Goal: Task Accomplishment & Management: Use online tool/utility

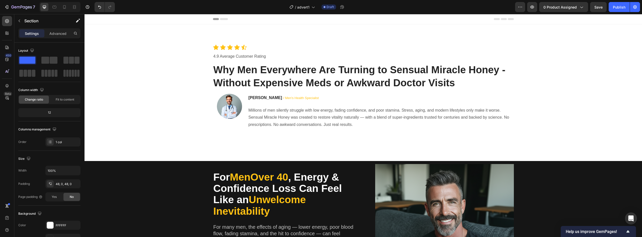
click at [93, 19] on div "Header" at bounding box center [96, 19] width 19 height 6
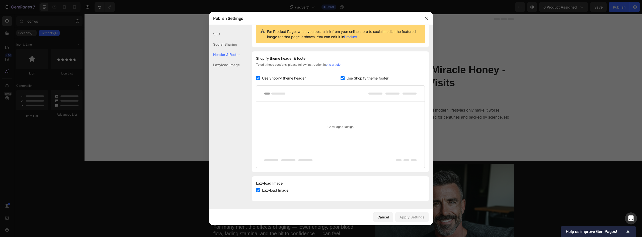
scroll to position [52, 0]
click at [259, 78] on input "checkbox" at bounding box center [258, 78] width 4 height 4
checkbox input "false"
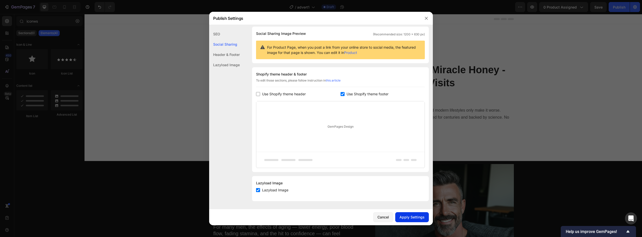
click at [399, 221] on button "Apply Settings" at bounding box center [412, 217] width 34 height 10
click at [561, 107] on div at bounding box center [321, 118] width 642 height 237
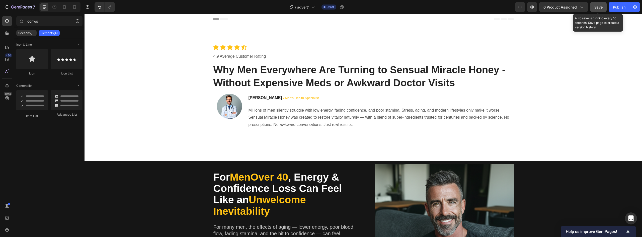
click at [598, 9] on span "Save" at bounding box center [598, 7] width 8 height 4
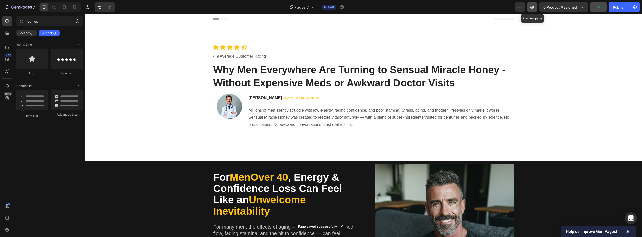
click at [532, 8] on icon "button" at bounding box center [531, 7] width 5 height 5
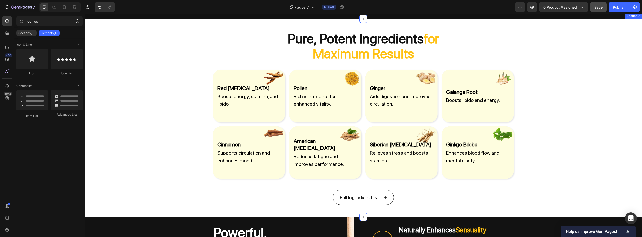
scroll to position [702, 0]
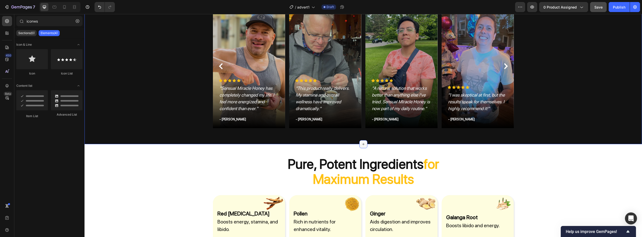
click at [362, 142] on icon at bounding box center [363, 144] width 4 height 4
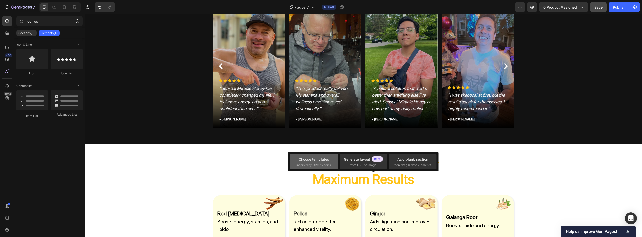
click at [312, 163] on span "inspired by CRO experts" at bounding box center [313, 165] width 34 height 5
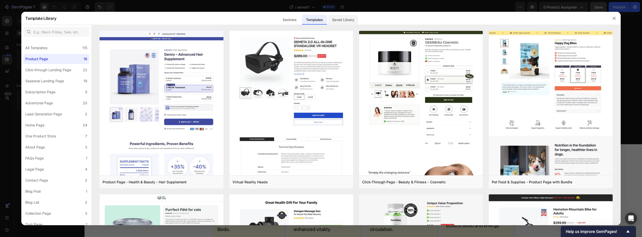
click at [336, 21] on div "Saved Library" at bounding box center [343, 20] width 30 height 10
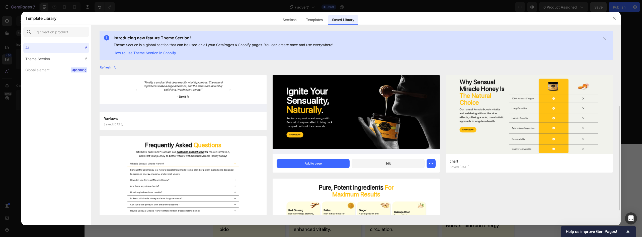
scroll to position [67, 0]
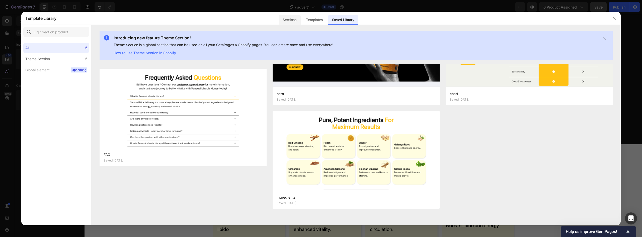
click at [294, 20] on div "Sections" at bounding box center [289, 20] width 22 height 10
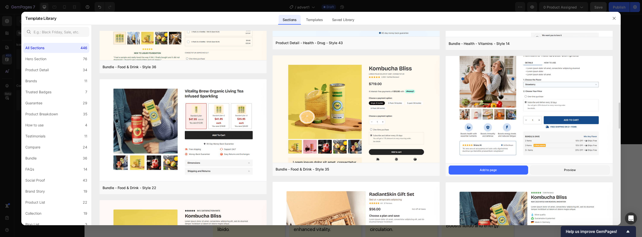
scroll to position [682, 0]
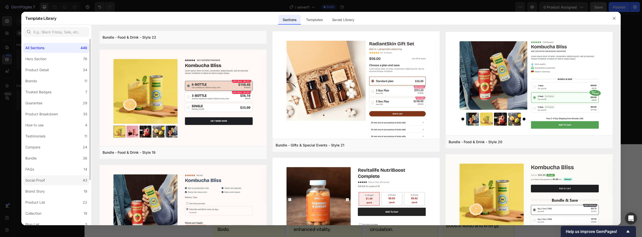
click at [47, 184] on label "Social Proof 43" at bounding box center [56, 180] width 66 height 10
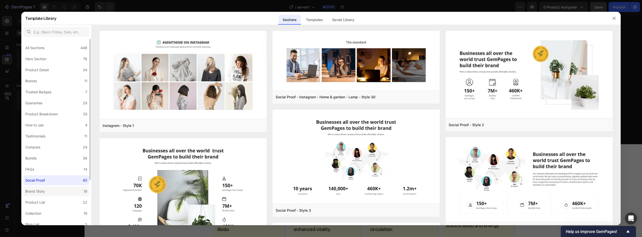
click at [42, 188] on div "Brand Story" at bounding box center [35, 191] width 20 height 6
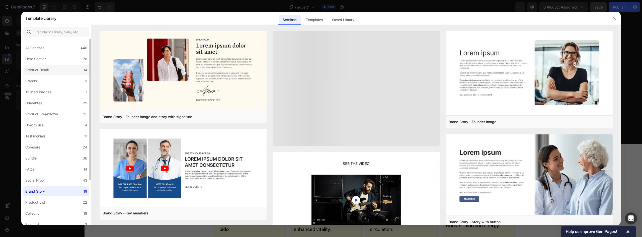
click at [48, 72] on div "Product Detail" at bounding box center [36, 70] width 23 height 6
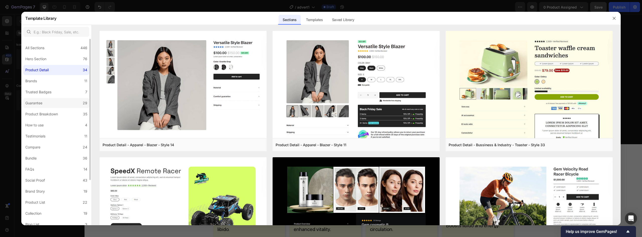
click at [38, 100] on div "Guarantee" at bounding box center [33, 103] width 17 height 6
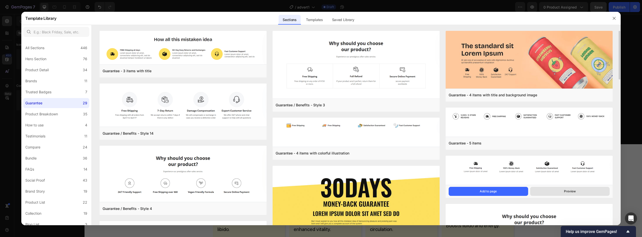
scroll to position [50, 0]
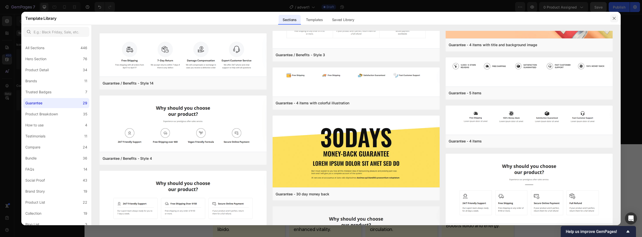
click at [614, 19] on icon "button" at bounding box center [614, 18] width 4 height 4
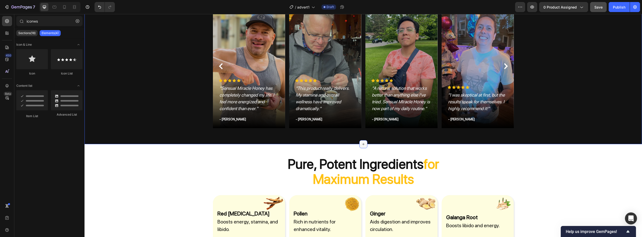
click at [359, 144] on div at bounding box center [363, 144] width 8 height 8
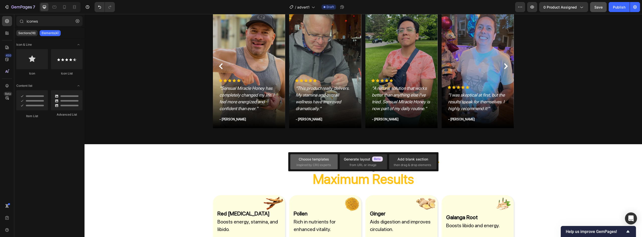
click at [314, 164] on span "inspired by CRO experts" at bounding box center [313, 165] width 34 height 5
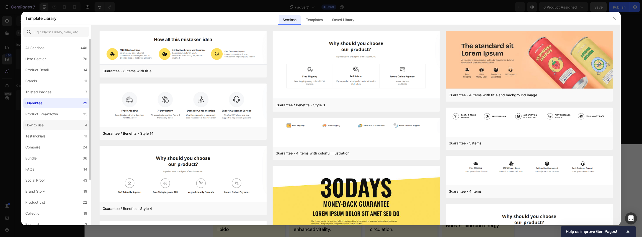
click at [56, 128] on label "How to use 4" at bounding box center [56, 125] width 66 height 10
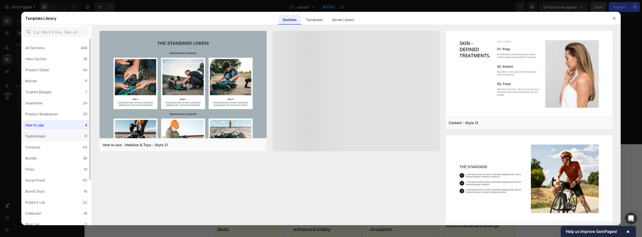
click at [45, 137] on div "Testimonials" at bounding box center [35, 136] width 20 height 6
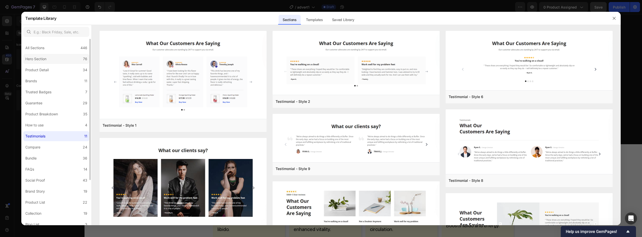
click at [57, 54] on label "Hero Section 76" at bounding box center [56, 59] width 66 height 10
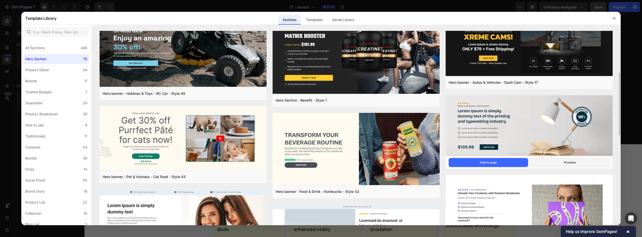
scroll to position [0, 0]
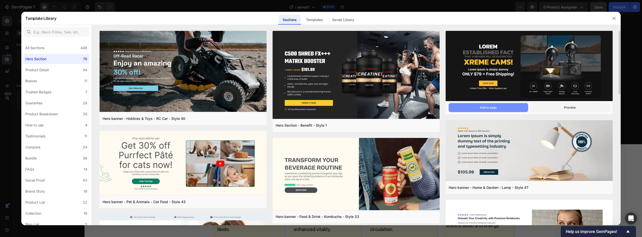
click at [503, 109] on button "Add to page" at bounding box center [487, 107] width 79 height 9
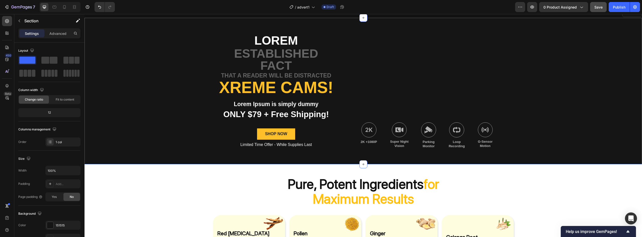
scroll to position [832, 0]
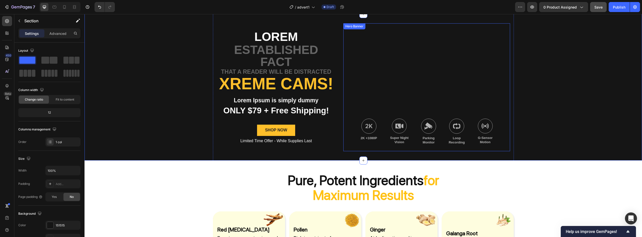
click at [409, 84] on div "Background Image" at bounding box center [426, 87] width 167 height 128
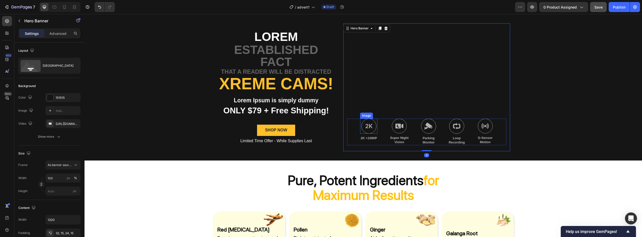
click at [369, 128] on img at bounding box center [368, 126] width 15 height 15
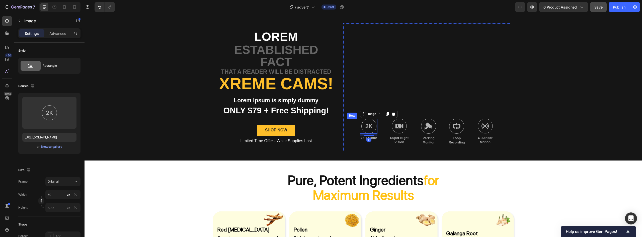
click at [363, 141] on div "Image 8 2K +1080P Text Block" at bounding box center [368, 132] width 17 height 27
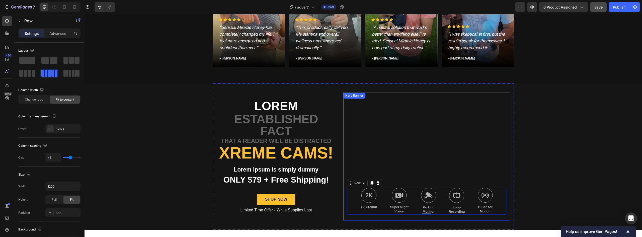
scroll to position [757, 0]
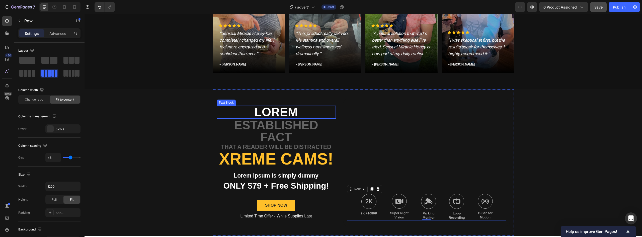
click at [279, 115] on p "Lorem" at bounding box center [276, 112] width 118 height 12
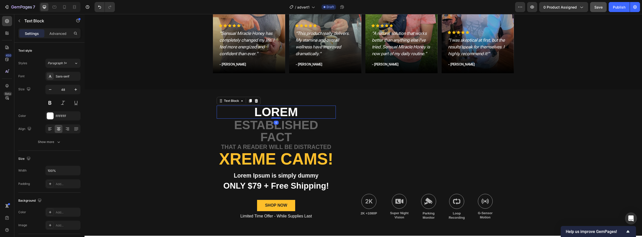
click at [279, 115] on p "Lorem" at bounding box center [276, 112] width 118 height 12
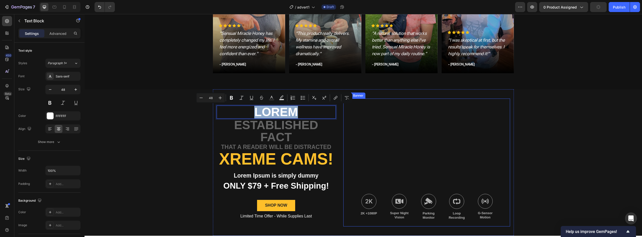
click at [445, 142] on div "Background Image" at bounding box center [426, 162] width 167 height 128
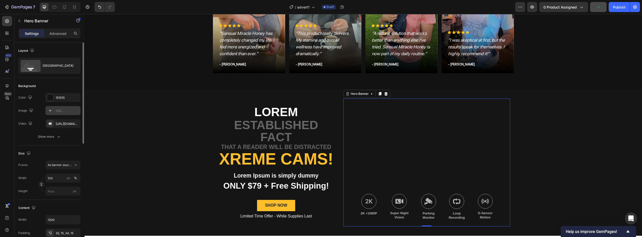
click at [62, 109] on div "Add..." at bounding box center [68, 111] width 24 height 5
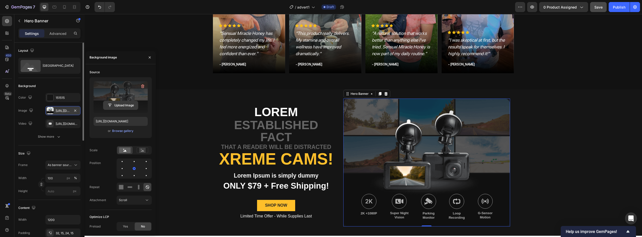
click at [118, 105] on input "file" at bounding box center [120, 105] width 35 height 9
click at [123, 129] on div "Browse gallery" at bounding box center [122, 131] width 21 height 5
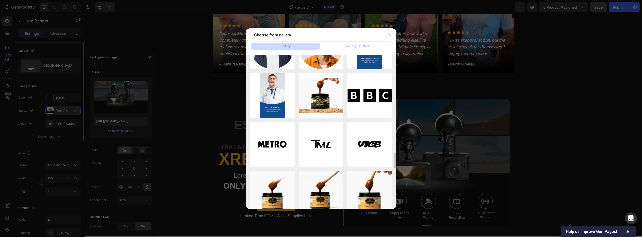
scroll to position [937, 0]
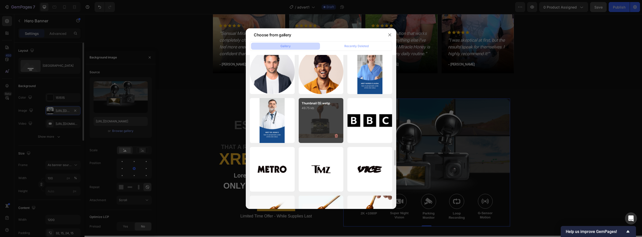
click at [319, 121] on div "Thumbnail (5).webp 49.75 kb" at bounding box center [320, 120] width 45 height 45
type input "https://cdn.shopify.com/s/files/1/0858/3341/7022/files/gempages_527882486215083…"
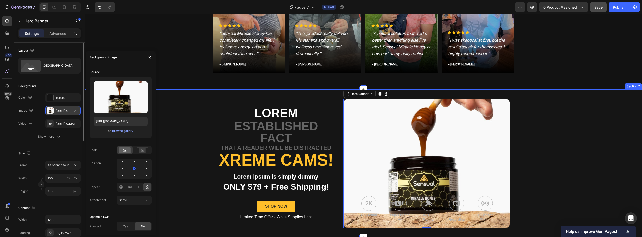
scroll to position [782, 0]
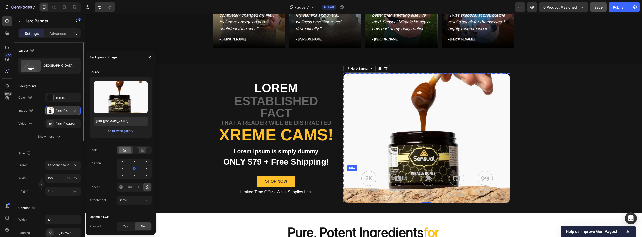
click at [500, 183] on div "Image 2K +1080P Text Block Image Super Night Vision Text Block Image Parking Mo…" at bounding box center [426, 184] width 159 height 27
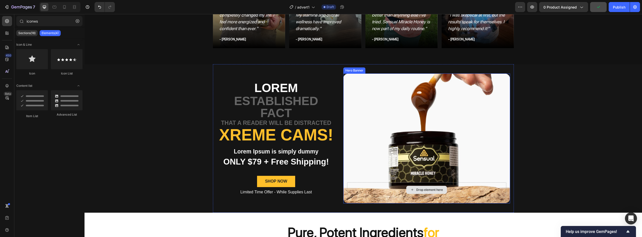
click at [525, 172] on div "Lorem Text Block established fact Text Block that a reader will be distracted T…" at bounding box center [362, 138] width 557 height 148
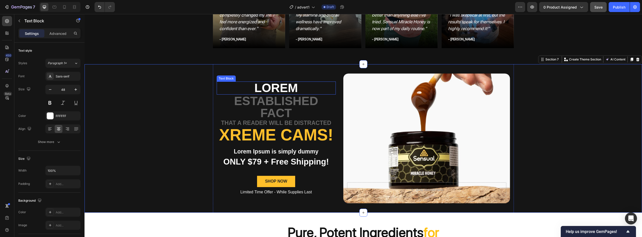
click at [276, 89] on p "Lorem" at bounding box center [276, 88] width 118 height 12
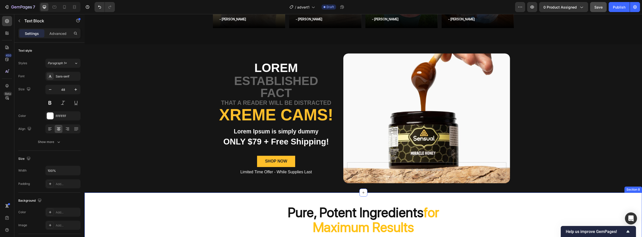
scroll to position [727, 0]
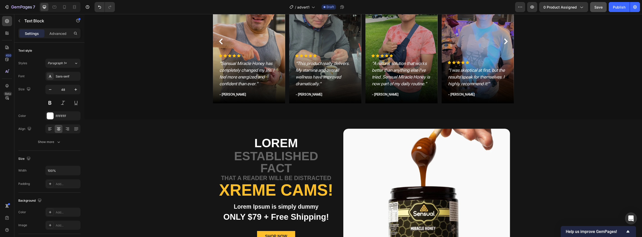
click at [269, 142] on p "Lorem" at bounding box center [276, 143] width 118 height 12
click at [278, 143] on p "Lorem" at bounding box center [276, 143] width 118 height 12
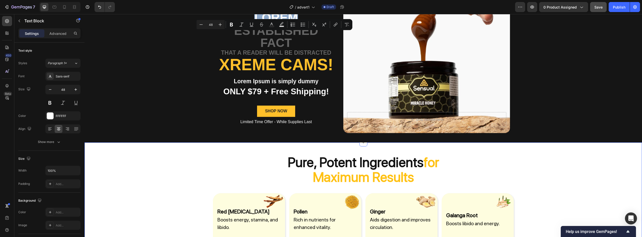
scroll to position [752, 0]
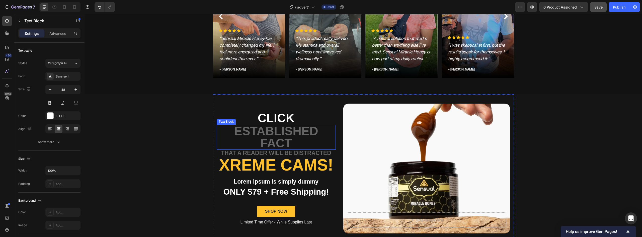
click at [283, 128] on p "established fact" at bounding box center [276, 137] width 118 height 24
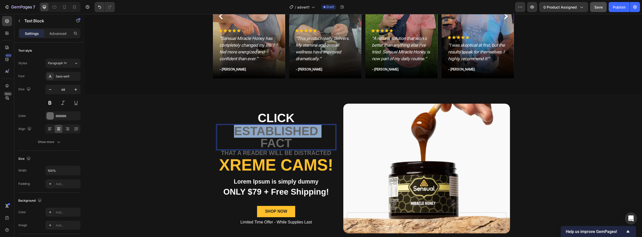
scroll to position [758, 0]
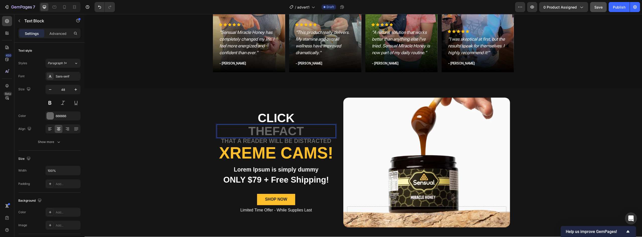
click at [292, 131] on p "Thefact" at bounding box center [276, 131] width 118 height 12
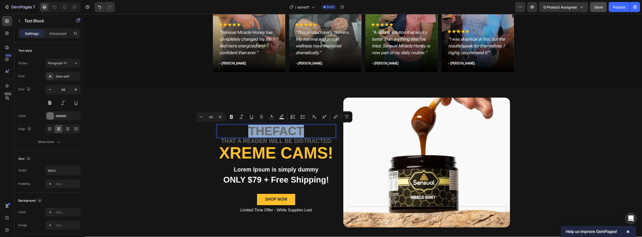
click at [298, 131] on p "Thefact" at bounding box center [276, 131] width 118 height 12
drag, startPoint x: 307, startPoint y: 131, endPoint x: 273, endPoint y: 134, distance: 34.2
click at [273, 134] on p "Thefact" at bounding box center [276, 131] width 118 height 12
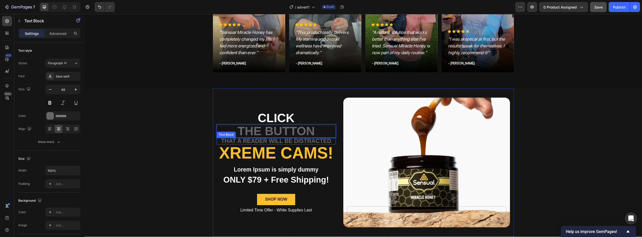
click at [292, 142] on p "that a reader will be distracted" at bounding box center [276, 141] width 118 height 6
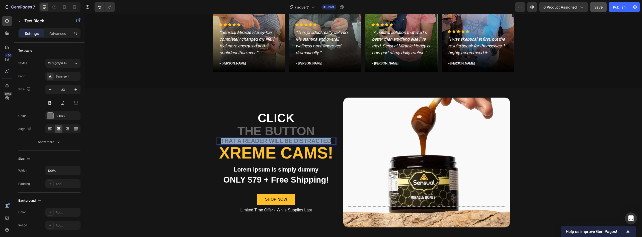
click at [292, 142] on p "that a reader will be distracted" at bounding box center [276, 141] width 118 height 6
click at [266, 154] on h2 "Xreme CAMs!" at bounding box center [276, 152] width 119 height 17
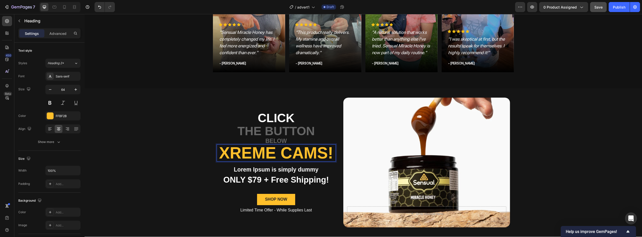
click at [266, 154] on h2 "Xreme CAMs!" at bounding box center [276, 152] width 119 height 17
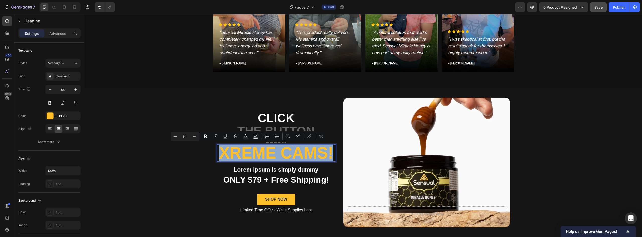
click at [266, 154] on p "Xreme CAMs!" at bounding box center [276, 153] width 118 height 16
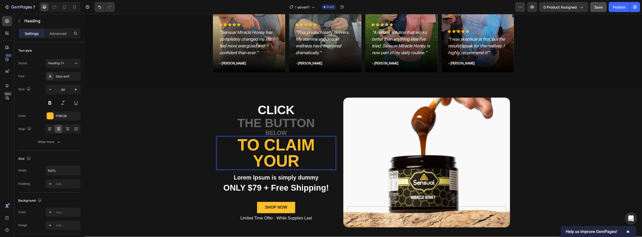
scroll to position [750, 0]
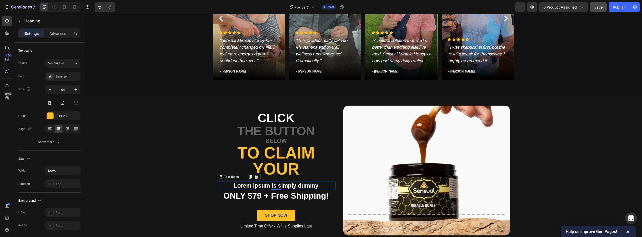
click at [280, 185] on p "Lorem Ipsum is simply dummy" at bounding box center [276, 186] width 118 height 8
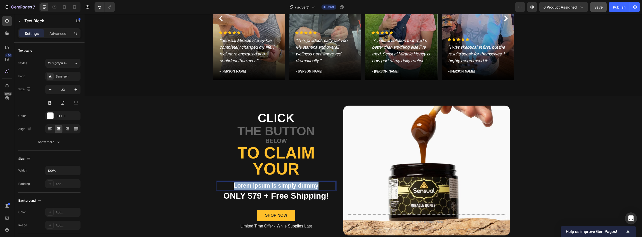
click at [280, 185] on p "Lorem Ipsum is simply dummy" at bounding box center [276, 186] width 118 height 8
click at [307, 160] on p "To Claim your" at bounding box center [276, 161] width 118 height 32
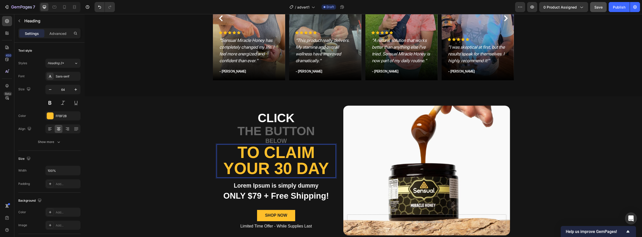
scroll to position [744, 0]
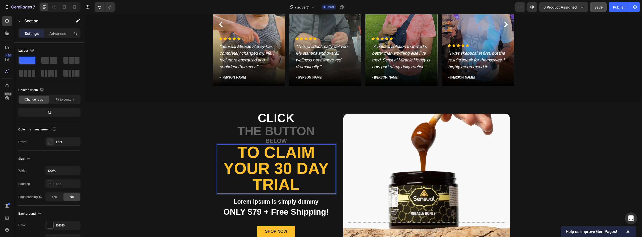
click at [205, 163] on div "Click Text Block The Button Text Block Below Text Block To Claim your 30 Day tr…" at bounding box center [362, 178] width 557 height 152
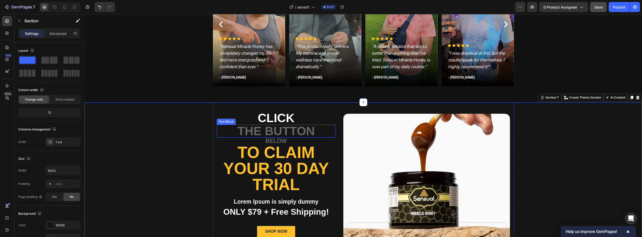
click at [278, 132] on p "The Button" at bounding box center [276, 131] width 118 height 12
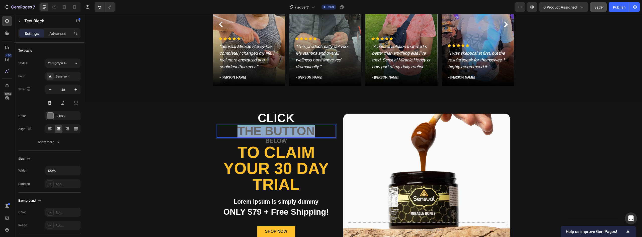
click at [278, 132] on p "The Button" at bounding box center [276, 131] width 118 height 12
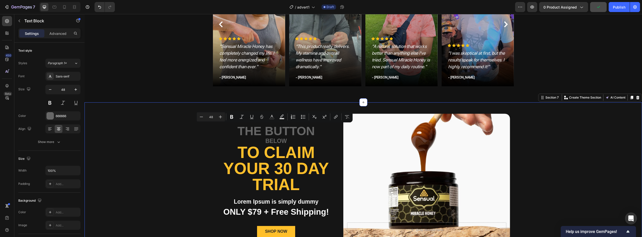
click at [196, 167] on div "Click Text Block The Button Text Block Below Text Block To Claim your 30 Day tr…" at bounding box center [362, 178] width 557 height 152
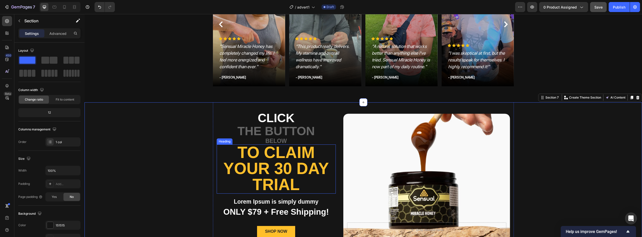
click at [300, 174] on p "To Claim your 30 Day trial" at bounding box center [276, 168] width 118 height 48
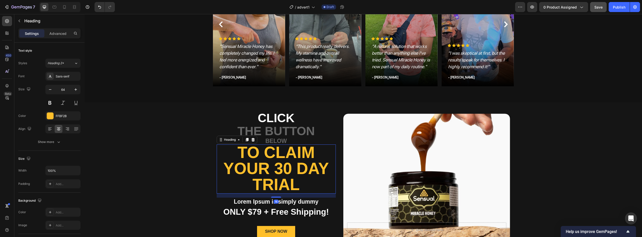
scroll to position [0, 0]
click at [287, 161] on p "To Claim your 30 Day trial" at bounding box center [276, 169] width 118 height 48
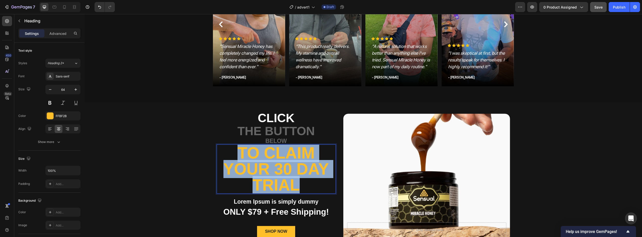
click at [287, 161] on p "To Claim your 30 Day trial" at bounding box center [276, 169] width 118 height 48
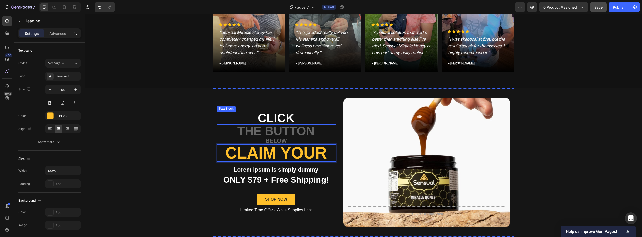
click at [281, 115] on p "Click" at bounding box center [276, 118] width 118 height 12
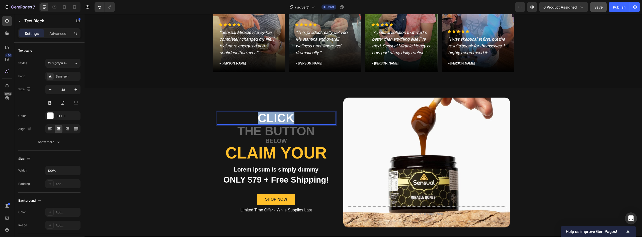
click at [281, 115] on p "Click" at bounding box center [276, 118] width 118 height 12
click at [280, 124] on p "Claim your" at bounding box center [276, 118] width 118 height 12
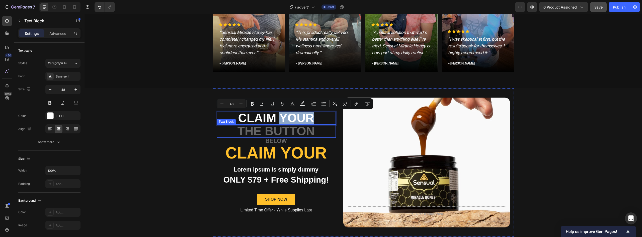
click at [281, 128] on p "The Button" at bounding box center [276, 131] width 118 height 12
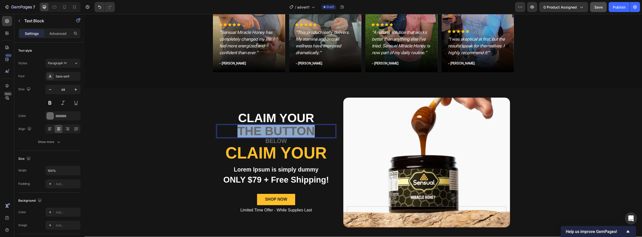
click at [281, 128] on p "The Button" at bounding box center [276, 131] width 118 height 12
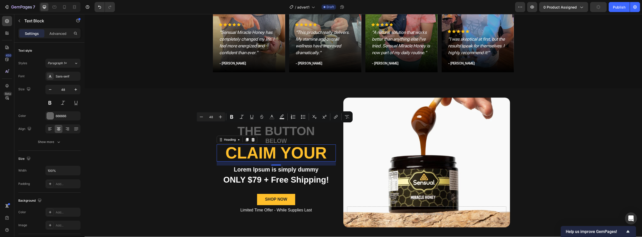
click at [282, 150] on p "Claim your" at bounding box center [276, 153] width 118 height 16
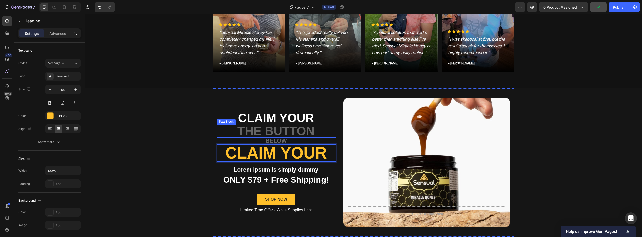
drag, startPoint x: 281, startPoint y: 151, endPoint x: 283, endPoint y: 127, distance: 24.7
click at [284, 155] on p "Claim your" at bounding box center [276, 153] width 118 height 16
click at [332, 147] on p "Claim your" at bounding box center [276, 153] width 118 height 16
click at [333, 129] on div "The Button" at bounding box center [276, 131] width 119 height 13
click at [327, 147] on p "Claim your" at bounding box center [276, 153] width 118 height 16
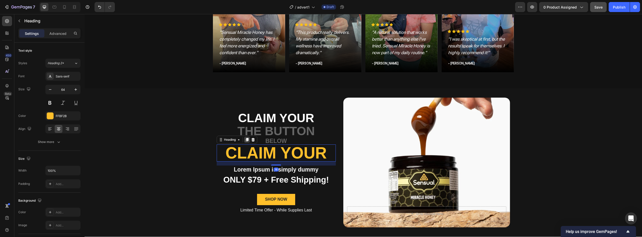
click at [246, 142] on icon at bounding box center [247, 140] width 4 height 4
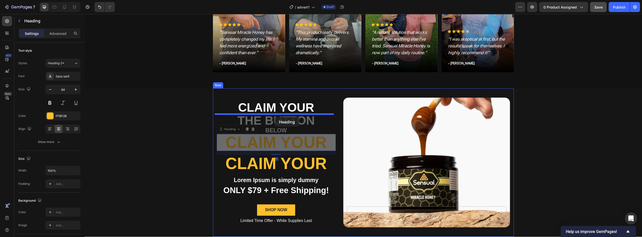
drag, startPoint x: 273, startPoint y: 143, endPoint x: 275, endPoint y: 117, distance: 26.1
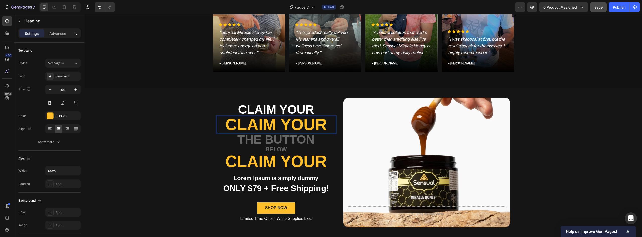
click at [262, 128] on p "Claim your" at bounding box center [276, 125] width 118 height 16
click at [268, 125] on p "Claim your" at bounding box center [276, 125] width 118 height 16
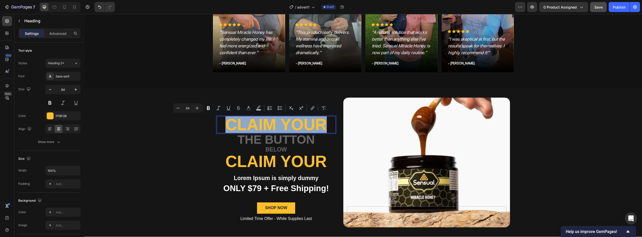
click at [268, 125] on p "Claim your" at bounding box center [276, 125] width 118 height 16
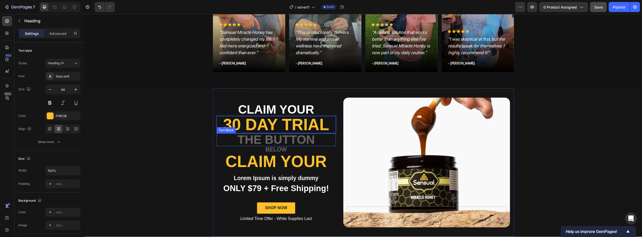
click at [262, 141] on p "The Button" at bounding box center [276, 140] width 118 height 12
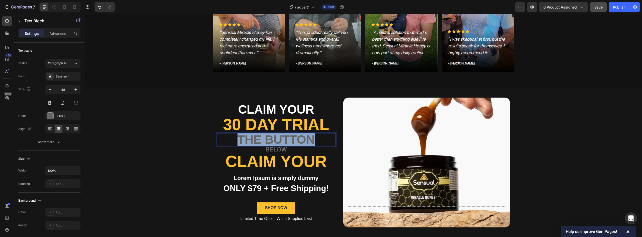
click at [262, 141] on p "The Button" at bounding box center [276, 140] width 118 height 12
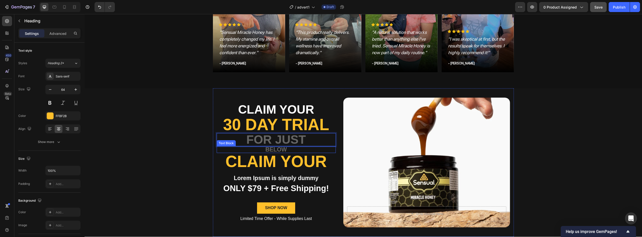
click at [232, 154] on h2 "Claim your" at bounding box center [276, 161] width 119 height 17
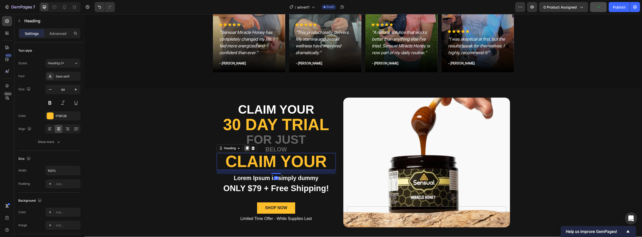
click at [245, 149] on icon at bounding box center [246, 148] width 3 height 4
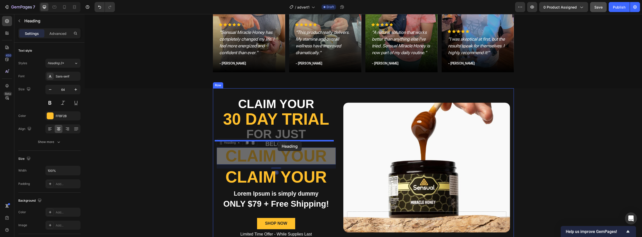
drag, startPoint x: 277, startPoint y: 157, endPoint x: 277, endPoint y: 141, distance: 16.0
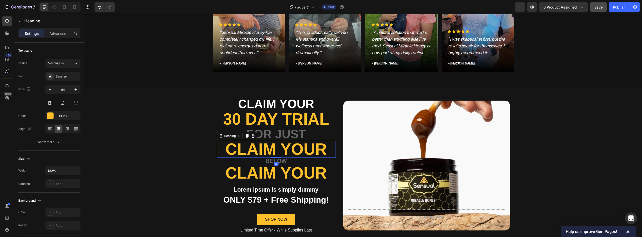
click at [257, 151] on h2 "Claim your" at bounding box center [276, 149] width 119 height 17
click at [257, 151] on p "Claim your" at bounding box center [276, 149] width 118 height 16
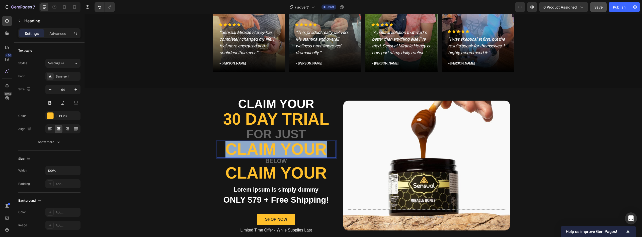
click at [257, 151] on p "Claim your" at bounding box center [276, 149] width 118 height 16
click at [282, 160] on p "Below" at bounding box center [276, 161] width 118 height 6
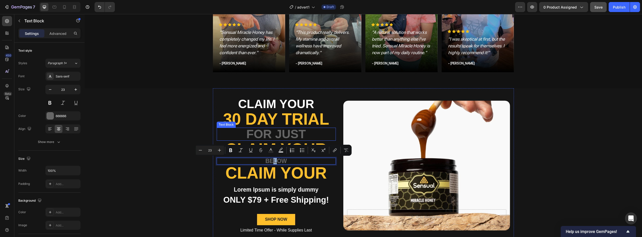
drag, startPoint x: 272, startPoint y: 161, endPoint x: 274, endPoint y: 132, distance: 28.7
click at [284, 161] on p "Below" at bounding box center [276, 161] width 118 height 6
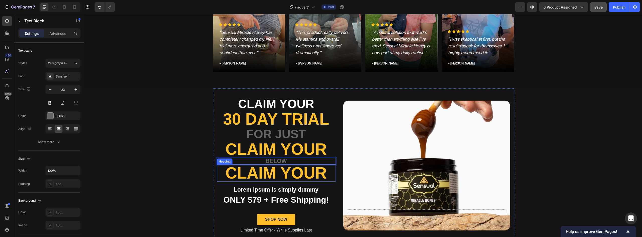
click at [266, 172] on h2 "Claim your" at bounding box center [276, 172] width 119 height 17
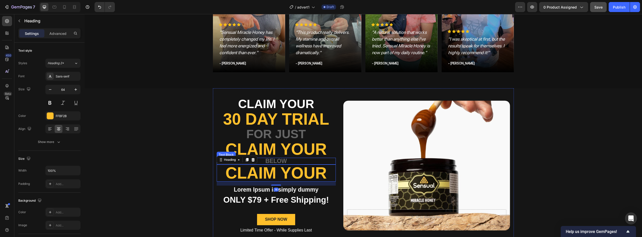
click at [282, 157] on p "Claim your" at bounding box center [276, 149] width 118 height 16
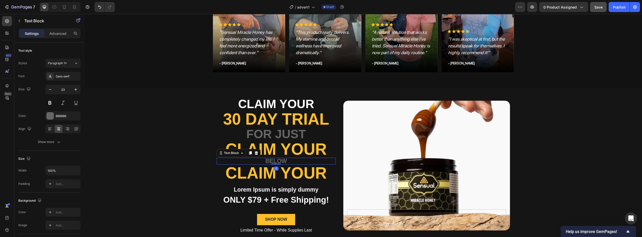
click at [270, 161] on p "Below" at bounding box center [276, 161] width 118 height 6
click at [248, 154] on icon at bounding box center [250, 153] width 4 height 4
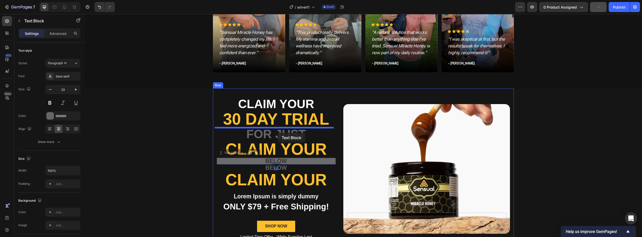
drag, startPoint x: 279, startPoint y: 161, endPoint x: 277, endPoint y: 133, distance: 28.4
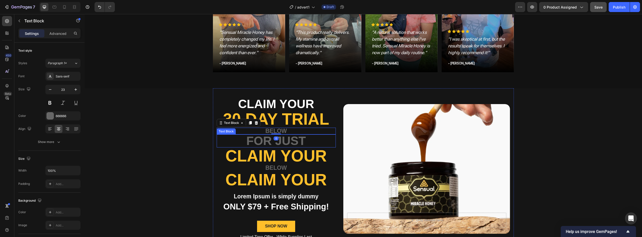
click at [270, 142] on p "for just" at bounding box center [276, 141] width 118 height 12
click at [286, 139] on p "for just" at bounding box center [276, 141] width 118 height 12
click at [195, 132] on div "Claim your Text Block 30 Day Trial Heading Below Text Block for just Text Block…" at bounding box center [362, 168] width 557 height 161
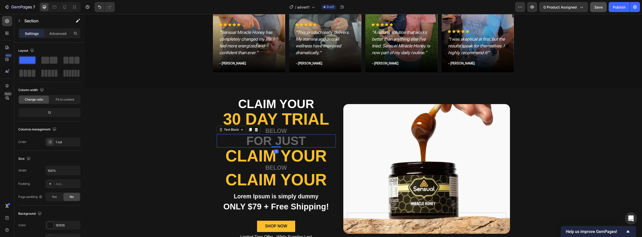
click at [244, 139] on p "for just" at bounding box center [276, 141] width 118 height 12
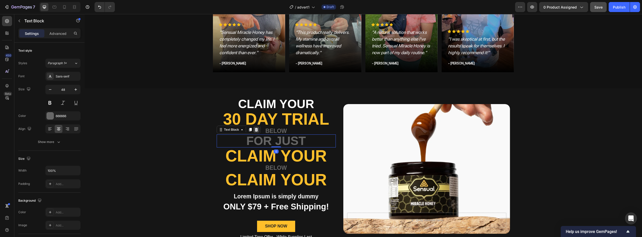
click at [254, 130] on icon at bounding box center [256, 130] width 4 height 4
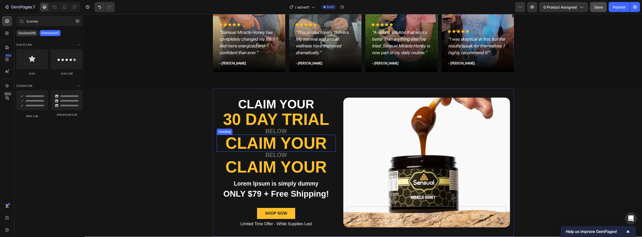
click at [274, 132] on p "Below" at bounding box center [276, 131] width 118 height 6
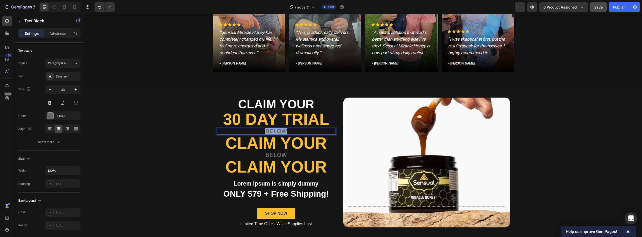
click at [274, 132] on p "Below" at bounding box center [276, 131] width 118 height 6
click at [276, 139] on p "Claim your" at bounding box center [276, 143] width 118 height 16
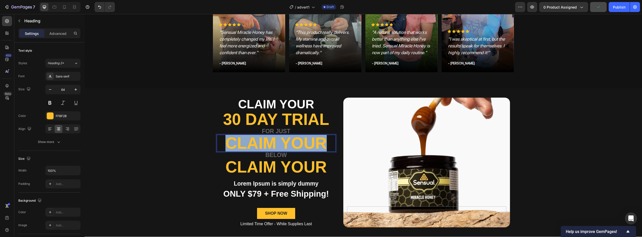
click at [276, 139] on p "Claim your" at bounding box center [276, 143] width 118 height 16
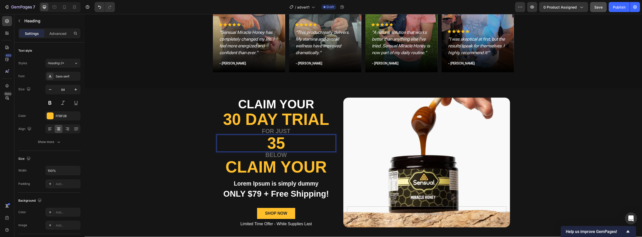
click at [266, 142] on p "35" at bounding box center [276, 143] width 118 height 16
click at [264, 143] on p "35" at bounding box center [276, 143] width 118 height 16
click at [295, 140] on p "$35" at bounding box center [276, 143] width 118 height 16
click at [154, 179] on div "Claim your Text Block 30 Day Trial Heading For just Text Block $35.00 Heading 0…" at bounding box center [362, 162] width 557 height 148
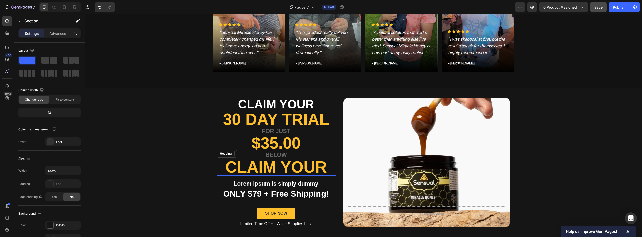
click at [233, 169] on h2 "Claim your" at bounding box center [276, 166] width 119 height 17
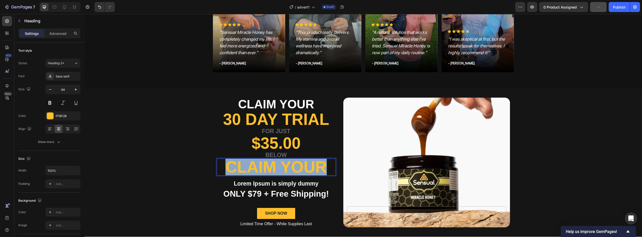
click at [233, 169] on p "Claim your" at bounding box center [276, 167] width 118 height 16
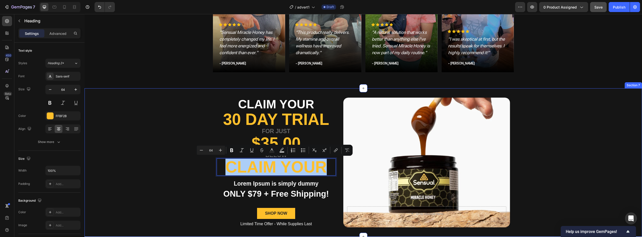
click at [157, 175] on div "Claim your Text Block 30 Day Trial Heading For just Text Block $35.00 Heading B…" at bounding box center [362, 162] width 557 height 148
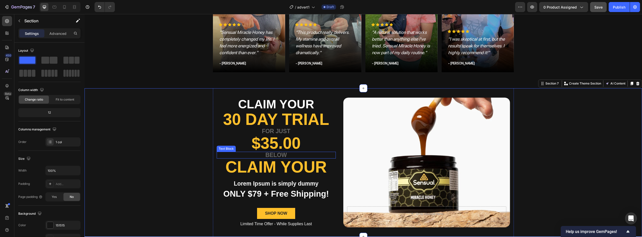
click at [275, 156] on p "Below" at bounding box center [276, 155] width 118 height 6
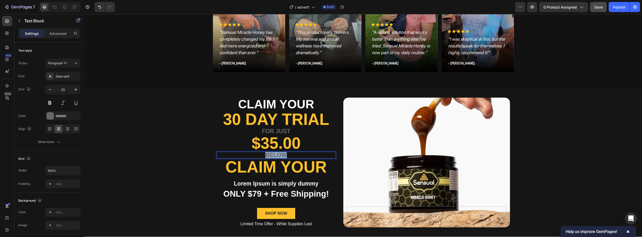
click at [275, 156] on p "Below" at bounding box center [276, 155] width 118 height 6
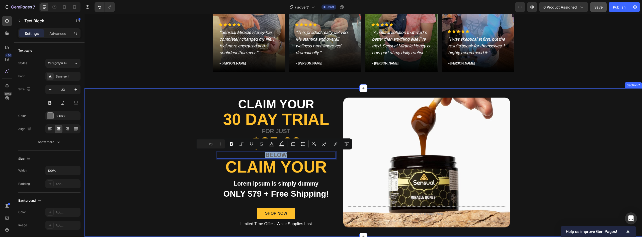
click at [199, 165] on div "Claim your Text Block 30 Day Trial Heading For just Text Block $35.00 Heading B…" at bounding box center [362, 162] width 557 height 148
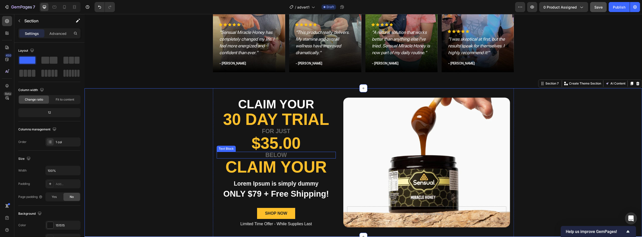
click at [280, 156] on p "Below" at bounding box center [276, 155] width 118 height 6
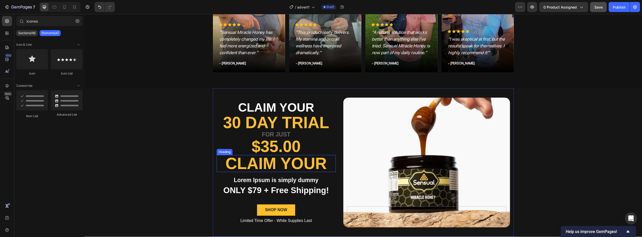
click at [291, 160] on p "Claim your" at bounding box center [276, 163] width 118 height 16
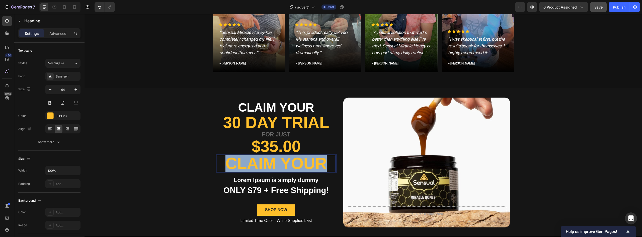
click at [291, 160] on p "Claim your" at bounding box center [276, 163] width 118 height 16
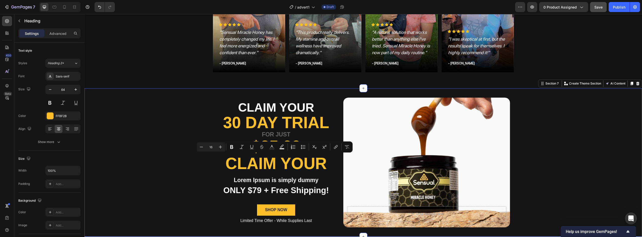
click at [196, 169] on div "Claim your Text Block 30 Day Trial Heading For just Text Block $35.00 Heading C…" at bounding box center [362, 162] width 557 height 148
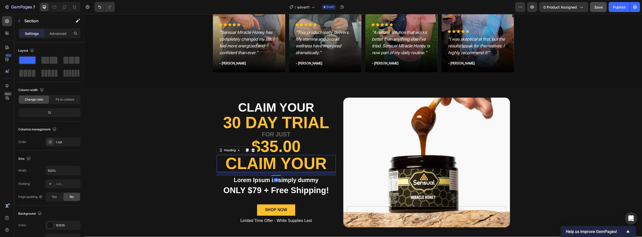
click at [250, 170] on p "Claim your" at bounding box center [276, 163] width 118 height 16
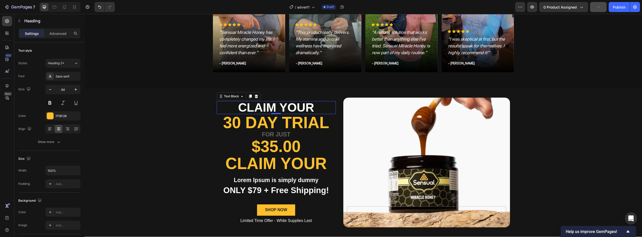
click at [287, 108] on p "Claim your" at bounding box center [276, 107] width 118 height 12
click at [248, 97] on icon at bounding box center [250, 96] width 4 height 4
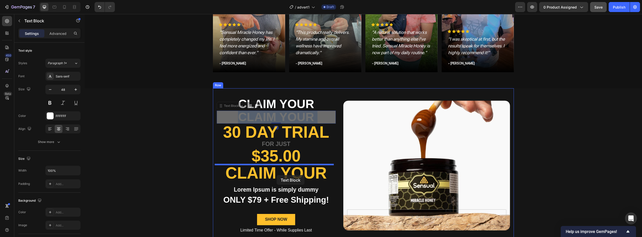
drag, startPoint x: 281, startPoint y: 116, endPoint x: 276, endPoint y: 173, distance: 57.2
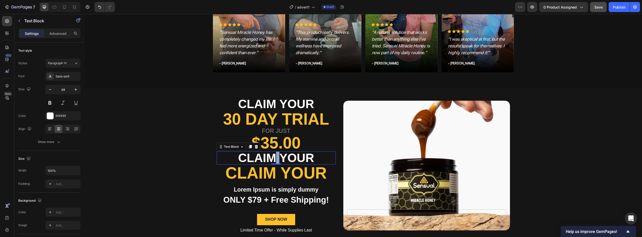
click at [271, 159] on p "Claim your" at bounding box center [276, 158] width 118 height 12
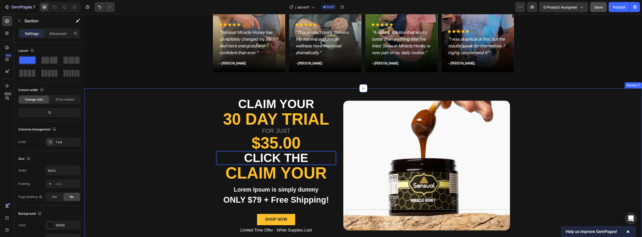
click at [175, 173] on div "Claim your Text Block 30 Day Trial Heading For just Text Block $35.00 Heading c…" at bounding box center [362, 165] width 557 height 154
click at [274, 152] on p "click the" at bounding box center [276, 158] width 118 height 12
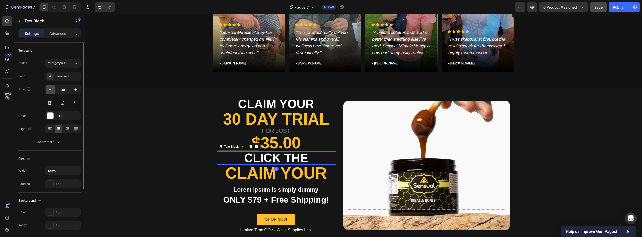
click at [52, 89] on icon "button" at bounding box center [50, 89] width 5 height 5
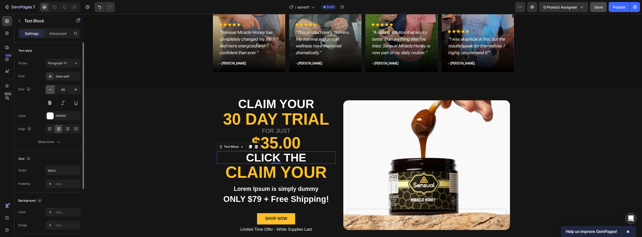
click at [52, 89] on icon "button" at bounding box center [50, 89] width 5 height 5
type input "43"
click at [266, 173] on p "Claim your" at bounding box center [276, 172] width 118 height 16
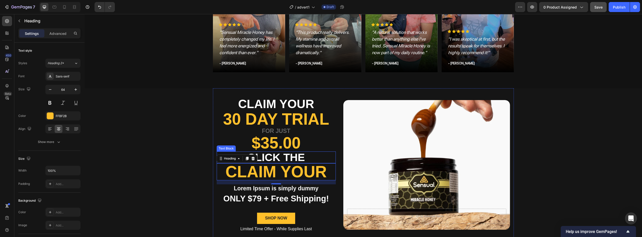
click at [306, 155] on p "click the" at bounding box center [276, 157] width 118 height 11
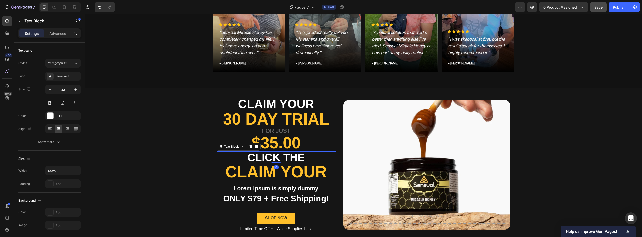
click at [287, 169] on p "Claim your" at bounding box center [276, 172] width 118 height 16
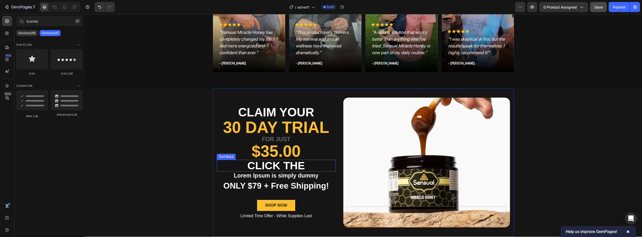
click at [294, 167] on p "click the" at bounding box center [276, 165] width 118 height 11
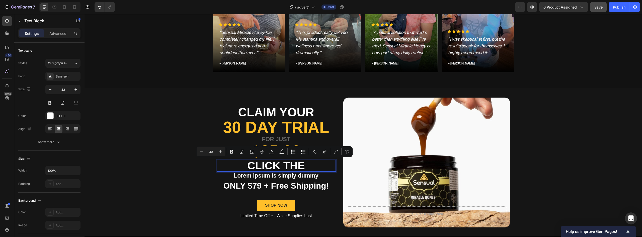
click at [309, 165] on p "click the" at bounding box center [276, 165] width 118 height 11
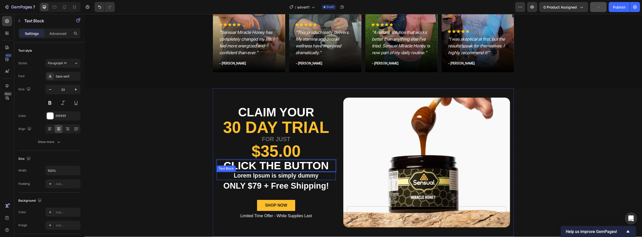
click at [267, 176] on p "Lorem Ipsum is simply dummy" at bounding box center [276, 176] width 118 height 8
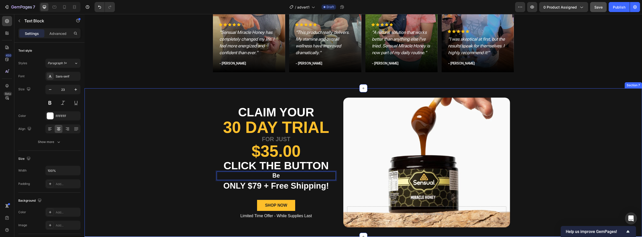
click at [155, 138] on div "Claim your Text Block 30 Day Trial Heading For just Text Block $35.00 Heading c…" at bounding box center [362, 162] width 557 height 148
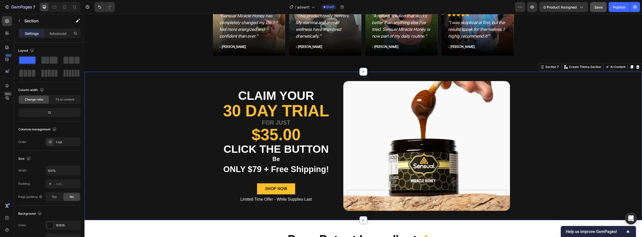
scroll to position [733, 0]
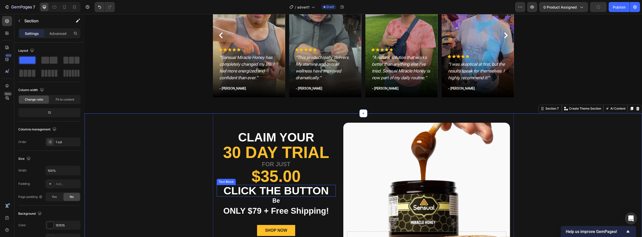
click at [276, 198] on p "Be" at bounding box center [276, 201] width 118 height 8
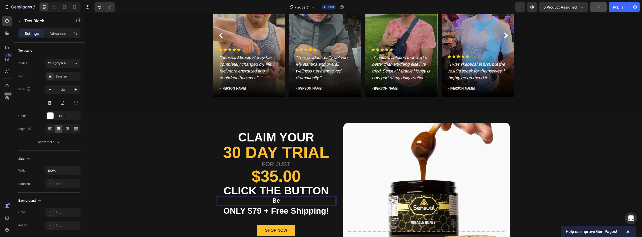
click at [276, 198] on p "Be" at bounding box center [276, 201] width 118 height 8
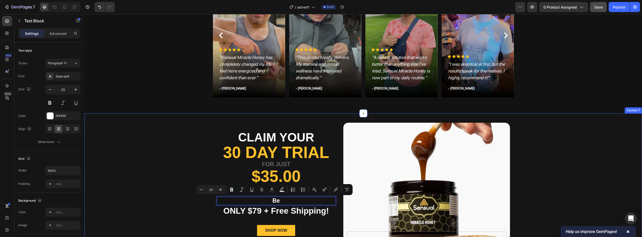
click at [188, 210] on div "Claim your Text Block 30 Day Trial Heading For just Text Block $35.00 Heading c…" at bounding box center [362, 187] width 557 height 148
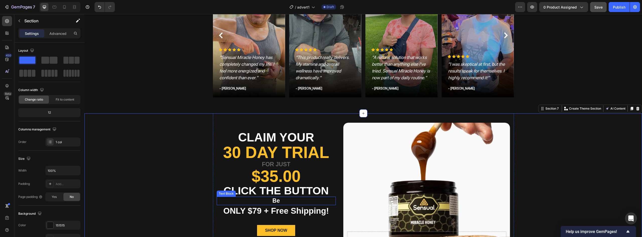
click at [285, 200] on p "Be" at bounding box center [276, 201] width 118 height 8
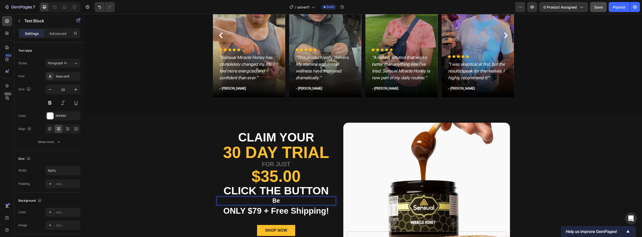
click at [285, 200] on p "Be" at bounding box center [276, 201] width 118 height 8
click at [299, 191] on p "click the Button" at bounding box center [276, 190] width 118 height 11
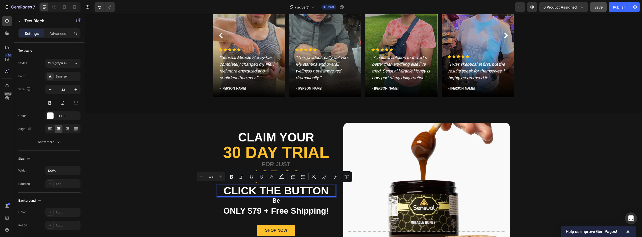
click at [326, 188] on p "click the Button" at bounding box center [276, 190] width 118 height 11
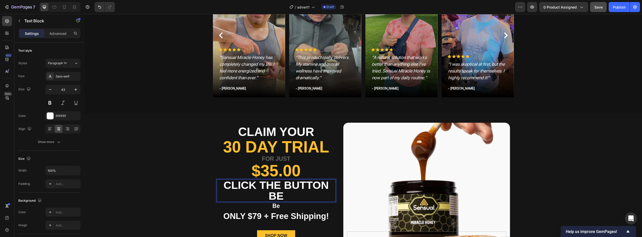
scroll to position [727, 0]
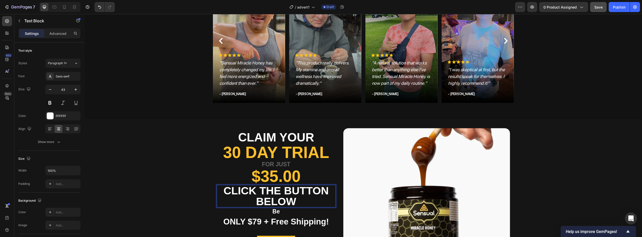
click at [299, 200] on p "click the Button Below" at bounding box center [276, 196] width 118 height 22
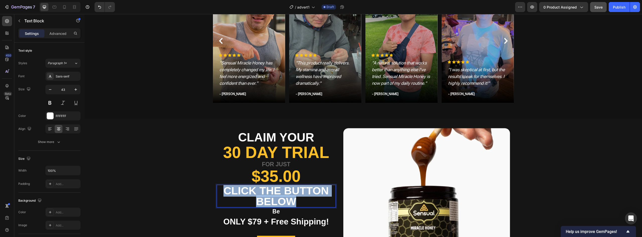
click at [299, 200] on p "click the Button Below" at bounding box center [276, 196] width 118 height 22
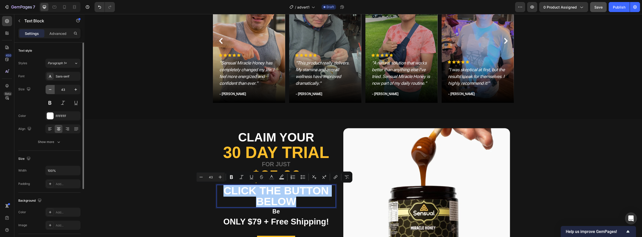
click at [50, 91] on icon "button" at bounding box center [50, 89] width 5 height 5
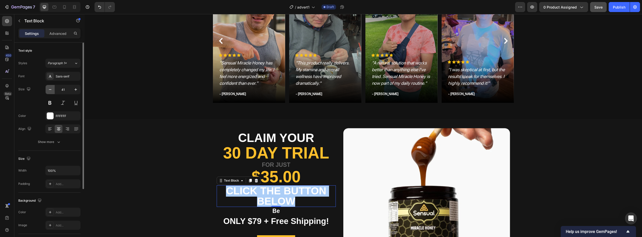
click at [50, 91] on icon "button" at bounding box center [50, 89] width 5 height 5
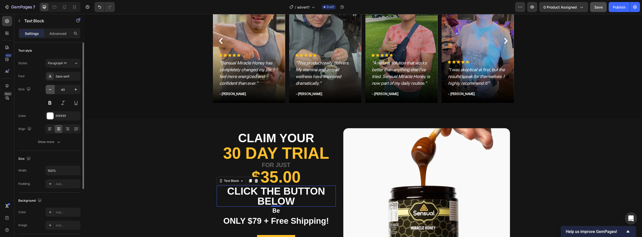
click at [50, 91] on icon "button" at bounding box center [50, 89] width 5 height 5
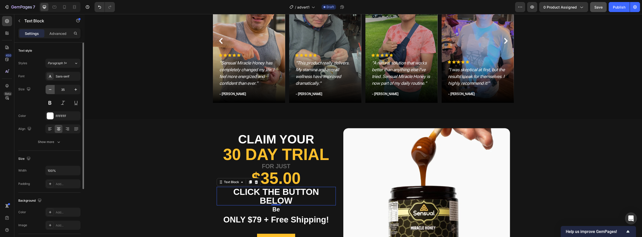
click at [50, 91] on icon "button" at bounding box center [50, 89] width 5 height 5
type input "34"
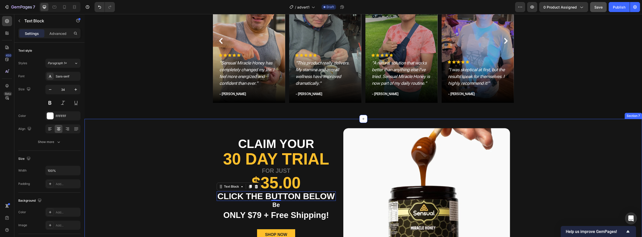
click at [181, 188] on div "Claim your Text Block 30 Day Trial Heading For just Text Block $35.00 Heading c…" at bounding box center [362, 193] width 557 height 148
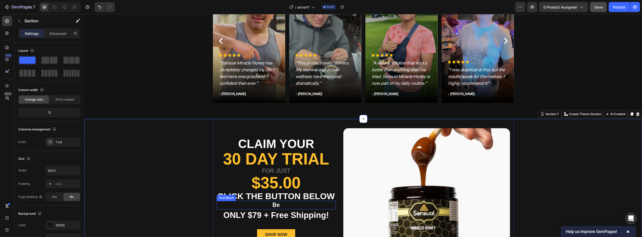
click at [279, 206] on p "Be" at bounding box center [276, 205] width 118 height 8
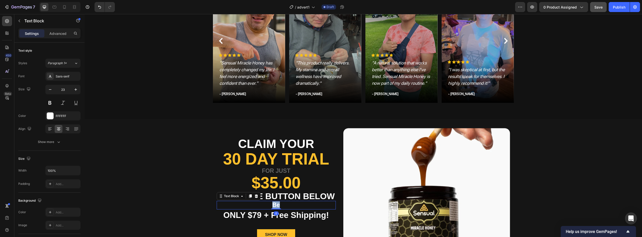
click at [279, 206] on p "Be" at bounding box center [276, 205] width 118 height 8
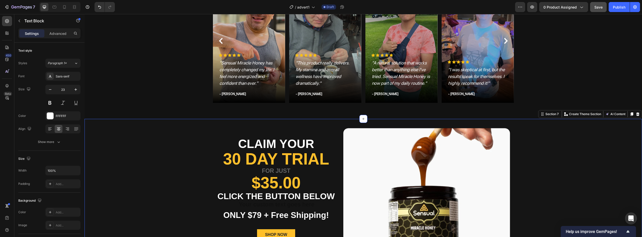
click at [194, 201] on div "Claim your Text Block 30 Day Trial Heading For just Text Block $35.00 Heading c…" at bounding box center [362, 193] width 557 height 148
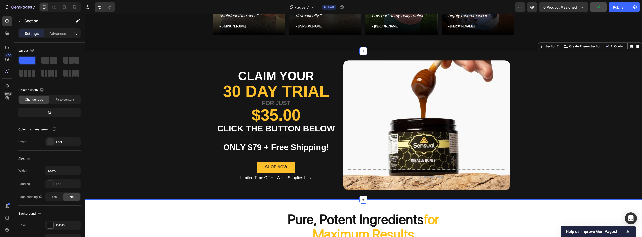
scroll to position [802, 0]
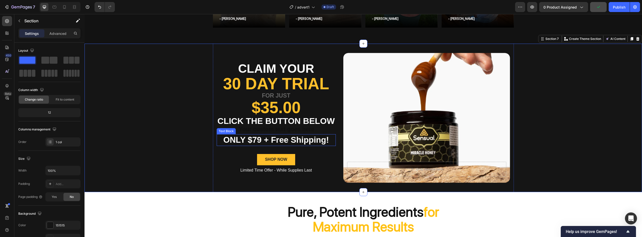
click at [273, 140] on p "ONLY $79 + Free Shipping!" at bounding box center [276, 140] width 118 height 11
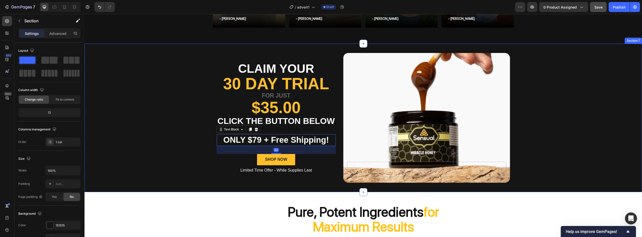
click at [193, 139] on div "Claim your Text Block 30 Day Trial Heading For just Text Block $35.00 Heading c…" at bounding box center [362, 118] width 557 height 148
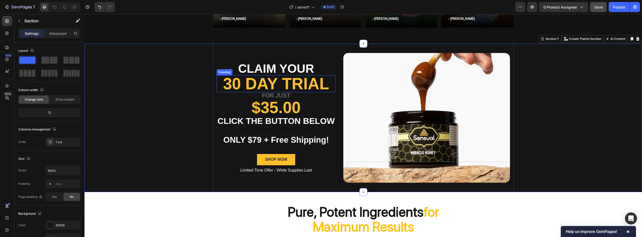
click at [277, 93] on p "For just" at bounding box center [276, 96] width 118 height 6
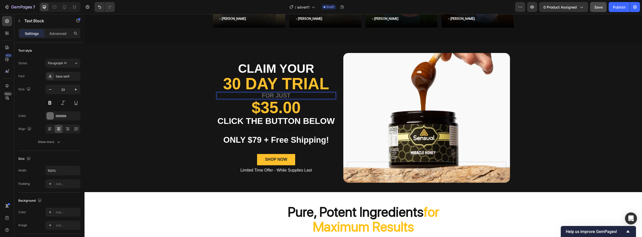
click at [287, 94] on p "For just" at bounding box center [276, 96] width 118 height 6
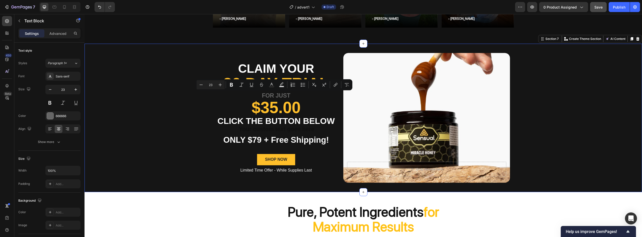
click at [206, 112] on div "Claim your Text Block 30 Day Trial Heading For just Text Block $35.00 Heading c…" at bounding box center [362, 118] width 557 height 148
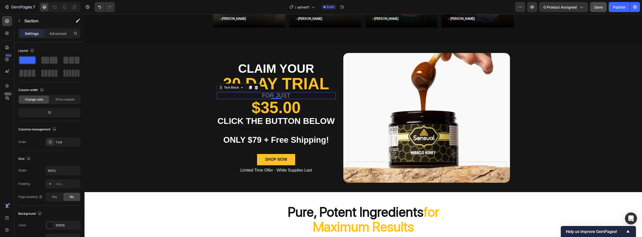
click at [284, 94] on p "For just" at bounding box center [276, 96] width 118 height 6
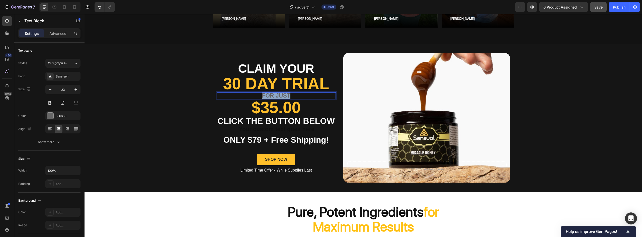
click at [284, 94] on p "For just" at bounding box center [276, 96] width 118 height 6
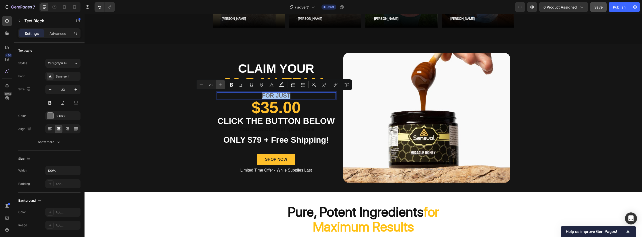
click at [221, 86] on icon "Editor contextual toolbar" at bounding box center [220, 84] width 5 height 5
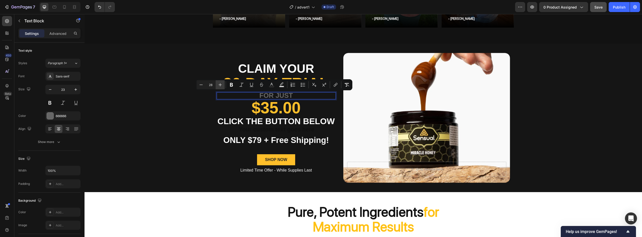
click at [221, 86] on icon "Editor contextual toolbar" at bounding box center [220, 84] width 5 height 5
type input "29"
click at [48, 117] on div at bounding box center [50, 116] width 7 height 7
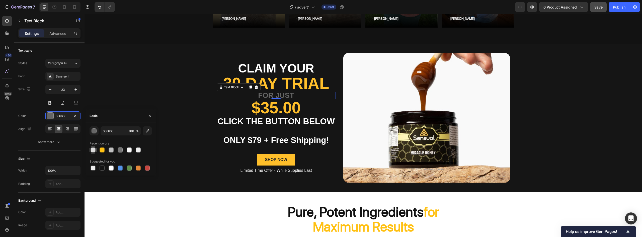
click at [93, 150] on div at bounding box center [92, 149] width 5 height 5
type input "DCDCDC"
click at [194, 109] on div "Claim your Text Block 30 Day Trial Heading For just Text Block 0 $35.00 Heading…" at bounding box center [362, 118] width 557 height 148
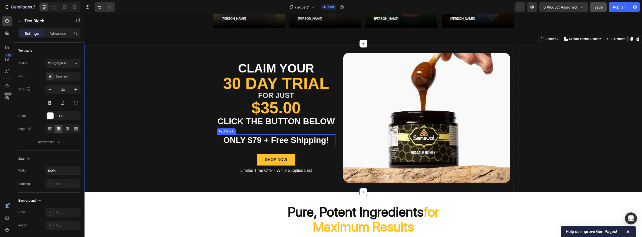
click at [245, 137] on p "ONLY $79 + Free Shipping!" at bounding box center [276, 140] width 118 height 11
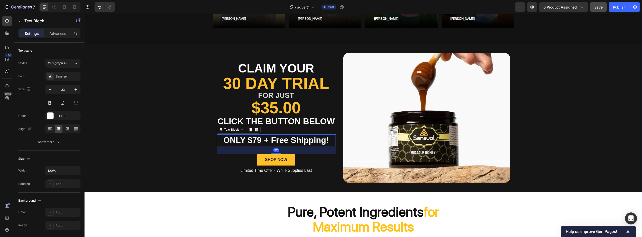
click at [245, 137] on p "ONLY $79 + Free Shipping!" at bounding box center [276, 140] width 118 height 11
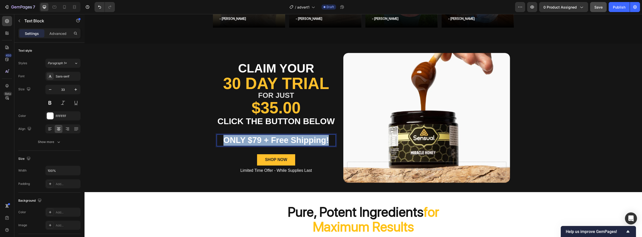
click at [245, 137] on p "ONLY $79 + Free Shipping!" at bounding box center [276, 140] width 118 height 11
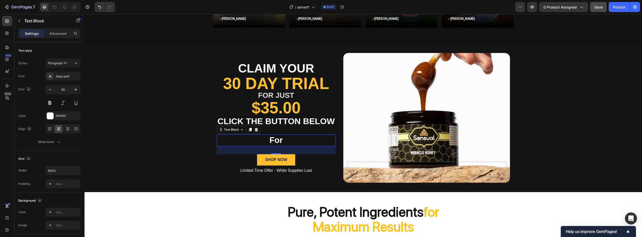
click at [285, 140] on p "For" at bounding box center [276, 140] width 118 height 11
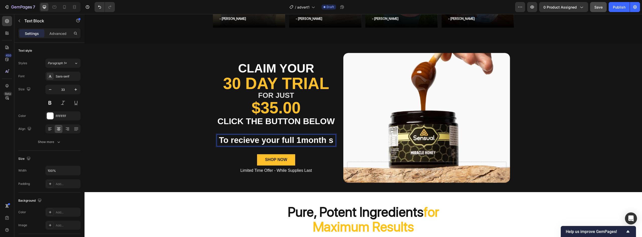
scroll to position [797, 0]
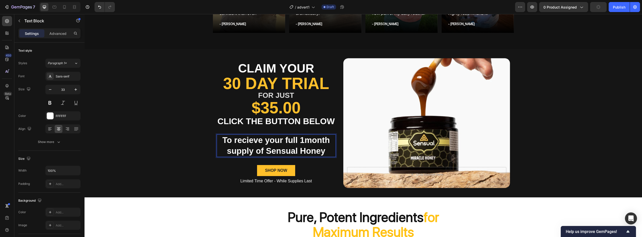
click at [253, 139] on p "To recieve your full 1month supply of Sensual Honey" at bounding box center [276, 146] width 118 height 22
click at [238, 152] on p "To recieve your full 1month supply of Sensual Honey" at bounding box center [276, 146] width 118 height 22
click at [213, 170] on div "Claim your Text Block 30 Day Trial Heading For just Text Block $35.00 Heading c…" at bounding box center [363, 123] width 301 height 148
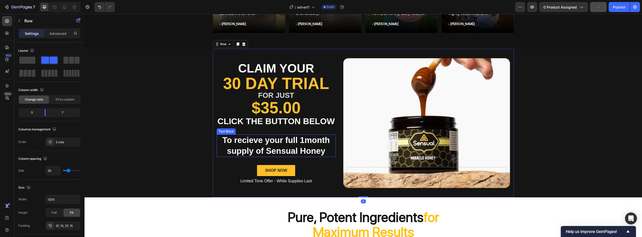
click at [244, 147] on p "To recieve your full 1month supply of Sensual Honey" at bounding box center [276, 146] width 118 height 22
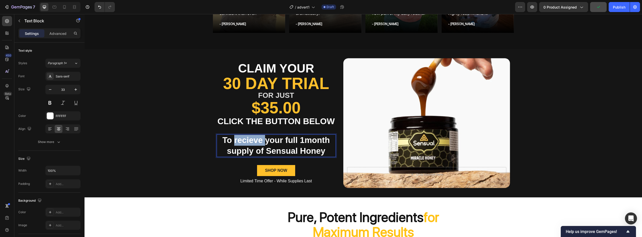
click at [249, 140] on p "To recieve your full 1month supply of Sensual Honey" at bounding box center [276, 146] width 118 height 22
click at [272, 144] on p "To recieve your full 1month supply of Sensual Honey" at bounding box center [276, 146] width 118 height 22
click at [300, 149] on p "To recieve your full 1month supply of Sensual Honey" at bounding box center [276, 146] width 118 height 22
click at [239, 133] on p "Rich Text Editor. Editing area: main" at bounding box center [276, 130] width 118 height 8
click at [242, 138] on p "To recieve your full 1month supply of Sensual Honey" at bounding box center [276, 146] width 118 height 22
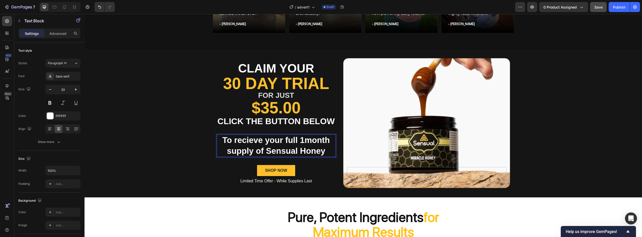
click at [246, 142] on p "To recieve your full 1month supply of Sensual Honey" at bounding box center [276, 146] width 118 height 22
click at [273, 143] on p "To recieve your full 1month supply of Sensual Honey" at bounding box center [276, 146] width 118 height 22
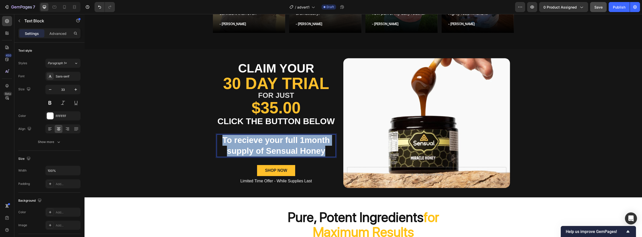
click at [273, 143] on p "To recieve your full 1month supply of Sensual Honey" at bounding box center [276, 146] width 118 height 22
drag, startPoint x: 235, startPoint y: 140, endPoint x: 241, endPoint y: 142, distance: 6.7
click at [241, 142] on p "To recieve your full 1month supply of Sensual Honey" at bounding box center [276, 146] width 118 height 22
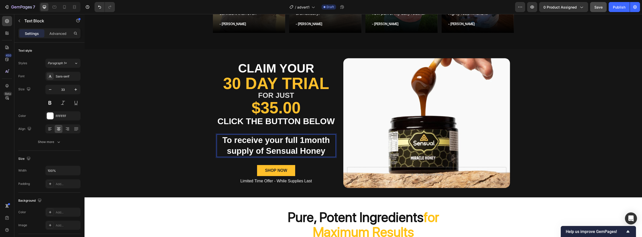
click at [321, 152] on p "To receive your full 1month supply of Sensual Honey" at bounding box center [276, 146] width 118 height 22
click at [304, 141] on p "To receive your full 1month supply of Sensual Honey" at bounding box center [276, 146] width 118 height 22
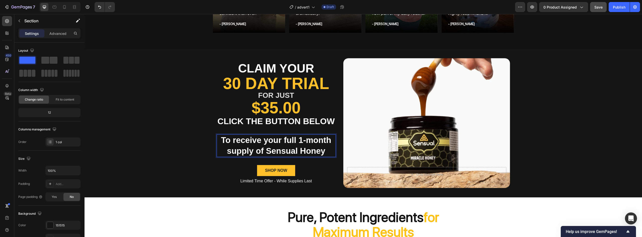
click at [202, 147] on div "Claim your Text Block 30 Day Trial Heading For just Text Block $35.00 Heading c…" at bounding box center [362, 123] width 557 height 148
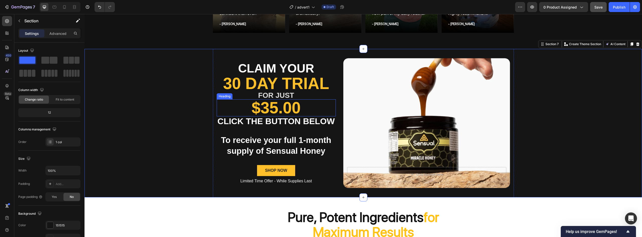
click at [268, 107] on p "$35.00" at bounding box center [276, 108] width 118 height 16
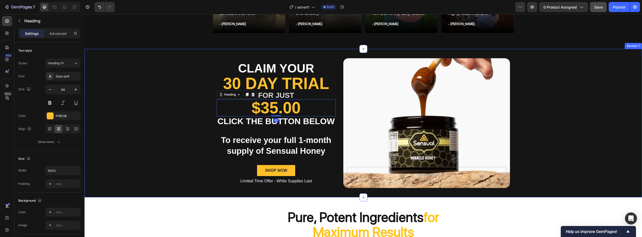
click at [179, 123] on div "Claim your Text Block 30 Day Trial Heading For just Text Block $35.00 Heading 0…" at bounding box center [362, 123] width 557 height 148
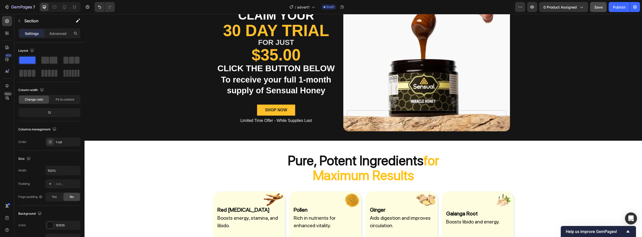
scroll to position [777, 0]
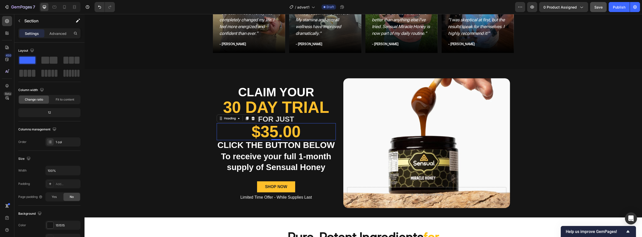
click at [265, 134] on h2 "$35.00" at bounding box center [276, 131] width 119 height 17
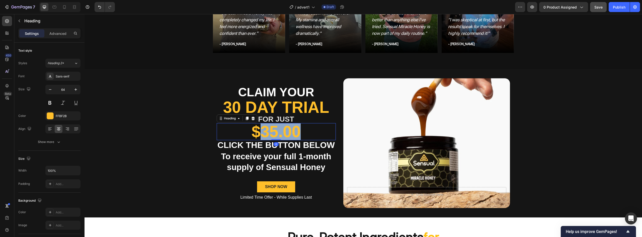
click at [265, 134] on h2 "$35.00" at bounding box center [276, 131] width 119 height 17
click at [265, 134] on p "$35.00" at bounding box center [276, 132] width 118 height 16
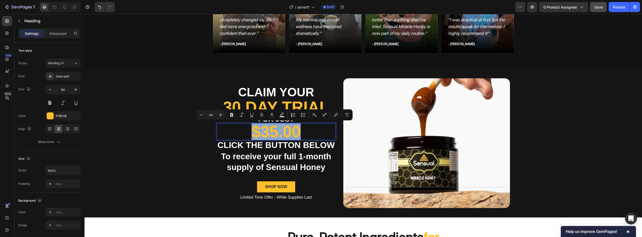
click at [266, 134] on p "$35.00" at bounding box center [276, 132] width 118 height 16
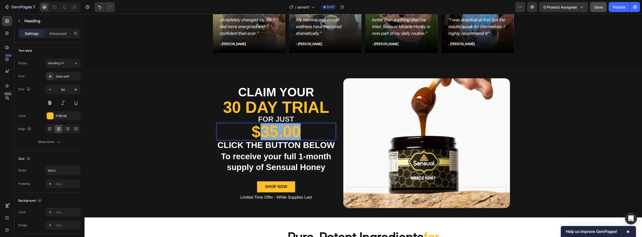
click at [266, 134] on p "$35.00" at bounding box center [276, 132] width 118 height 16
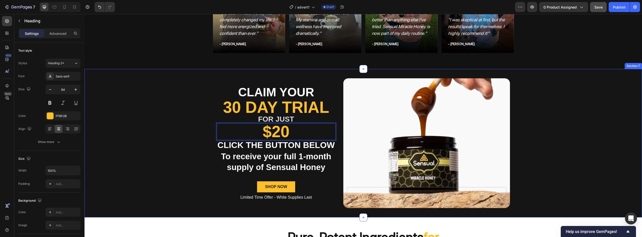
click at [199, 126] on div "Claim your Text Block 30 Day Trial Heading For just Text Block $20 Heading 0 cl…" at bounding box center [362, 143] width 557 height 148
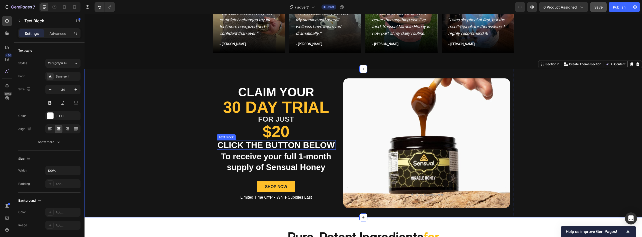
click at [230, 144] on p "click the Button Below" at bounding box center [276, 145] width 118 height 9
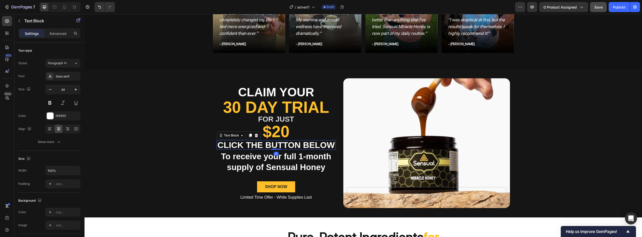
click at [230, 144] on p "click the Button Below" at bounding box center [276, 145] width 118 height 9
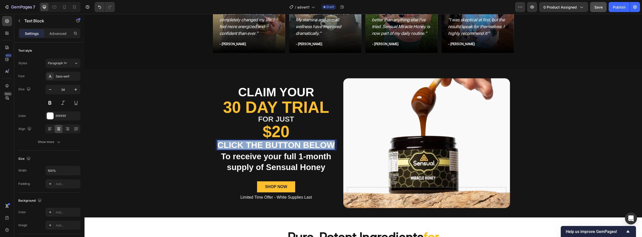
click at [230, 144] on p "click the Button Below" at bounding box center [276, 145] width 118 height 9
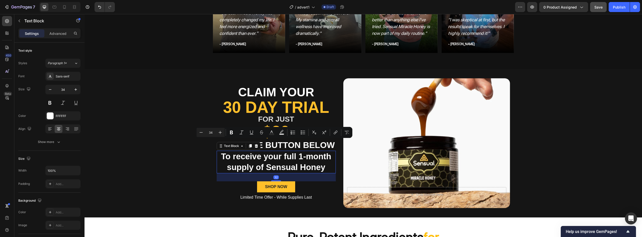
click at [318, 165] on p "To receive your full 1-month supply of Sensual Honey" at bounding box center [276, 162] width 118 height 22
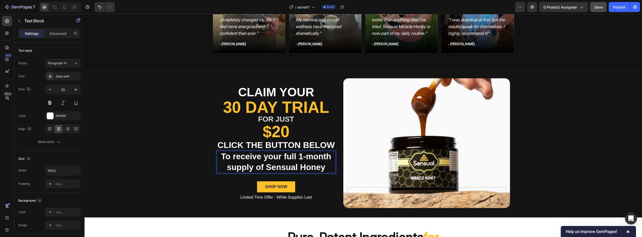
click at [325, 167] on p "To receive your full 1-month supply of Sensual Honey" at bounding box center [276, 162] width 118 height 22
click at [140, 145] on div "Claim your Text Block 30 Day Trial Heading For just Text Block $20 Heading clic…" at bounding box center [362, 143] width 557 height 148
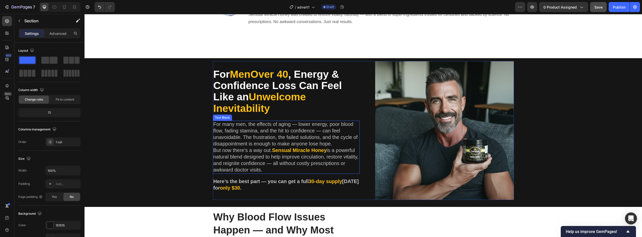
scroll to position [125, 0]
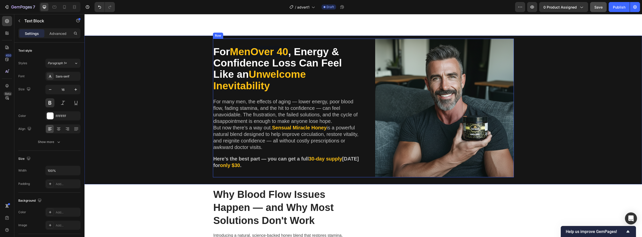
click at [235, 163] on span "only $30" at bounding box center [230, 165] width 20 height 6
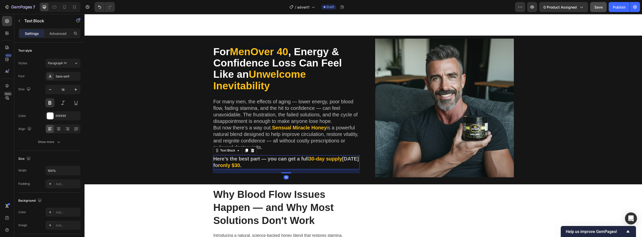
click at [235, 163] on span "only $30" at bounding box center [230, 165] width 20 height 6
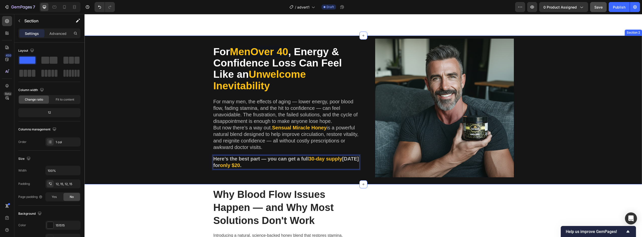
click at [201, 135] on div "For Men Over 40 , Energy & Confidence Loss Can Feel Like an Unwelcome Inevitabi…" at bounding box center [363, 110] width 550 height 143
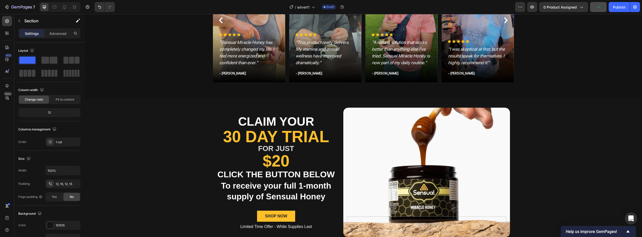
scroll to position [827, 0]
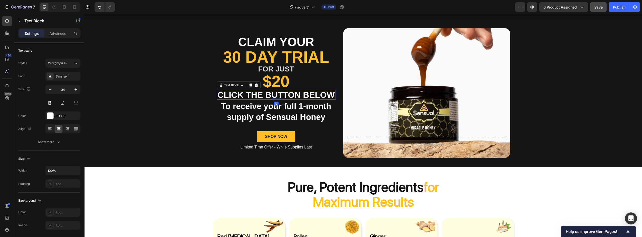
click at [249, 94] on p "click the Button Below" at bounding box center [276, 94] width 118 height 9
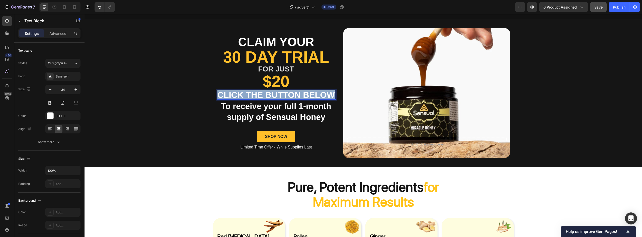
click at [249, 94] on p "click the Button Below" at bounding box center [276, 94] width 118 height 9
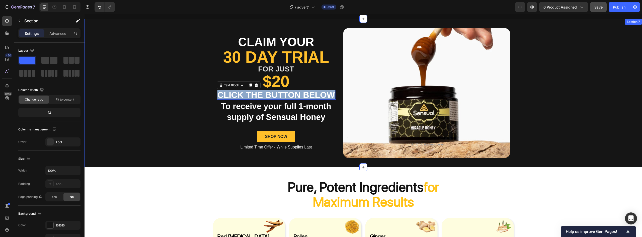
click at [196, 124] on div "Claim your Text Block 30 Day Trial Heading For just Text Block $20 Heading clic…" at bounding box center [362, 93] width 557 height 148
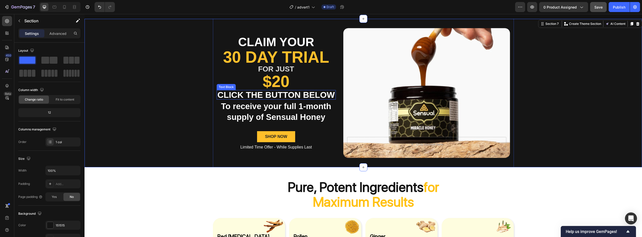
click at [244, 97] on p "click the Button Below" at bounding box center [276, 94] width 118 height 9
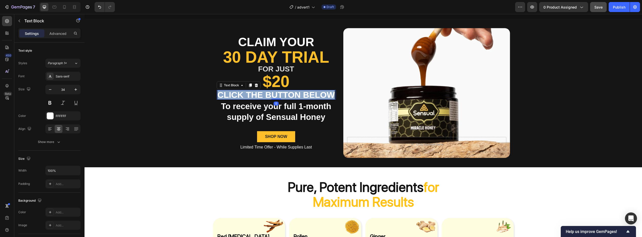
click at [244, 97] on p "click the Button Below" at bounding box center [276, 94] width 118 height 9
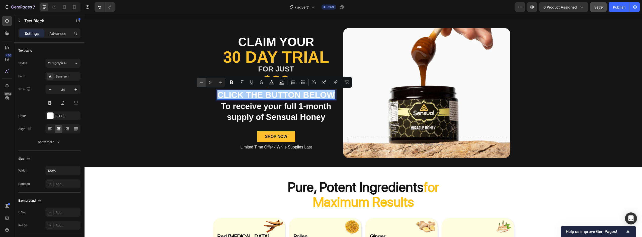
click at [202, 82] on icon "Editor contextual toolbar" at bounding box center [200, 82] width 5 height 5
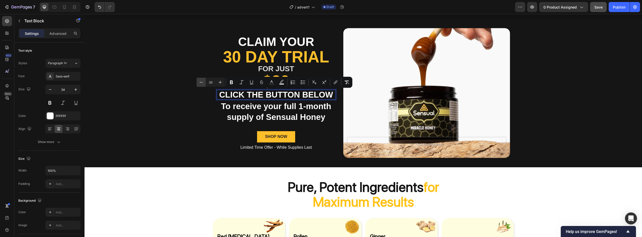
click at [202, 82] on icon "Editor contextual toolbar" at bounding box center [200, 82] width 5 height 5
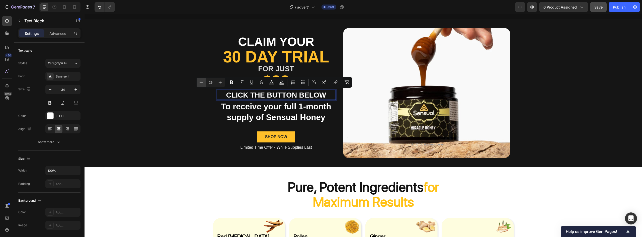
type input "28"
click at [179, 111] on div "Claim your Text Block 30 Day Trial Heading For just Text Block $20 Heading clic…" at bounding box center [362, 93] width 557 height 148
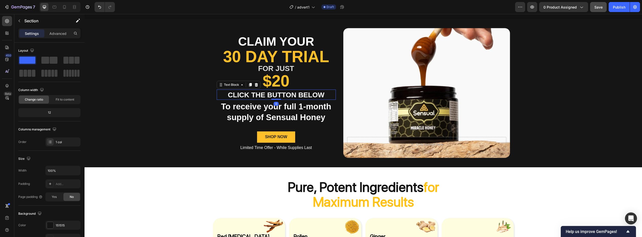
click at [272, 97] on span "click the Button Below" at bounding box center [276, 95] width 96 height 8
click at [181, 101] on div "Claim your Text Block 30 Day Trial Heading For just Text Block $20 Heading clic…" at bounding box center [362, 93] width 557 height 148
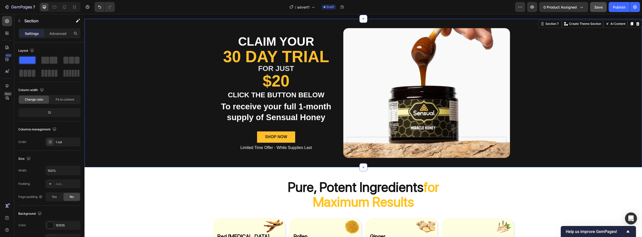
click at [243, 106] on p "To receive your full 1-month supply of Sensual Honey" at bounding box center [276, 112] width 118 height 22
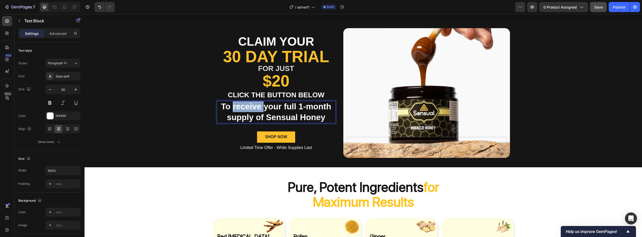
click at [243, 106] on p "To receive your full 1-month supply of Sensual Honey" at bounding box center [276, 112] width 118 height 22
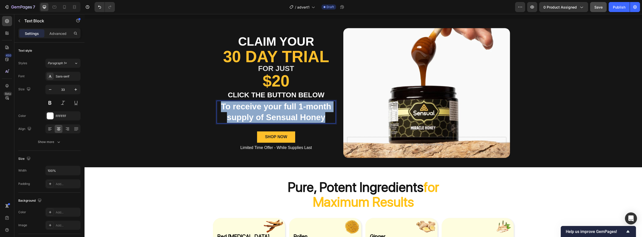
click at [243, 106] on p "To receive your full 1-month supply of Sensual Honey" at bounding box center [276, 112] width 118 height 22
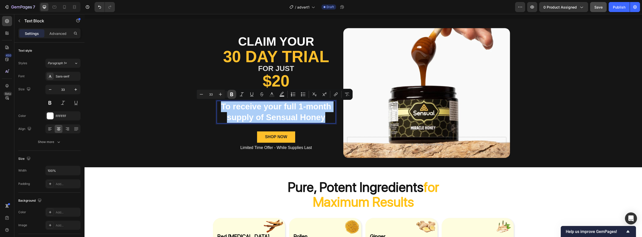
click at [232, 91] on button "Bold" at bounding box center [231, 94] width 9 height 9
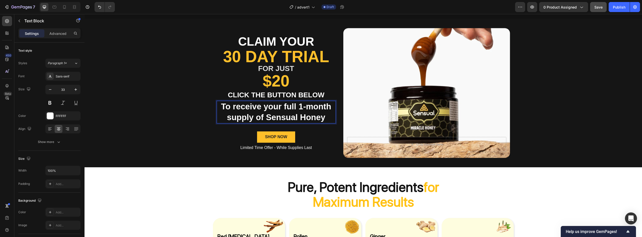
click at [320, 110] on strong "To receive your full 1-month supply of Sensual Honey" at bounding box center [276, 112] width 110 height 20
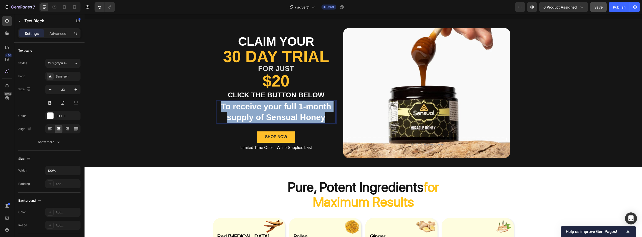
click at [320, 110] on strong "To receive your full 1-month supply of Sensual Honey" at bounding box center [276, 112] width 110 height 20
click at [197, 124] on div "Claim your Text Block 30 Day Trial Heading For just Text Block $20 Heading clic…" at bounding box center [362, 93] width 557 height 148
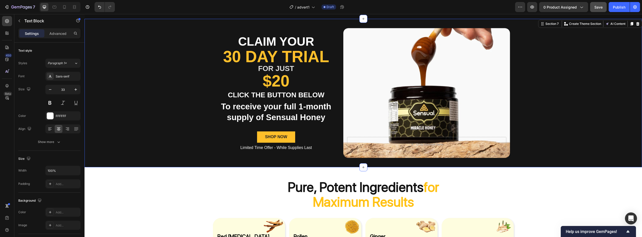
click at [237, 109] on strong "To receive your full 1-month supply of Sensual Honey" at bounding box center [276, 112] width 110 height 20
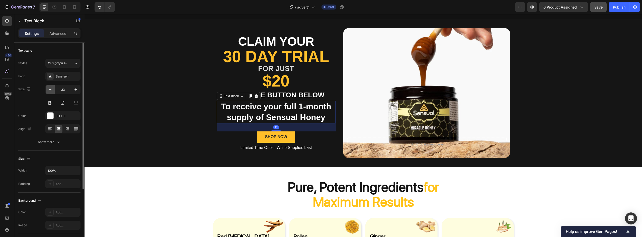
click at [53, 89] on button "button" at bounding box center [50, 89] width 9 height 9
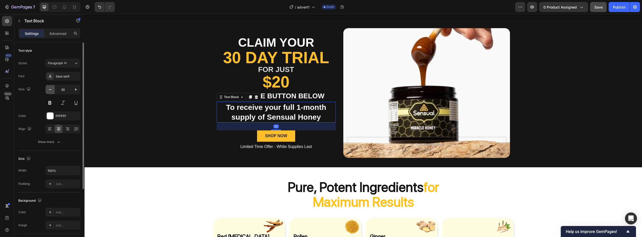
click at [53, 89] on button "button" at bounding box center [50, 89] width 9 height 9
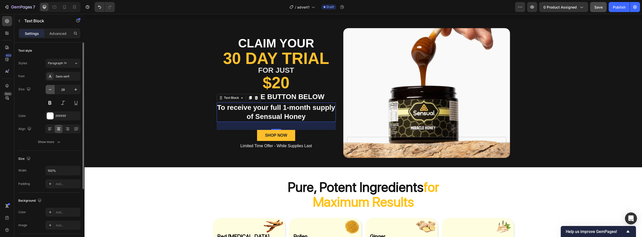
click at [53, 89] on button "button" at bounding box center [50, 89] width 9 height 9
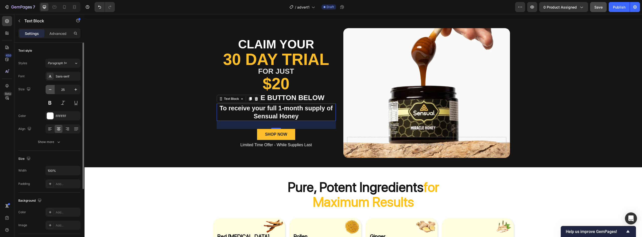
click at [53, 89] on button "button" at bounding box center [50, 89] width 9 height 9
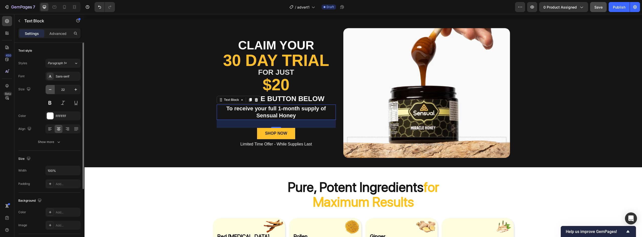
click at [53, 89] on button "button" at bounding box center [50, 89] width 9 height 9
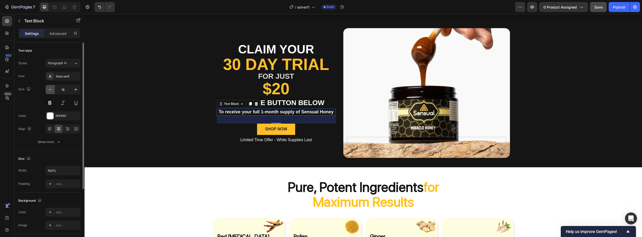
type input "17"
click at [158, 114] on div "Claim your Text Block 30 Day Trial Heading For just Text Block $20 Heading clic…" at bounding box center [362, 93] width 557 height 148
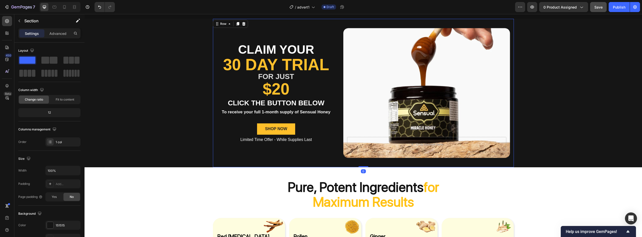
click at [294, 117] on div "Claim your Text Block 30 Day Trial Heading For just Text Block $20 Heading clic…" at bounding box center [276, 93] width 119 height 130
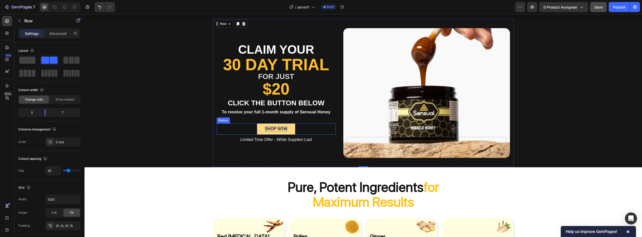
click at [272, 128] on div "SHOP NOW" at bounding box center [276, 128] width 22 height 5
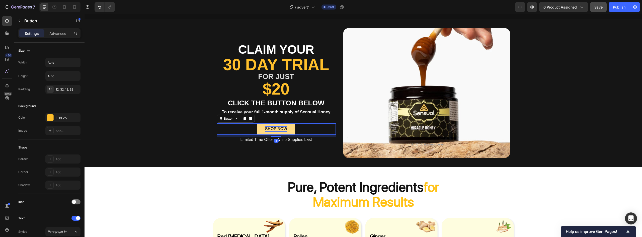
click at [272, 128] on div "SHOP NOW" at bounding box center [276, 128] width 22 height 5
click at [272, 128] on p "SHOP NOW" at bounding box center [276, 128] width 22 height 5
click at [262, 123] on button "Claim" at bounding box center [276, 128] width 29 height 11
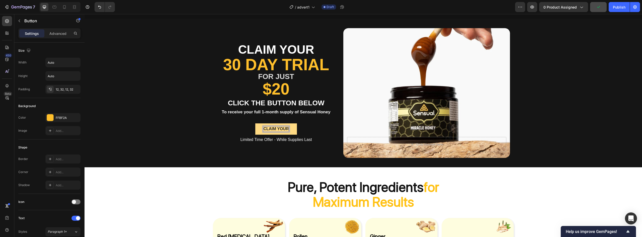
click at [255, 123] on button "Claim your" at bounding box center [275, 128] width 41 height 11
click at [254, 123] on button "Claim yours" at bounding box center [276, 128] width 44 height 11
click at [261, 155] on div "Claim your Text Block 30 Day Trial Heading For just Text Block $20 Heading clic…" at bounding box center [276, 93] width 119 height 130
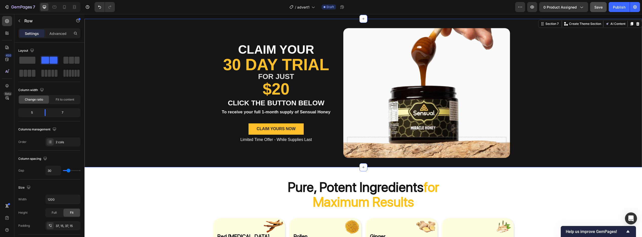
click at [152, 142] on div "Claim your Text Block 30 Day Trial Heading For just Text Block $20 Heading clic…" at bounding box center [362, 93] width 557 height 148
click at [206, 147] on div "Claim your Text Block 30 Day Trial Heading For just Text Block $20 Heading clic…" at bounding box center [362, 93] width 557 height 148
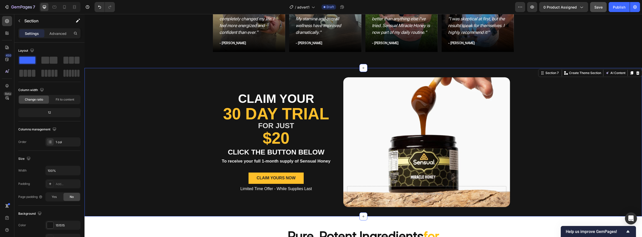
scroll to position [777, 0]
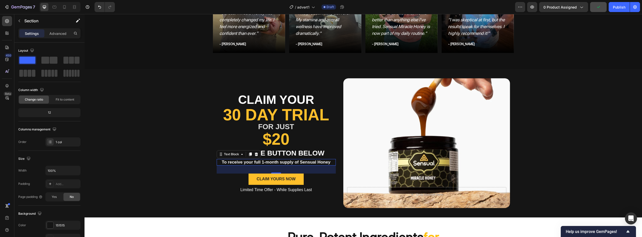
click at [227, 161] on strong "To receive your full 1-month supply of Sensual Honey" at bounding box center [276, 162] width 109 height 5
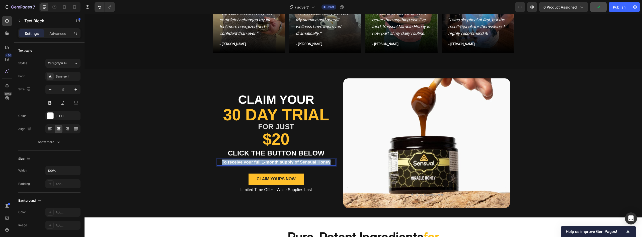
click at [227, 161] on strong "To receive your full 1-month supply of Sensual Honey" at bounding box center [276, 162] width 109 height 5
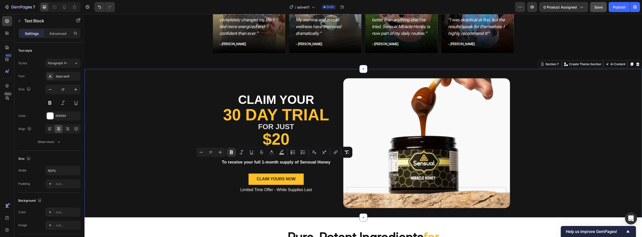
click at [179, 168] on div "Claim your Text Block 30 Day Trial Heading For just Text Block $20 Heading clic…" at bounding box center [362, 143] width 557 height 148
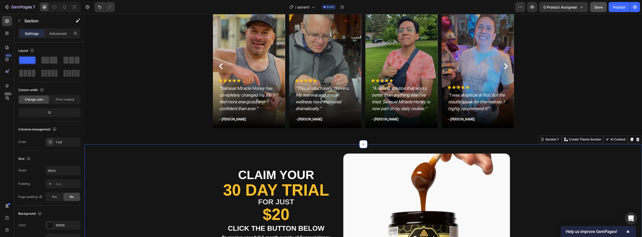
scroll to position [752, 0]
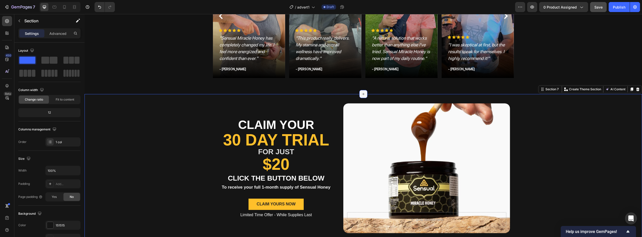
click at [362, 95] on icon at bounding box center [363, 94] width 2 height 2
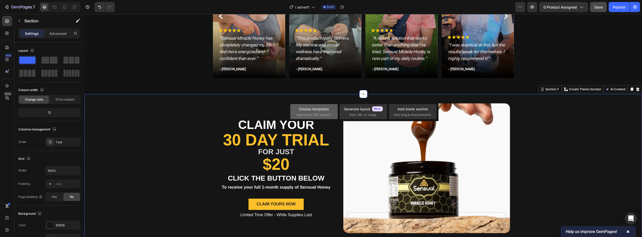
click at [312, 110] on div "Choose templates" at bounding box center [313, 108] width 30 height 5
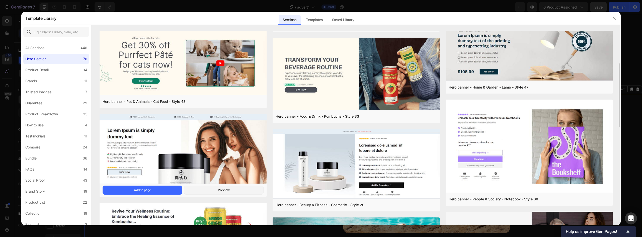
scroll to position [0, 0]
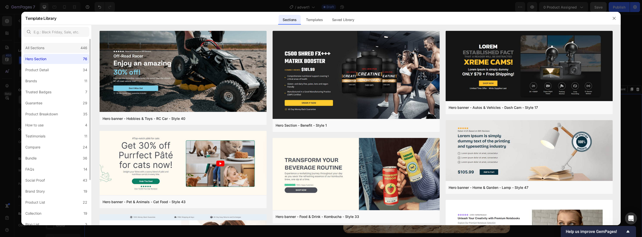
click at [25, 51] on div "All Sections 446" at bounding box center [56, 48] width 66 height 10
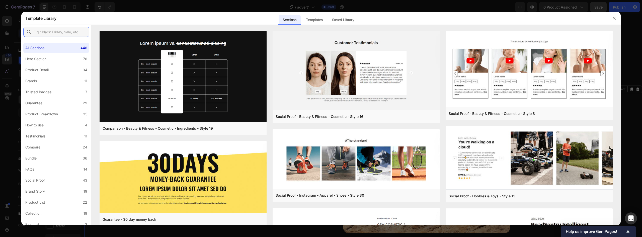
click at [50, 34] on input "text" at bounding box center [56, 32] width 66 height 10
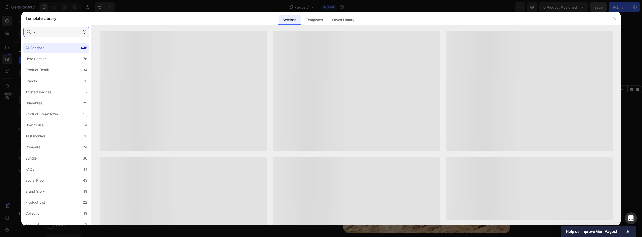
type input "k"
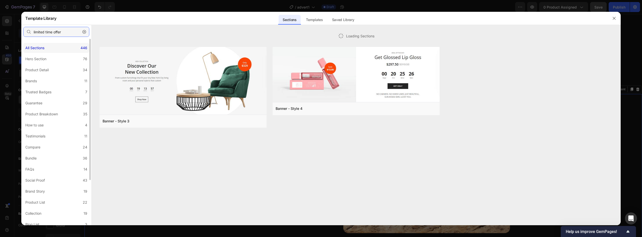
type input "limited time offer"
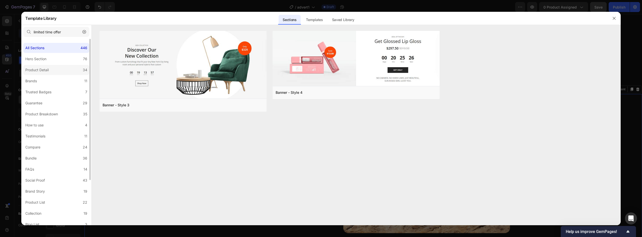
click at [53, 69] on label "Product Detail 34" at bounding box center [56, 70] width 66 height 10
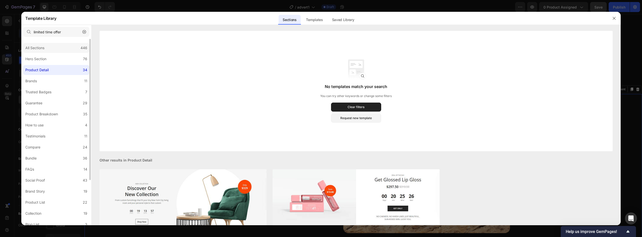
click at [55, 50] on div "All Sections 446" at bounding box center [56, 48] width 66 height 10
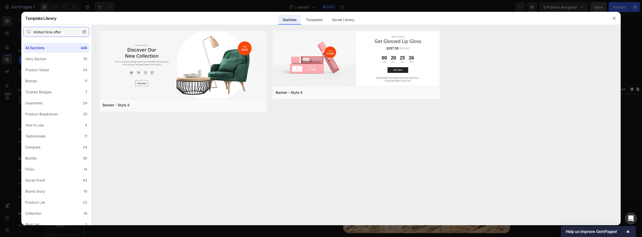
click at [68, 30] on input "limited time offer" at bounding box center [56, 32] width 66 height 10
click at [85, 32] on icon "button" at bounding box center [84, 32] width 4 height 4
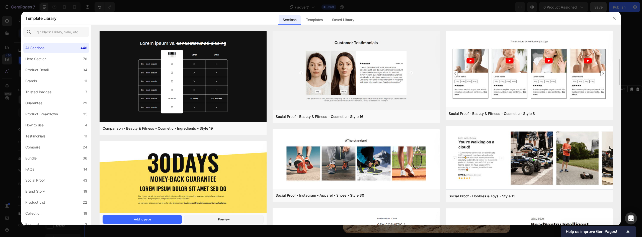
scroll to position [50, 0]
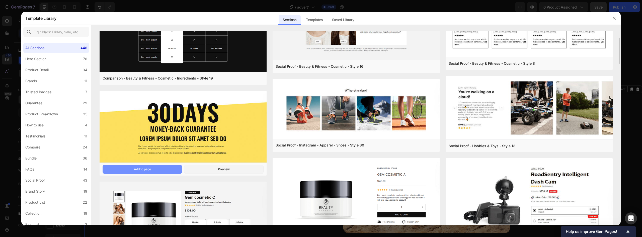
click at [159, 171] on button "Add to page" at bounding box center [141, 169] width 79 height 9
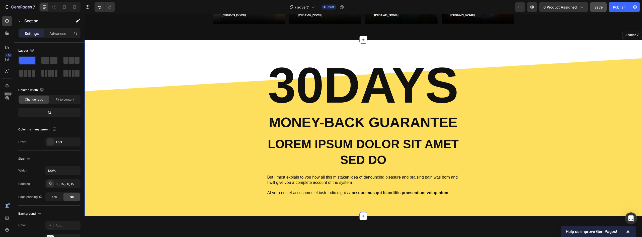
scroll to position [807, 0]
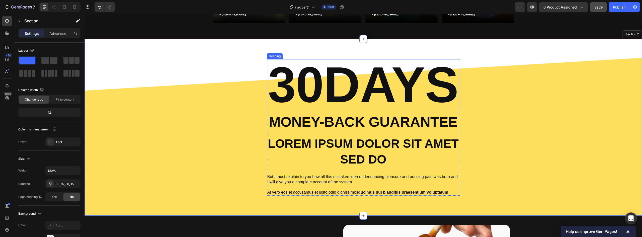
click at [313, 101] on h2 "30DAYS" at bounding box center [363, 84] width 193 height 51
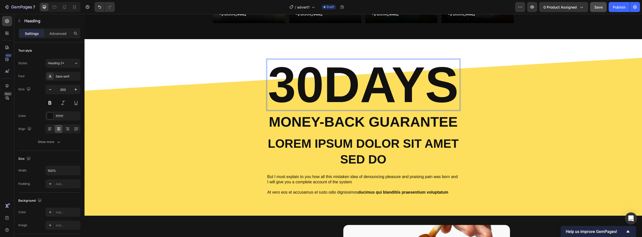
click at [313, 101] on h2 "30DAYS" at bounding box center [363, 84] width 193 height 51
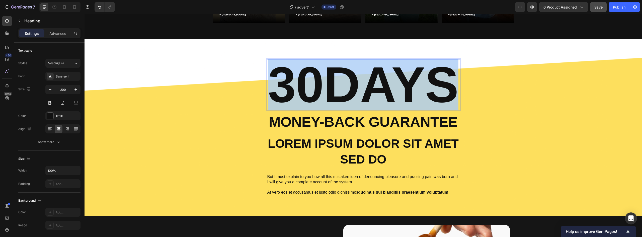
click at [313, 101] on p "30DAYS" at bounding box center [363, 85] width 192 height 50
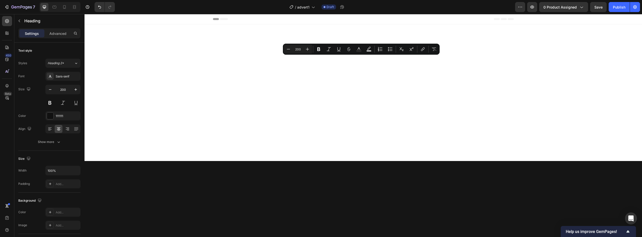
scroll to position [807, 0]
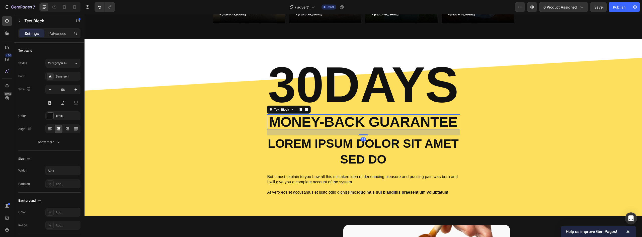
click at [287, 128] on p "Money-Back Guarantee" at bounding box center [363, 122] width 189 height 14
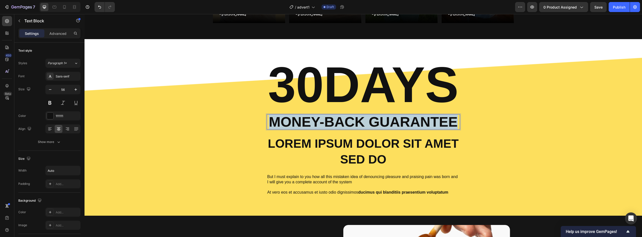
click at [287, 128] on p "Money-Back Guarantee" at bounding box center [363, 122] width 189 height 14
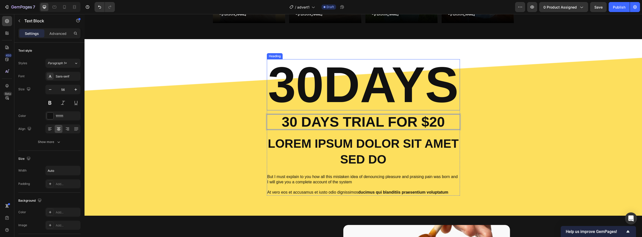
click at [303, 98] on p "30DAYS" at bounding box center [363, 85] width 192 height 50
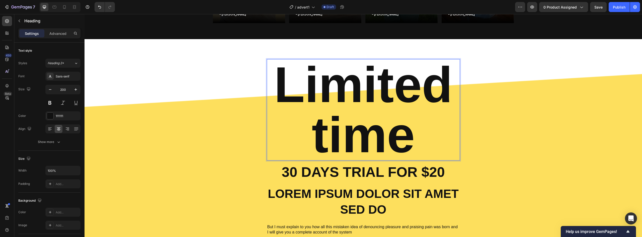
scroll to position [2, 0]
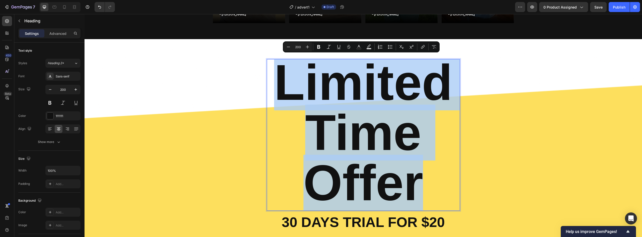
drag, startPoint x: 425, startPoint y: 181, endPoint x: 283, endPoint y: 91, distance: 168.7
click at [283, 91] on p "Limited Time Offer" at bounding box center [363, 132] width 192 height 150
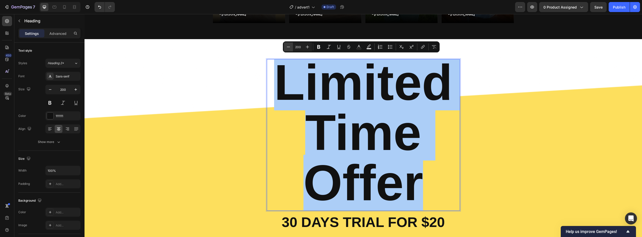
click at [289, 47] on icon "Editor contextual toolbar" at bounding box center [288, 46] width 5 height 5
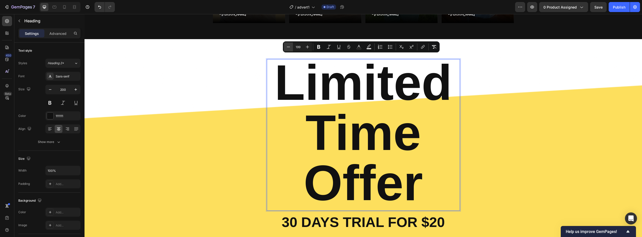
click at [289, 47] on icon "Editor contextual toolbar" at bounding box center [288, 46] width 5 height 5
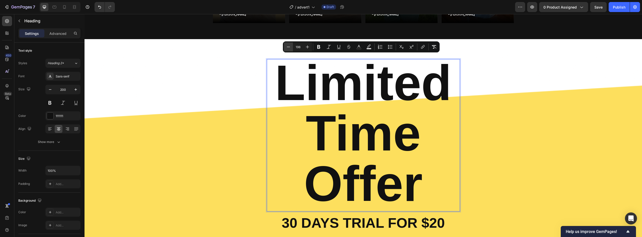
click at [289, 47] on icon "Editor contextual toolbar" at bounding box center [288, 46] width 5 height 5
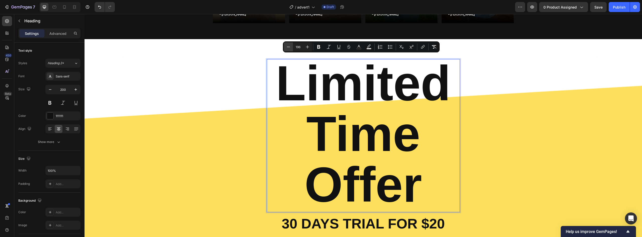
click at [289, 47] on icon "Editor contextual toolbar" at bounding box center [288, 46] width 5 height 5
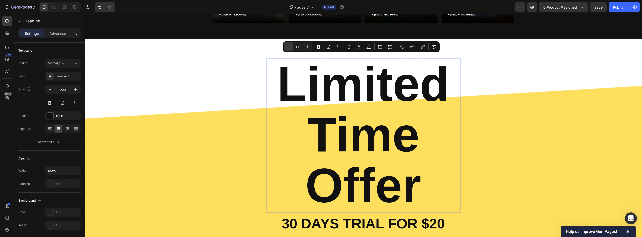
click at [289, 47] on icon "Editor contextual toolbar" at bounding box center [288, 46] width 5 height 5
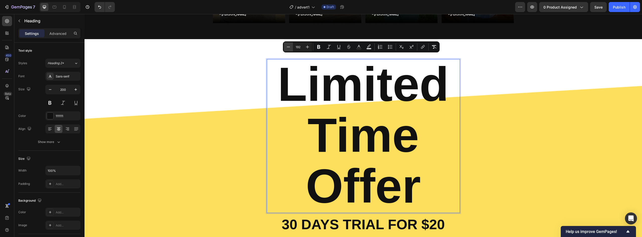
click at [289, 47] on icon "Editor contextual toolbar" at bounding box center [288, 46] width 5 height 5
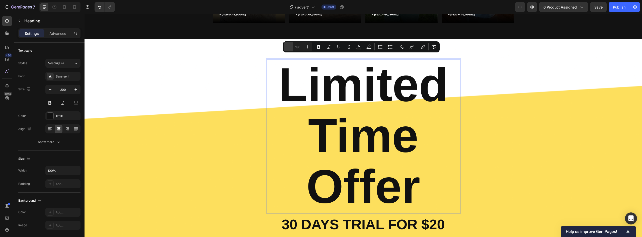
click at [289, 47] on icon "Editor contextual toolbar" at bounding box center [288, 46] width 5 height 5
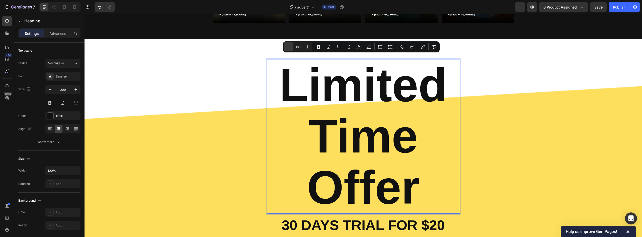
click at [289, 47] on icon "Editor contextual toolbar" at bounding box center [288, 46] width 5 height 5
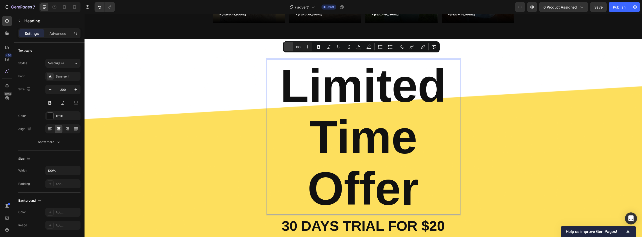
scroll to position [0, 0]
click at [289, 47] on icon "Editor contextual toolbar" at bounding box center [288, 46] width 5 height 5
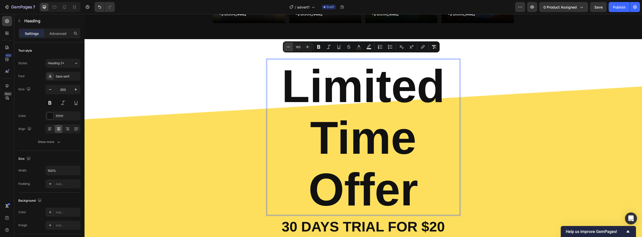
click at [289, 47] on icon "Editor contextual toolbar" at bounding box center [288, 46] width 5 height 5
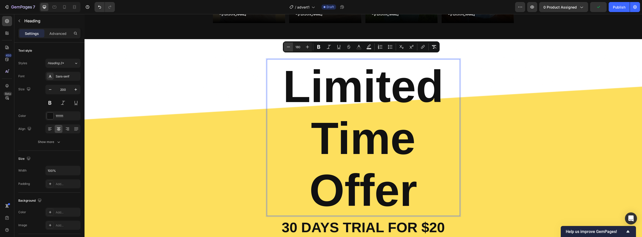
click at [289, 47] on icon "Editor contextual toolbar" at bounding box center [288, 46] width 5 height 5
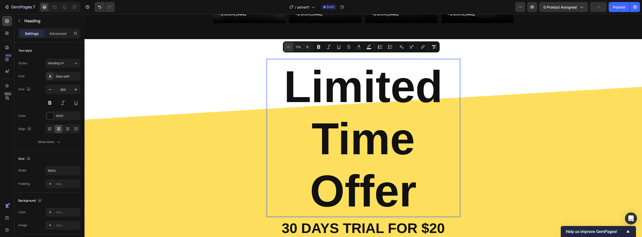
click at [289, 47] on icon "Editor contextual toolbar" at bounding box center [288, 46] width 5 height 5
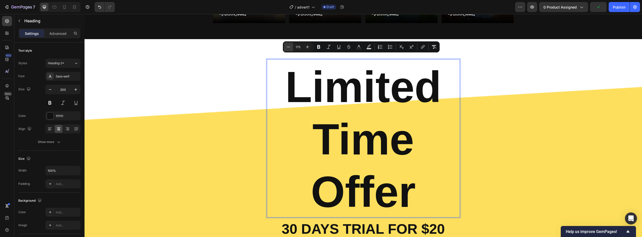
click at [289, 47] on icon "Editor contextual toolbar" at bounding box center [288, 46] width 5 height 5
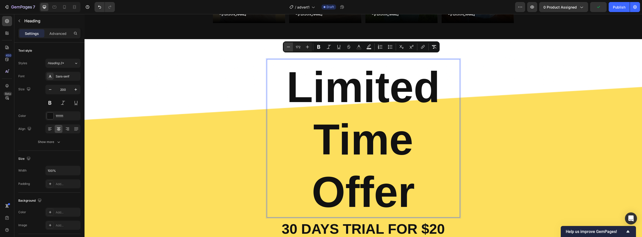
click at [289, 47] on icon "Editor contextual toolbar" at bounding box center [288, 46] width 5 height 5
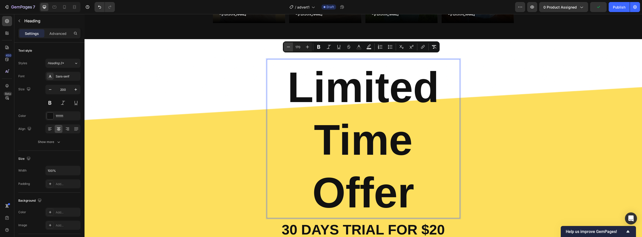
click at [289, 47] on icon "Editor contextual toolbar" at bounding box center [288, 46] width 5 height 5
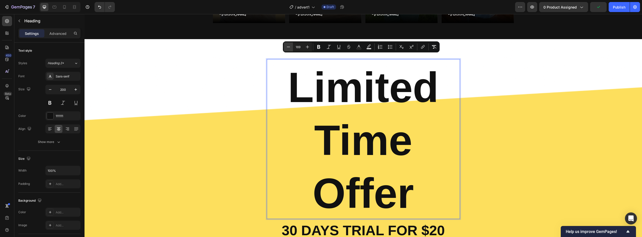
click at [289, 47] on icon "Editor contextual toolbar" at bounding box center [288, 46] width 5 height 5
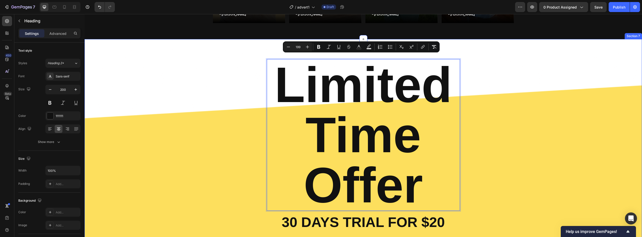
type input "200"
click at [52, 93] on button "button" at bounding box center [50, 89] width 9 height 9
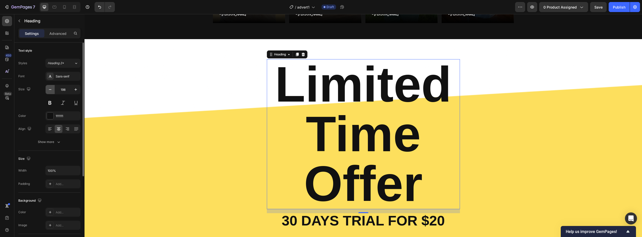
click at [52, 93] on button "button" at bounding box center [50, 89] width 9 height 9
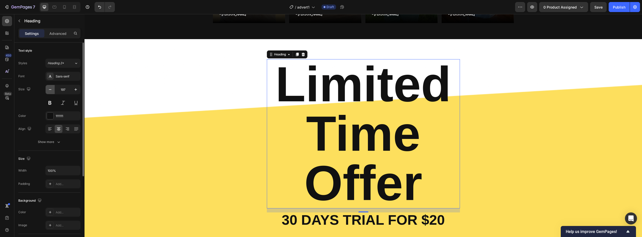
click at [52, 93] on button "button" at bounding box center [50, 89] width 9 height 9
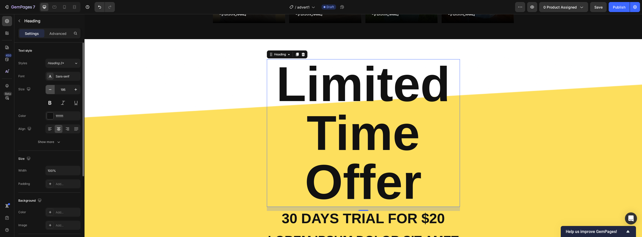
click at [52, 93] on button "button" at bounding box center [50, 89] width 9 height 9
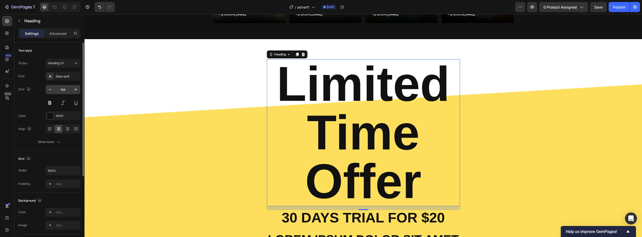
click at [61, 89] on input "194" at bounding box center [63, 89] width 17 height 9
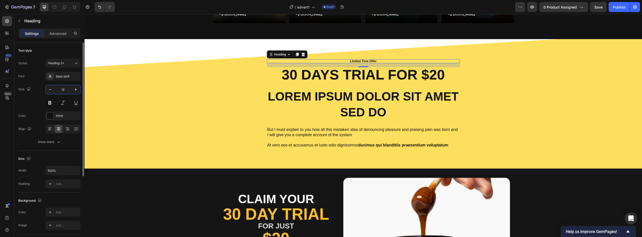
type input "120"
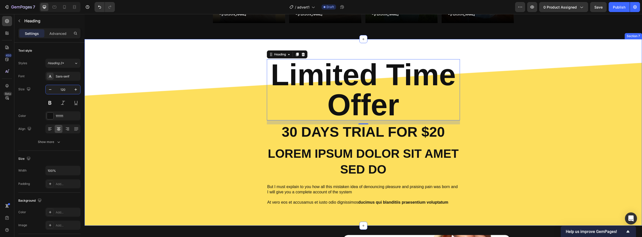
click at [515, 93] on div "Limited Time Offer Heading 16 30 Days trial for $20 Text Block Lorem ipsum dolo…" at bounding box center [363, 132] width 550 height 146
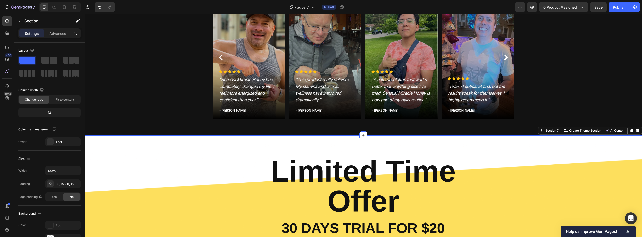
scroll to position [706, 0]
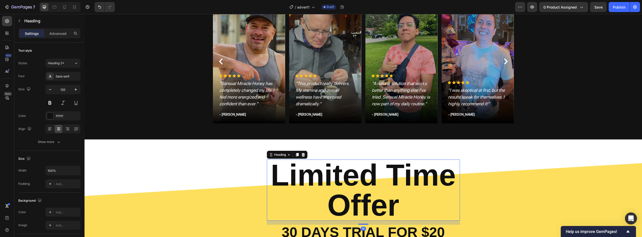
click at [382, 183] on p "Limited Time Offer" at bounding box center [363, 190] width 192 height 60
click at [379, 181] on p "Limited Time Offer" at bounding box center [363, 190] width 192 height 60
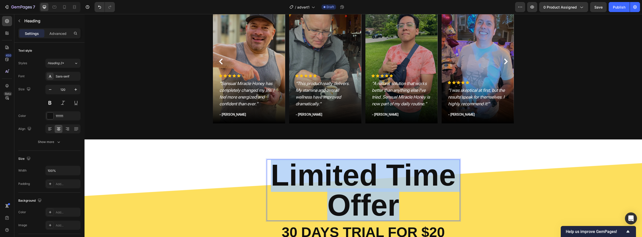
click at [379, 181] on p "Limited Time Offer" at bounding box center [363, 190] width 192 height 60
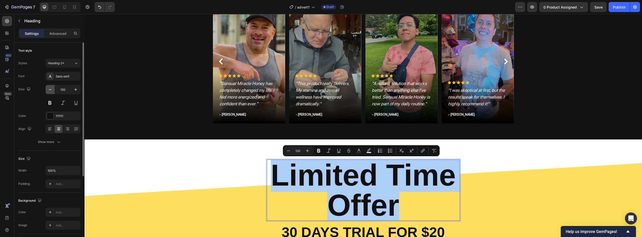
click at [50, 90] on icon "button" at bounding box center [50, 89] width 5 height 5
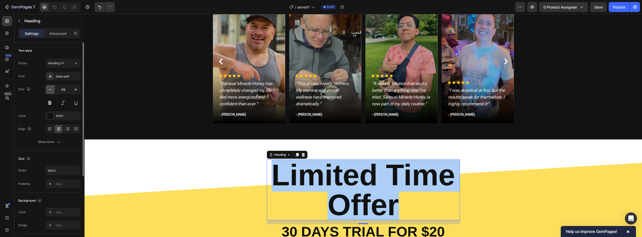
click at [50, 90] on icon "button" at bounding box center [50, 89] width 5 height 5
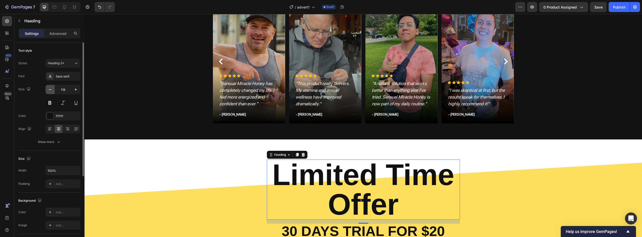
click at [50, 90] on icon "button" at bounding box center [50, 89] width 5 height 5
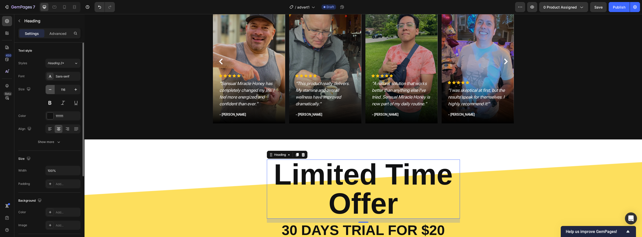
click at [50, 90] on icon "button" at bounding box center [50, 89] width 5 height 5
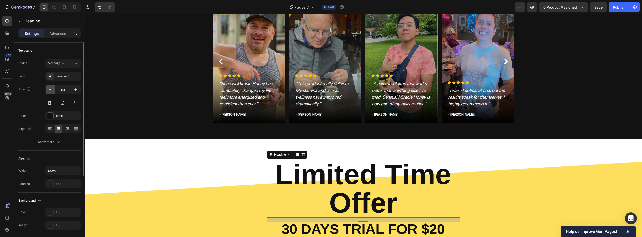
click at [50, 90] on icon "button" at bounding box center [50, 89] width 5 height 5
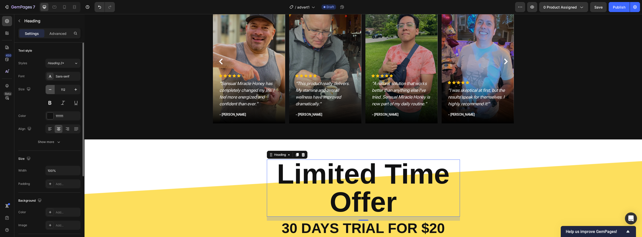
click at [50, 90] on icon "button" at bounding box center [50, 89] width 5 height 5
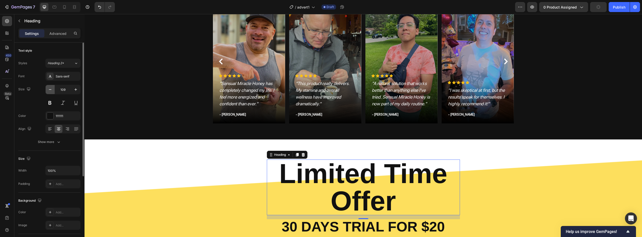
click at [50, 90] on icon "button" at bounding box center [50, 89] width 5 height 5
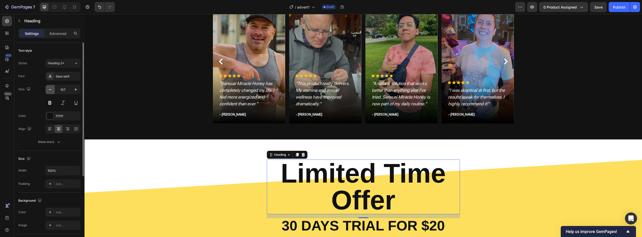
click at [50, 90] on icon "button" at bounding box center [50, 89] width 5 height 5
click at [50, 89] on icon "button" at bounding box center [50, 89] width 3 height 1
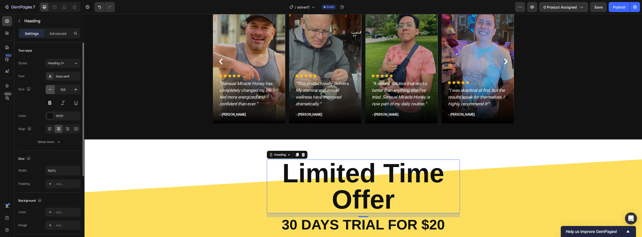
click at [50, 89] on icon "button" at bounding box center [50, 89] width 3 height 1
click at [50, 89] on icon "button" at bounding box center [50, 89] width 5 height 5
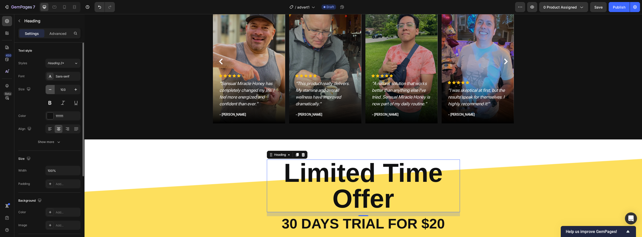
click at [50, 89] on icon "button" at bounding box center [50, 89] width 5 height 5
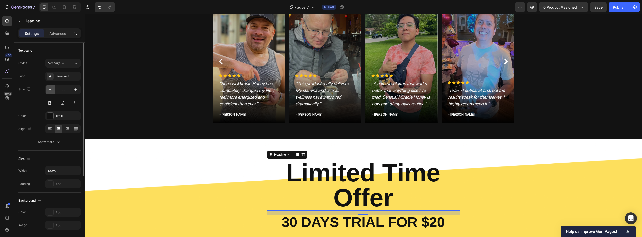
click at [50, 89] on icon "button" at bounding box center [50, 89] width 5 height 5
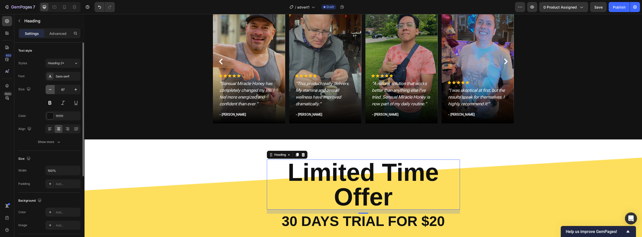
click at [50, 89] on icon "button" at bounding box center [50, 89] width 5 height 5
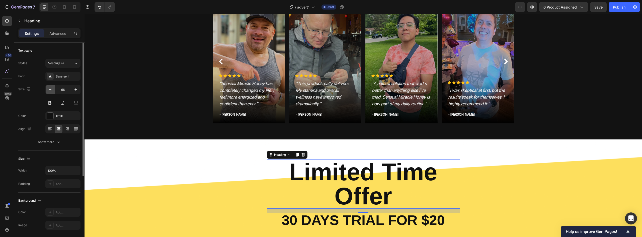
click at [50, 89] on icon "button" at bounding box center [50, 89] width 5 height 5
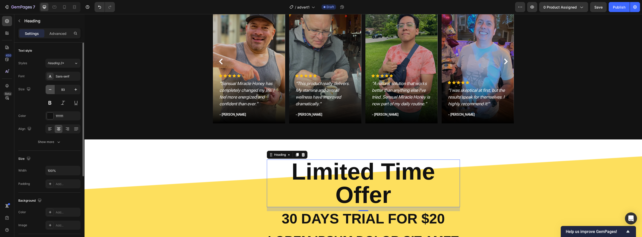
click at [50, 89] on icon "button" at bounding box center [50, 89] width 5 height 5
click at [51, 89] on icon "button" at bounding box center [50, 89] width 5 height 5
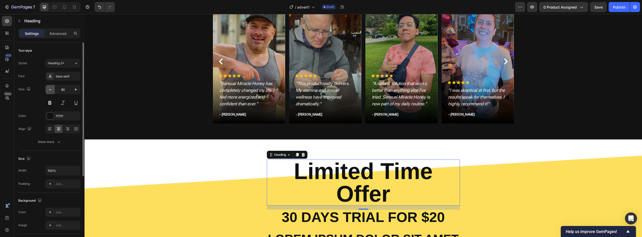
click at [51, 89] on icon "button" at bounding box center [50, 89] width 5 height 5
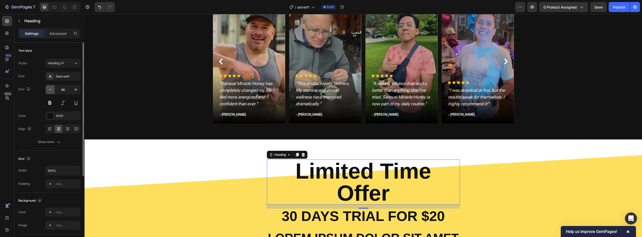
click at [51, 89] on icon "button" at bounding box center [50, 89] width 5 height 5
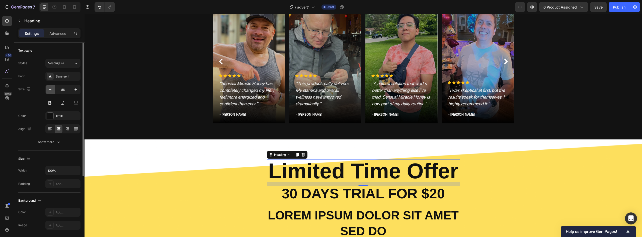
click at [51, 89] on icon "button" at bounding box center [50, 89] width 5 height 5
click at [77, 91] on icon "button" at bounding box center [75, 89] width 5 height 5
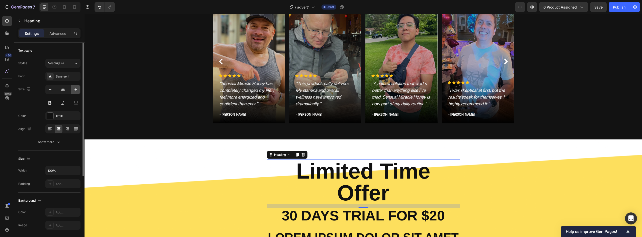
click at [77, 91] on icon "button" at bounding box center [75, 89] width 5 height 5
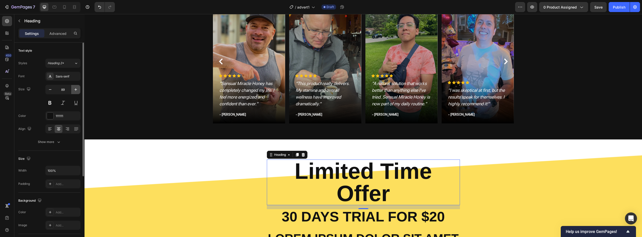
click at [77, 91] on icon "button" at bounding box center [75, 89] width 5 height 5
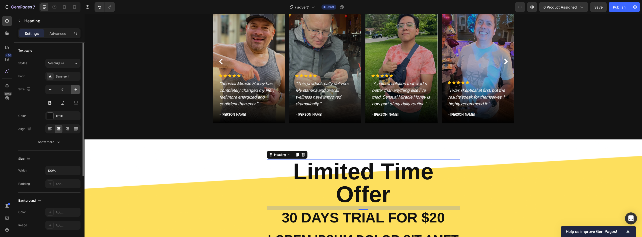
click at [77, 91] on icon "button" at bounding box center [75, 89] width 5 height 5
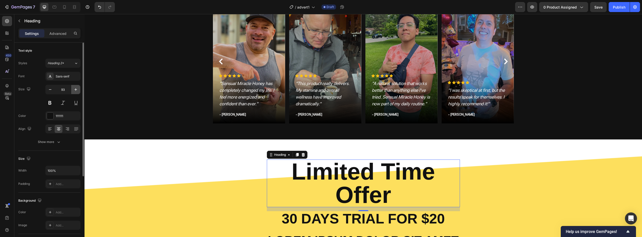
click at [77, 91] on icon "button" at bounding box center [75, 89] width 5 height 5
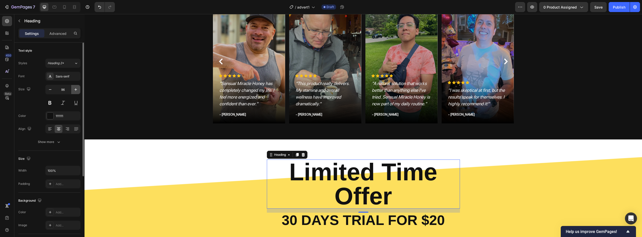
click at [77, 91] on icon "button" at bounding box center [75, 89] width 5 height 5
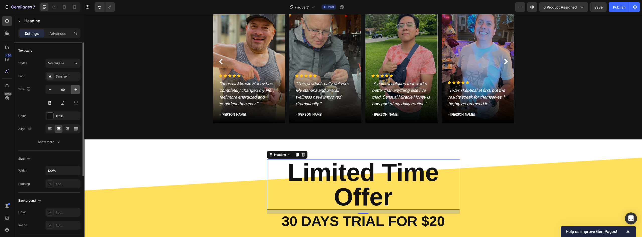
click at [77, 91] on icon "button" at bounding box center [75, 89] width 5 height 5
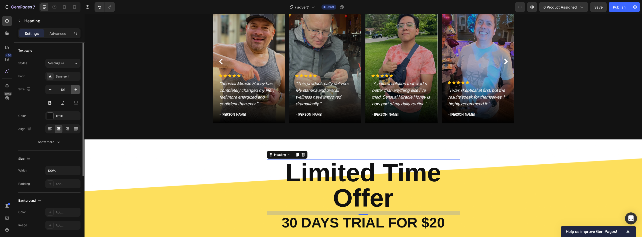
click at [77, 91] on icon "button" at bounding box center [75, 89] width 5 height 5
click at [77, 92] on icon "button" at bounding box center [75, 89] width 5 height 5
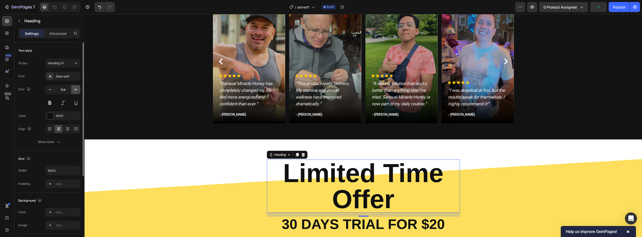
click at [77, 92] on icon "button" at bounding box center [75, 89] width 5 height 5
type input "105"
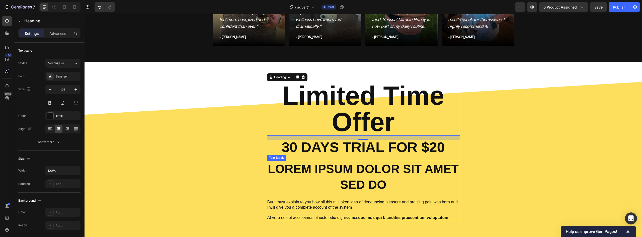
scroll to position [782, 0]
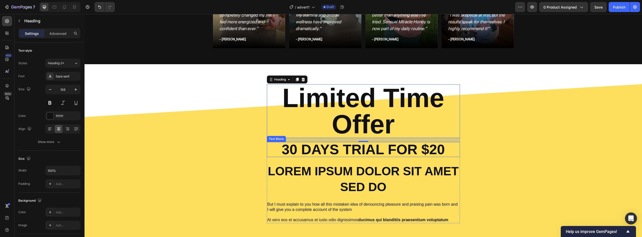
click at [286, 155] on p "30 Days trial for $20" at bounding box center [362, 149] width 163 height 14
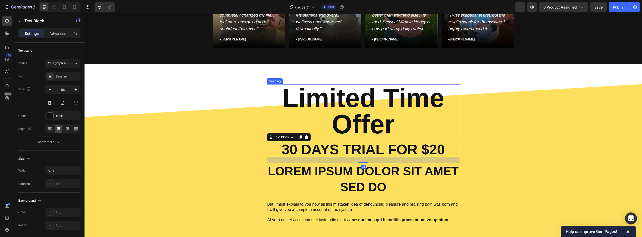
click at [368, 112] on p "Limited Time Offer" at bounding box center [363, 111] width 192 height 53
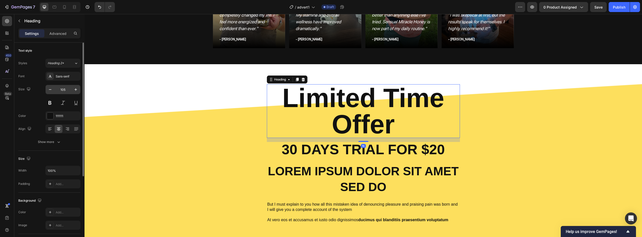
click at [66, 89] on input "105" at bounding box center [63, 89] width 17 height 9
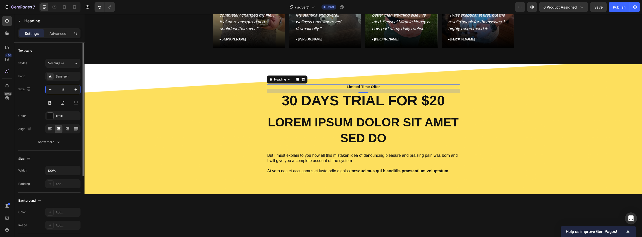
type input "150"
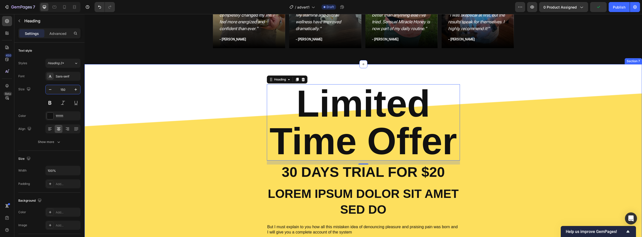
click at [521, 185] on div "Limited Time Offer Heading 16 30 Days trial for $20 Text Block Lorem ipsum dolo…" at bounding box center [363, 164] width 550 height 161
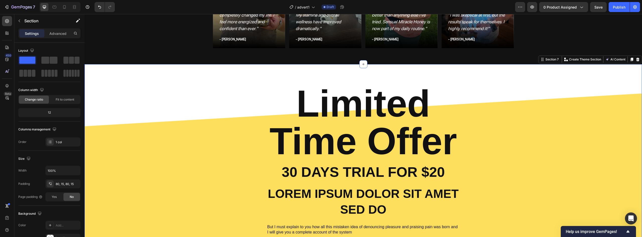
click at [505, 159] on div "Limited Time Offer Heading 30 Days trial for $20 Text Block Lorem ipsum dolor s…" at bounding box center [363, 164] width 550 height 161
click at [523, 128] on div "Limited Time Offer Heading 30 Days trial for $20 Text Block Lorem ipsum dolor s…" at bounding box center [363, 164] width 550 height 161
click at [505, 127] on div "Limited Time Offer Heading 30 Days trial for $20 Text Block Lorem ipsum dolor s…" at bounding box center [363, 164] width 550 height 161
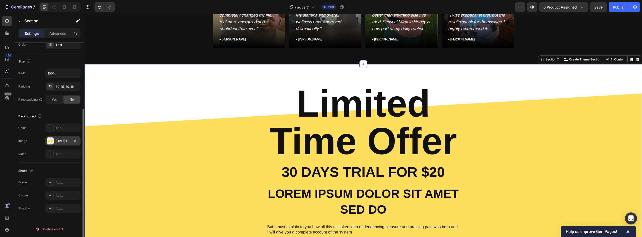
click at [49, 142] on div at bounding box center [50, 140] width 7 height 7
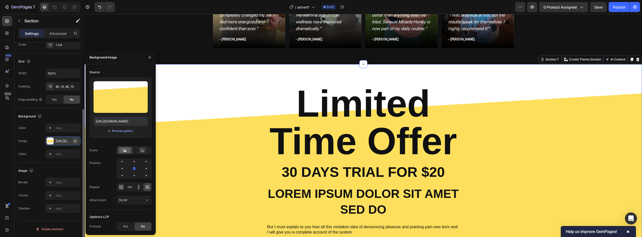
click at [77, 141] on icon "button" at bounding box center [75, 141] width 4 height 4
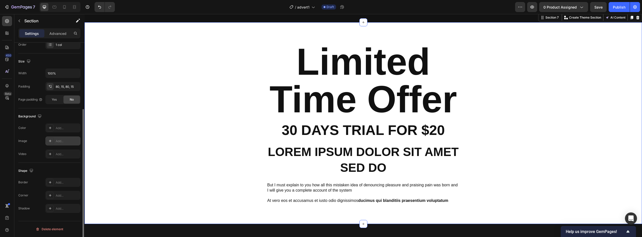
scroll to position [832, 0]
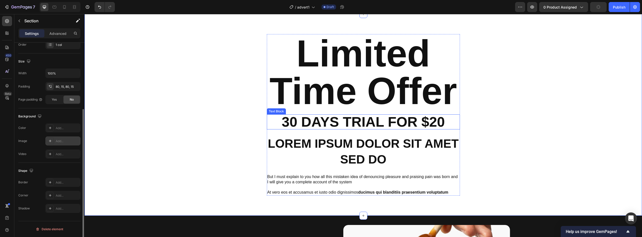
click at [315, 122] on p "30 Days trial for $20" at bounding box center [362, 122] width 163 height 14
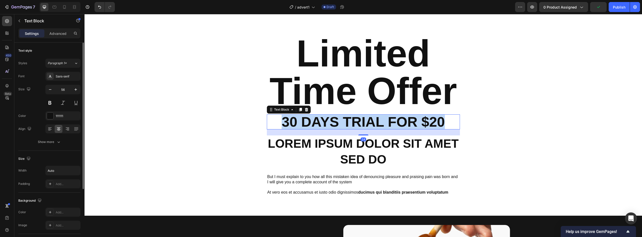
click at [315, 122] on p "30 Days trial for $20" at bounding box center [362, 122] width 163 height 14
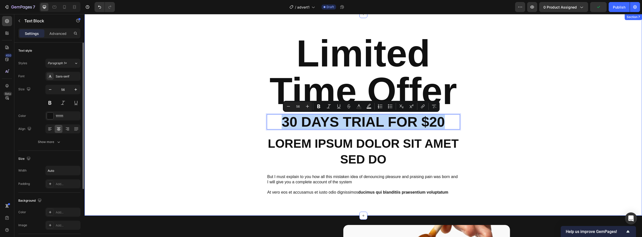
click at [546, 136] on div "Limited Time Offer Heading 30 Days trial for $20 Text Block 24 Lorem ipsum dolo…" at bounding box center [363, 114] width 550 height 161
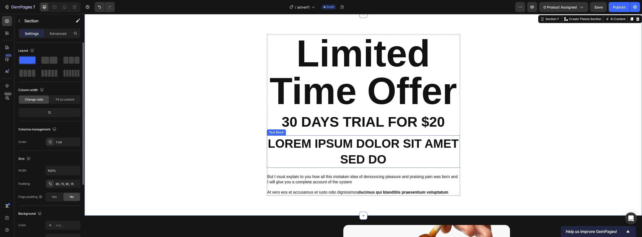
click at [396, 158] on p "Lorem ipsum dolor sit amet sed do" at bounding box center [363, 151] width 192 height 31
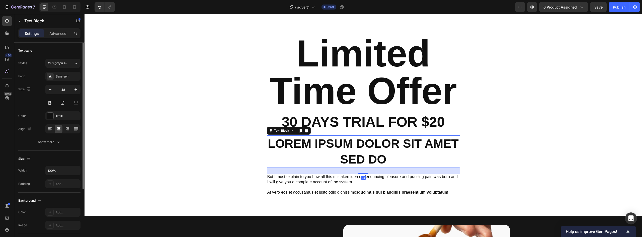
click at [396, 158] on p "Lorem ipsum dolor sit amet sed do" at bounding box center [363, 151] width 192 height 31
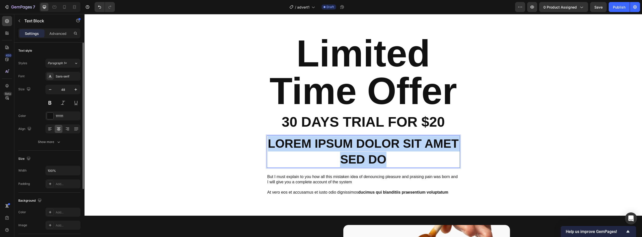
click at [396, 158] on p "Lorem ipsum dolor sit amet sed do" at bounding box center [363, 151] width 192 height 31
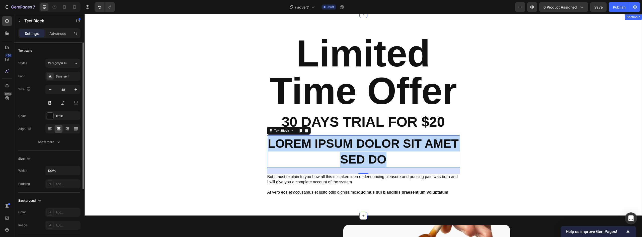
drag, startPoint x: 509, startPoint y: 134, endPoint x: 470, endPoint y: 151, distance: 42.8
click at [509, 134] on div "Limited Time Offer Heading 30 Days trial for $20 Text Block Lorem ipsum dolor s…" at bounding box center [363, 114] width 550 height 161
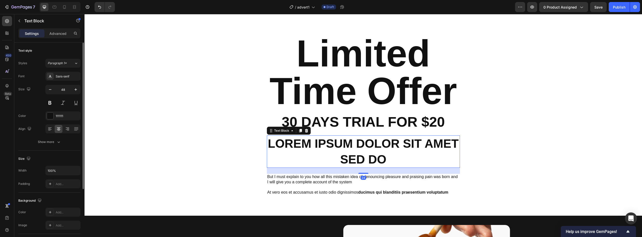
click at [450, 155] on p "Lorem ipsum dolor sit amet sed do" at bounding box center [363, 151] width 192 height 31
click at [305, 132] on icon at bounding box center [305, 131] width 3 height 4
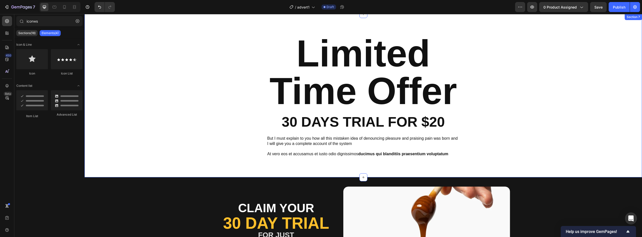
click at [517, 123] on div "Limited Time Offer Heading 30 Days trial for $20 Text Block But I must explain …" at bounding box center [363, 95] width 550 height 123
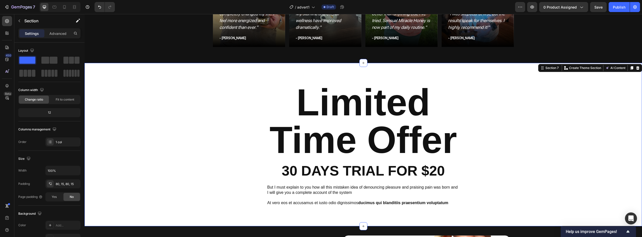
scroll to position [782, 0]
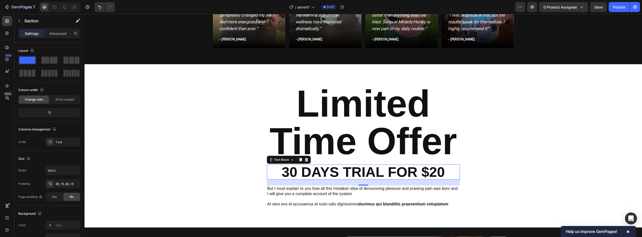
click at [285, 173] on p "30 Days trial for $20" at bounding box center [362, 172] width 163 height 14
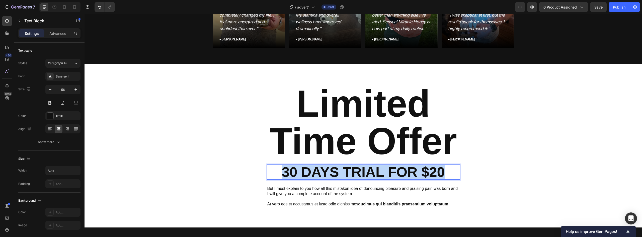
click at [285, 173] on p "30 Days trial for $20" at bounding box center [362, 172] width 163 height 14
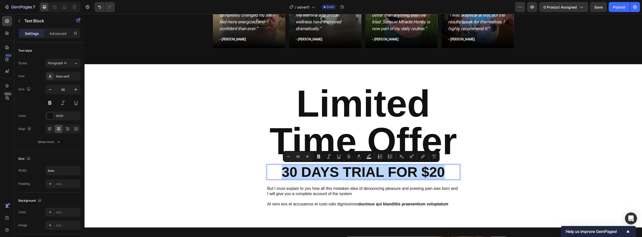
click at [469, 169] on div "Limited Time Offer Heading 30 Days trial for $20 Text Block 24 But I must expla…" at bounding box center [363, 145] width 550 height 123
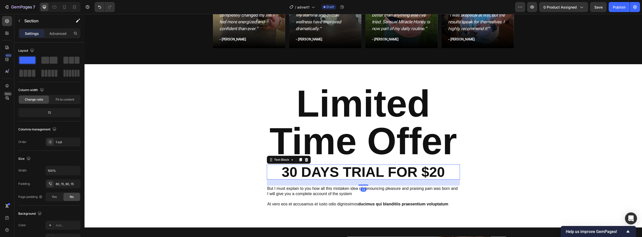
click at [445, 169] on div "30 Days trial for $20" at bounding box center [363, 171] width 193 height 15
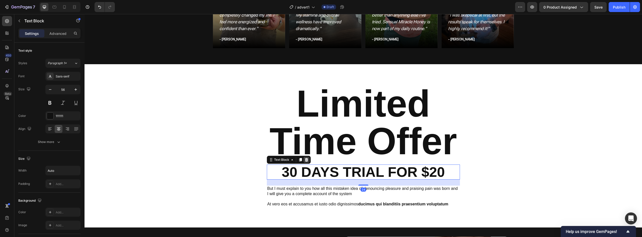
click at [305, 158] on icon at bounding box center [305, 160] width 3 height 4
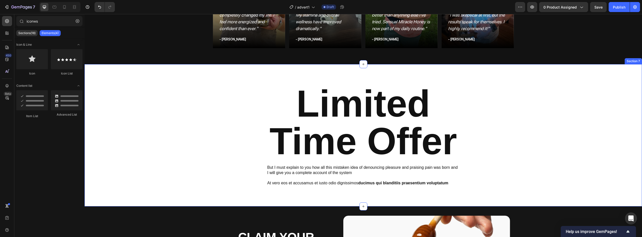
click at [496, 157] on div "Limited Time Offer Heading But I must explain to you how all this mistaken idea…" at bounding box center [363, 135] width 550 height 102
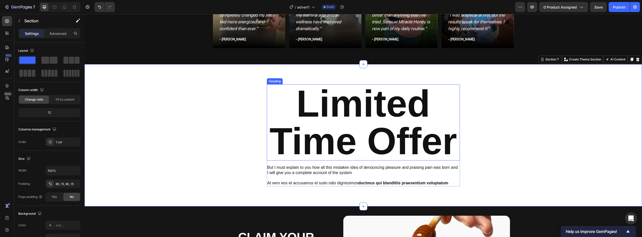
click at [379, 133] on p "Limited Time Offer" at bounding box center [363, 122] width 192 height 75
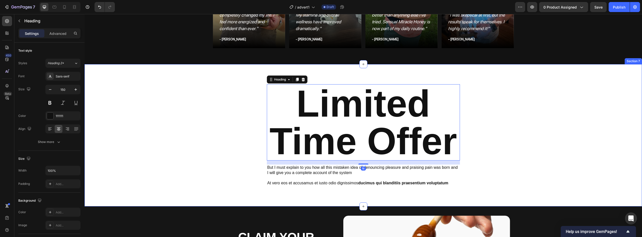
click at [488, 135] on div "Limited Time Offer Heading 16 But I must explain to you how all this mistaken i…" at bounding box center [363, 135] width 550 height 102
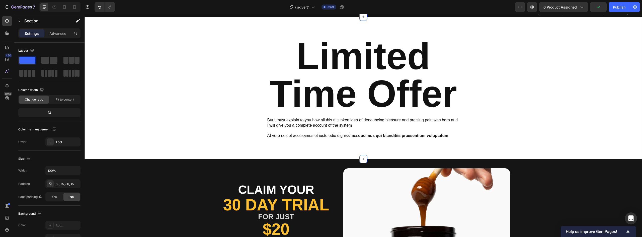
scroll to position [832, 0]
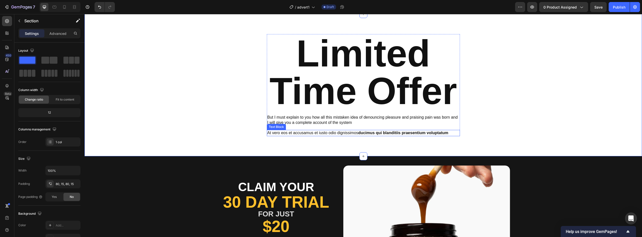
click at [392, 133] on strong "ducimus qui blanditiis praesentium voluptatum" at bounding box center [403, 133] width 90 height 4
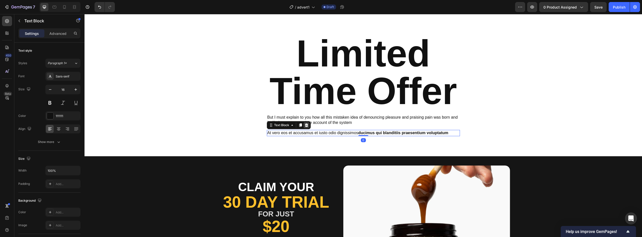
click at [304, 126] on icon at bounding box center [306, 125] width 4 height 4
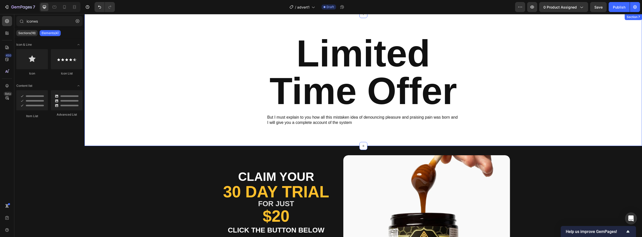
click at [506, 116] on div "Limited Time Offer Heading But I must explain to you how all this mistaken idea…" at bounding box center [363, 80] width 550 height 92
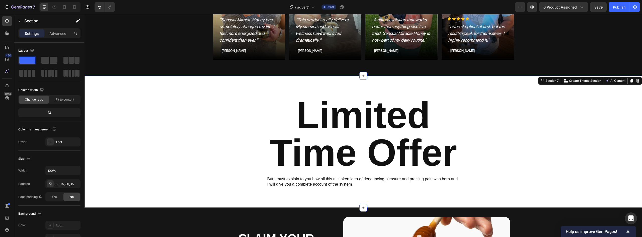
scroll to position [757, 0]
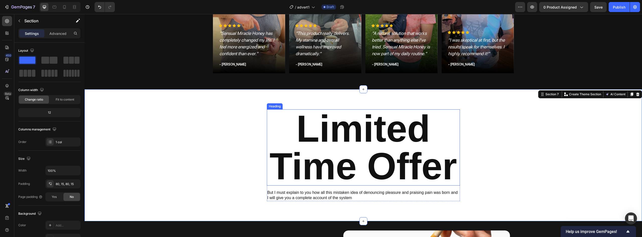
click at [366, 123] on p "Limited Time Offer" at bounding box center [363, 147] width 192 height 75
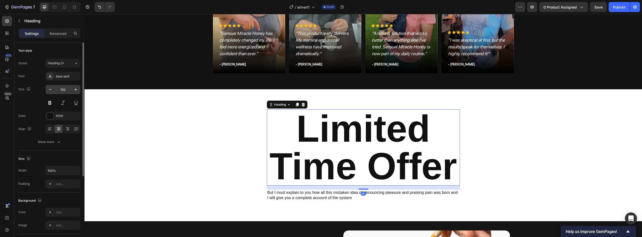
click at [63, 91] on input "150" at bounding box center [63, 89] width 17 height 9
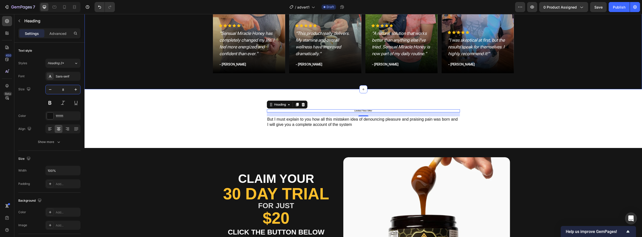
type input "80"
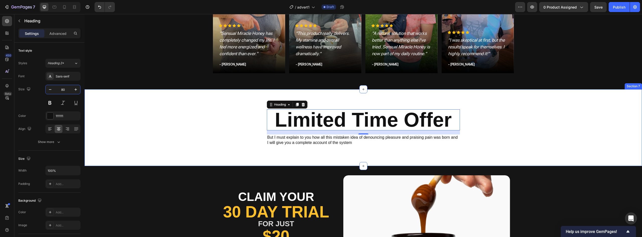
click at [191, 147] on div "Limited Time Offer Heading 16 But I must explain to you how all this mistaken i…" at bounding box center [362, 127] width 557 height 77
click at [357, 121] on p "Limited Time Offer" at bounding box center [363, 120] width 192 height 20
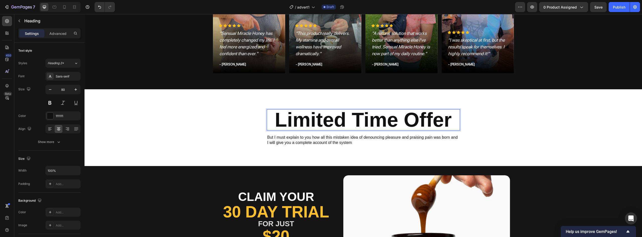
click at [354, 122] on p "Limited Time Offer" at bounding box center [363, 120] width 192 height 20
click at [346, 122] on p "Limited Time Offer" at bounding box center [363, 120] width 192 height 20
click at [356, 122] on p "Limited Time Offer" at bounding box center [363, 120] width 192 height 20
click at [354, 122] on p "Limited Time Offer" at bounding box center [363, 120] width 192 height 20
click at [455, 121] on p "Limited-Time Offer" at bounding box center [363, 120] width 192 height 20
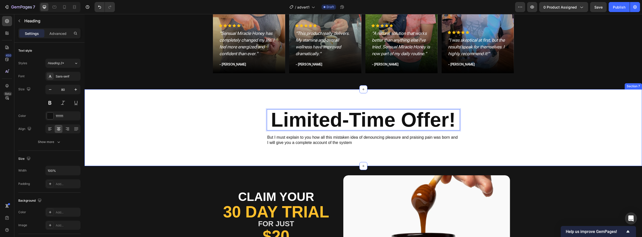
click at [484, 130] on div "Limited-Time Offer! Heading 16 But I must explain to you how all this mistaken …" at bounding box center [363, 127] width 550 height 37
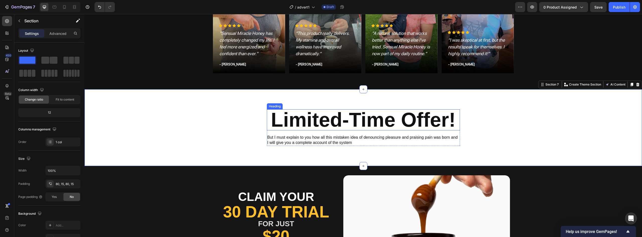
click at [311, 137] on p "But I must explain to you how all this mistaken idea of denouncing pleasure and…" at bounding box center [363, 140] width 192 height 11
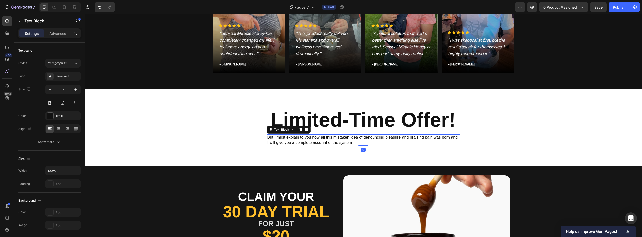
click at [311, 137] on p "But I must explain to you how all this mistaken idea of denouncing pleasure and…" at bounding box center [363, 140] width 192 height 11
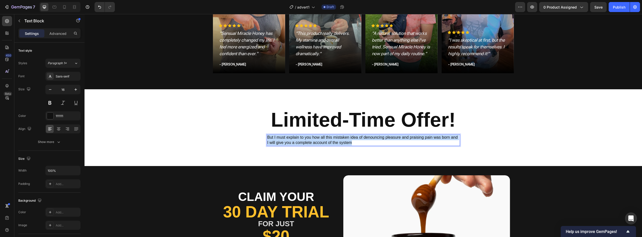
click at [311, 137] on p "But I must explain to you how all this mistaken idea of denouncing pleasure and…" at bounding box center [363, 140] width 192 height 11
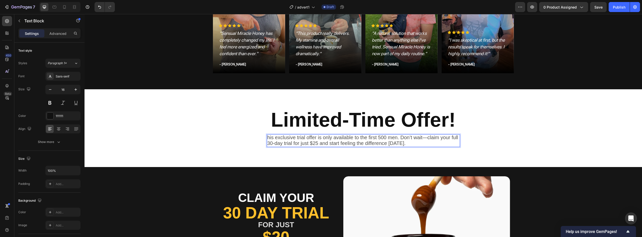
click at [314, 143] on span "his exclusive trial offer is only available to the first 500 men. Don’t wait—cl…" at bounding box center [362, 140] width 191 height 11
drag, startPoint x: 315, startPoint y: 143, endPoint x: 324, endPoint y: 143, distance: 8.3
click at [315, 142] on span "his exclusive trial offer is only available to the first 500 men. Don’t wait—cl…" at bounding box center [362, 140] width 191 height 11
click at [510, 137] on div "Limited-Time Offer! Heading his exclusive trial offer is only available to the …" at bounding box center [363, 128] width 550 height 38
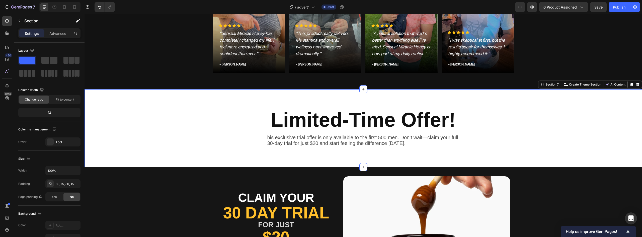
click at [518, 137] on div "Limited-Time Offer! Heading his exclusive trial offer is only available to the …" at bounding box center [363, 128] width 550 height 38
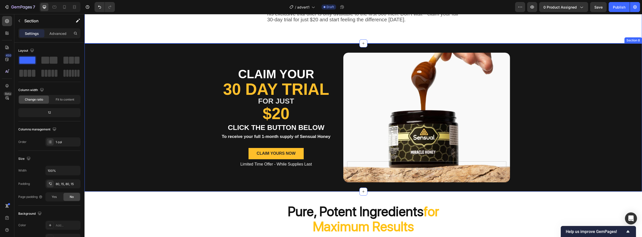
scroll to position [882, 0]
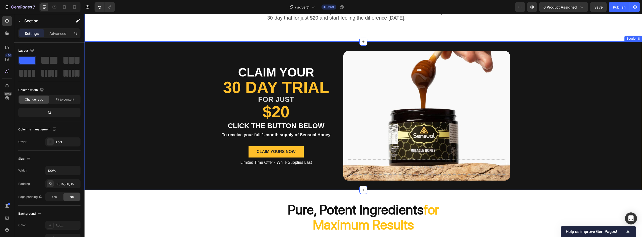
click at [177, 152] on div "Claim your Text Block 30 Day Trial Heading For just Text Block $20 Heading clic…" at bounding box center [362, 116] width 557 height 148
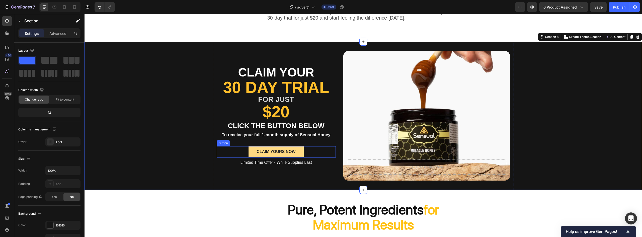
click at [258, 155] on button "Claim yours Now" at bounding box center [275, 151] width 55 height 11
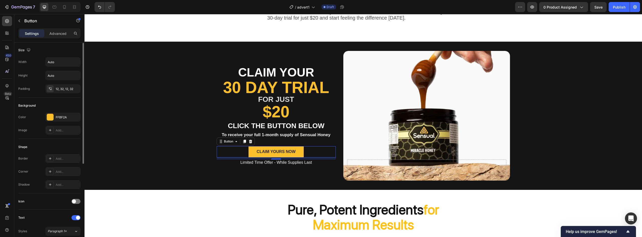
scroll to position [0, 0]
click at [63, 33] on p "Advanced" at bounding box center [57, 33] width 17 height 5
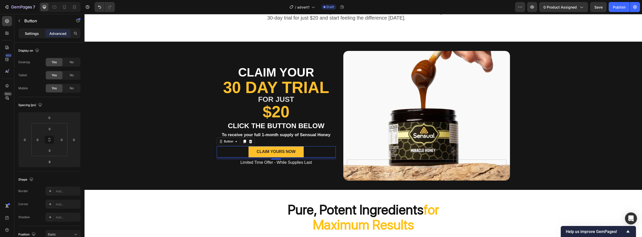
click at [27, 34] on p "Settings" at bounding box center [32, 33] width 14 height 5
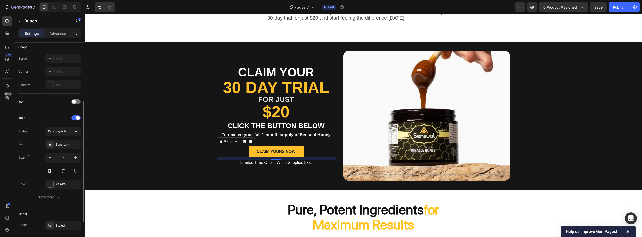
scroll to position [150, 0]
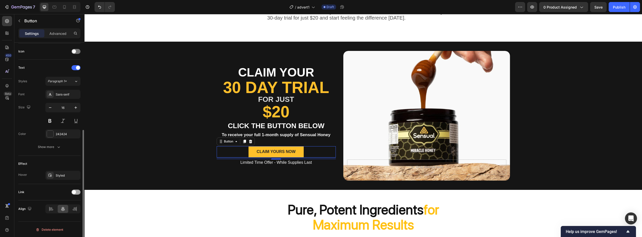
click at [73, 193] on span at bounding box center [74, 192] width 4 height 4
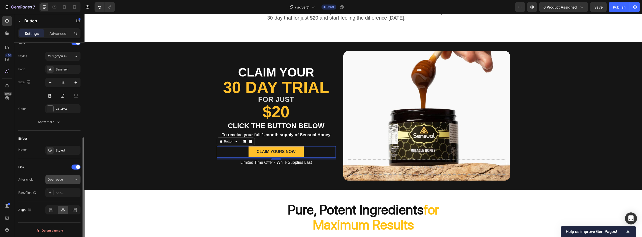
click at [59, 181] on span "Open page" at bounding box center [55, 179] width 15 height 4
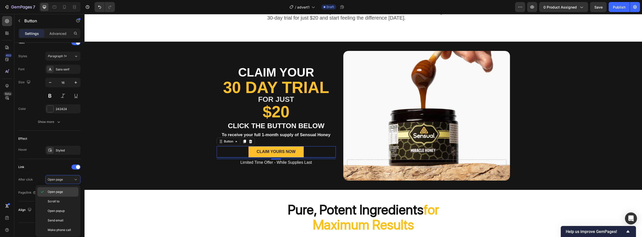
click at [59, 193] on span "Open page" at bounding box center [55, 191] width 15 height 5
click at [58, 193] on div "Add..." at bounding box center [68, 192] width 24 height 5
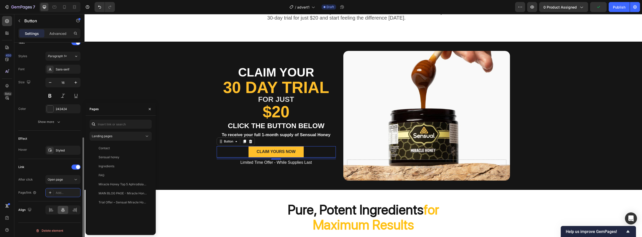
click at [30, 193] on div "Page/link" at bounding box center [27, 192] width 18 height 5
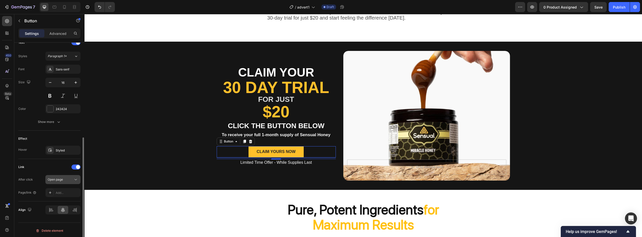
click at [69, 179] on div "Open page" at bounding box center [61, 179] width 26 height 5
click at [38, 176] on div "After click Open page" at bounding box center [49, 179] width 62 height 9
click at [67, 195] on div "Add..." at bounding box center [62, 192] width 35 height 9
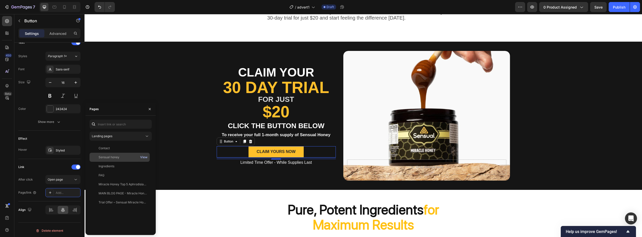
click at [146, 157] on div "View" at bounding box center [143, 157] width 7 height 5
click at [149, 136] on icon at bounding box center [146, 136] width 5 height 5
click at [123, 167] on p "Product pages" at bounding box center [125, 167] width 46 height 5
click at [141, 157] on div "View" at bounding box center [143, 157] width 7 height 5
click at [117, 157] on div "Sensual Miracle Honey" at bounding box center [114, 157] width 33 height 5
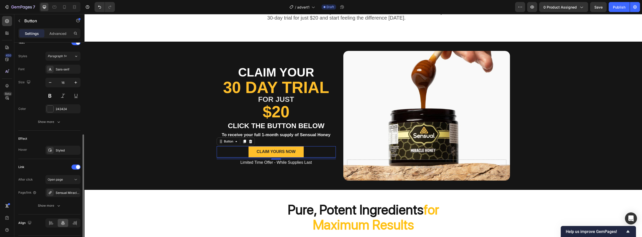
click at [25, 165] on div "Link" at bounding box center [49, 167] width 62 height 8
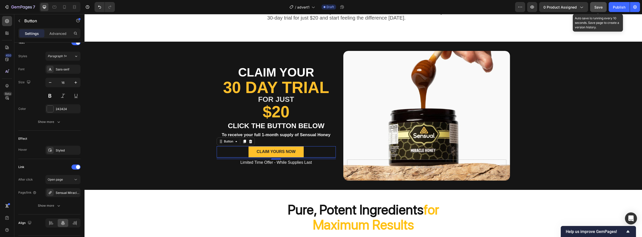
click at [602, 11] on button "Save" at bounding box center [598, 7] width 17 height 10
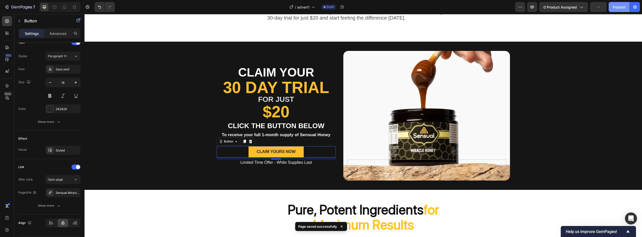
click at [614, 10] on button "Publish" at bounding box center [618, 7] width 21 height 10
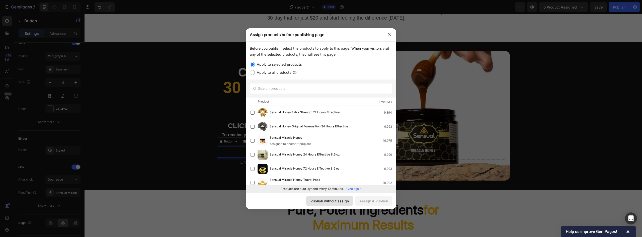
click at [328, 203] on button "Publish without assign" at bounding box center [329, 201] width 47 height 10
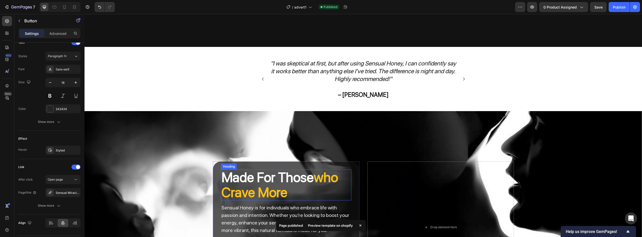
scroll to position [1407, 0]
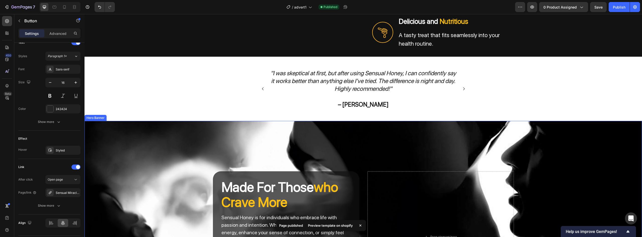
click at [376, 135] on div "Background Image" at bounding box center [362, 237] width 557 height 232
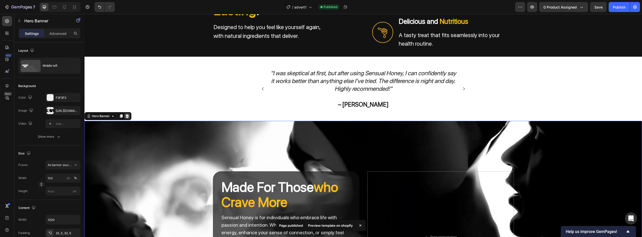
click at [129, 117] on div at bounding box center [127, 116] width 6 height 6
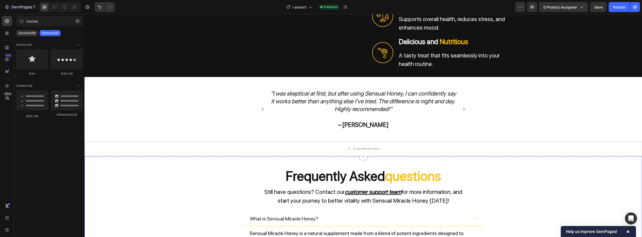
scroll to position [1357, 0]
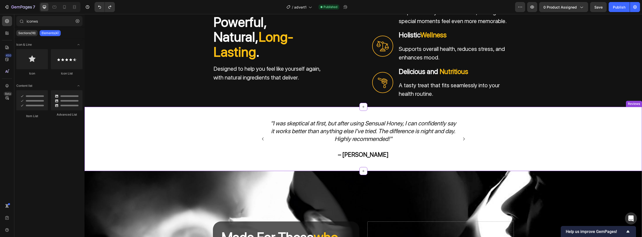
click at [187, 144] on div ""I was skeptical at first, but after using Sensual Honey, I can confidently say…" at bounding box center [362, 139] width 557 height 40
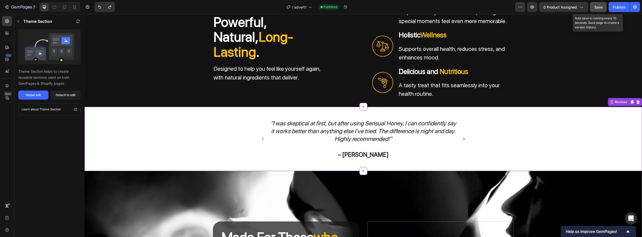
click at [593, 10] on button "Save" at bounding box center [598, 7] width 17 height 10
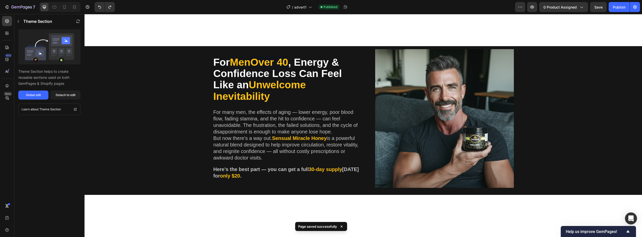
scroll to position [0, 0]
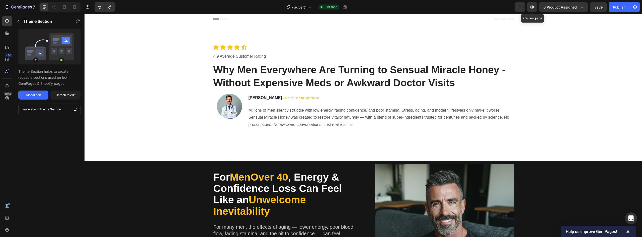
drag, startPoint x: 617, startPoint y: 21, endPoint x: 523, endPoint y: 36, distance: 94.8
click at [523, 36] on div "Icon Icon Icon Icon Icon Icon List 4.9 Average Customer Rating Text block Why M…" at bounding box center [362, 92] width 557 height 137
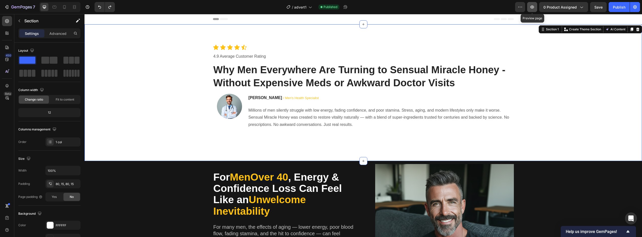
click at [535, 8] on button "button" at bounding box center [532, 7] width 10 height 10
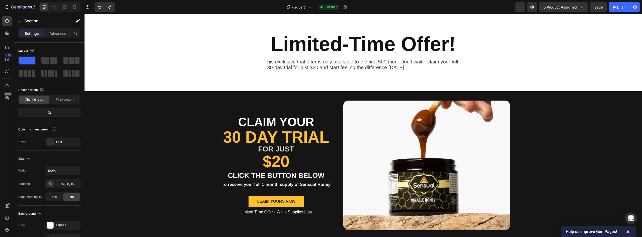
scroll to position [178, 0]
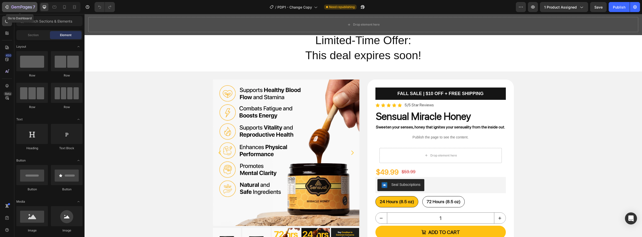
click at [19, 6] on icon "button" at bounding box center [21, 7] width 21 height 4
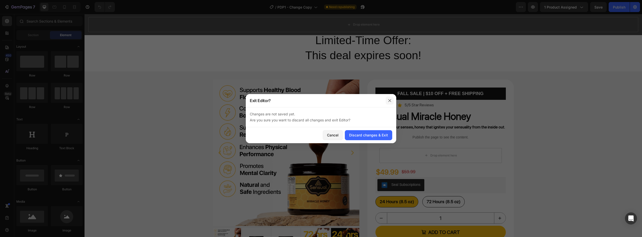
click at [389, 102] on icon "button" at bounding box center [389, 100] width 4 height 4
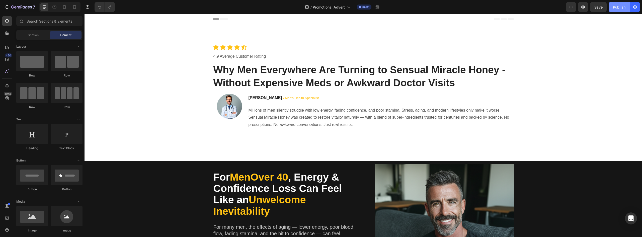
click at [620, 9] on div "Publish" at bounding box center [618, 7] width 13 height 5
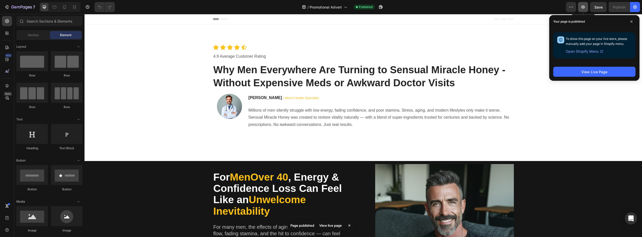
click at [585, 9] on icon "button" at bounding box center [582, 7] width 5 height 5
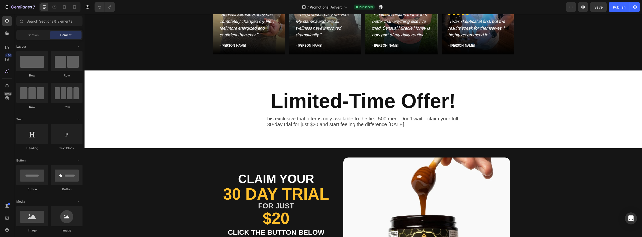
scroll to position [777, 0]
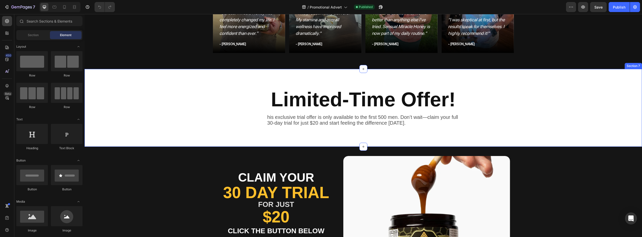
click at [279, 141] on div "Limited-Time Offer! Heading his exclusive trial offer is only available to the …" at bounding box center [362, 108] width 557 height 78
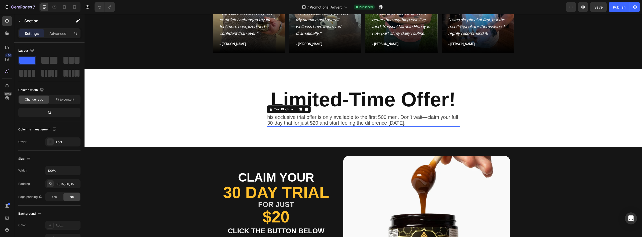
click at [312, 123] on span "his exclusive trial offer is only available to the first 500 men. Don’t wait—cl…" at bounding box center [362, 119] width 191 height 11
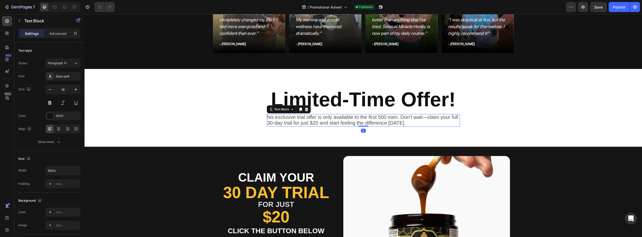
click at [312, 123] on span "his exclusive trial offer is only available to the first 500 men. Don’t wait—cl…" at bounding box center [362, 119] width 191 height 11
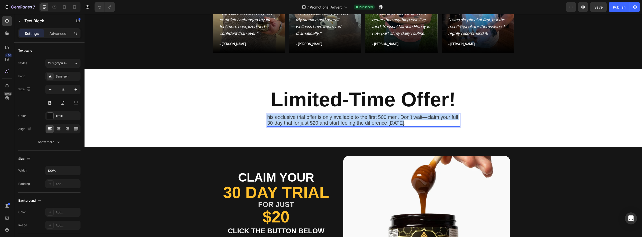
click at [312, 123] on span "his exclusive trial offer is only available to the first 500 men. Don’t wait—cl…" at bounding box center [362, 119] width 191 height 11
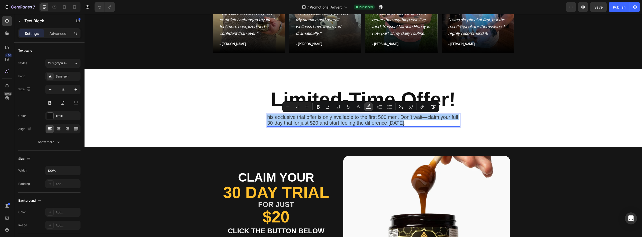
click at [367, 108] on rect "Editor contextual toolbar" at bounding box center [368, 108] width 5 height 1
type input "FFFFFF"
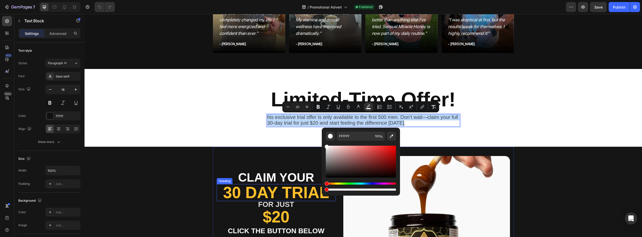
type input "0"
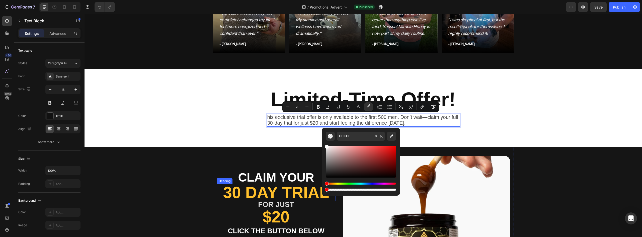
drag, startPoint x: 478, startPoint y: 204, endPoint x: 293, endPoint y: 192, distance: 185.3
click at [216, 119] on div "Limited-Time Offer! Heading his exclusive trial offer is only available to the …" at bounding box center [363, 108] width 550 height 38
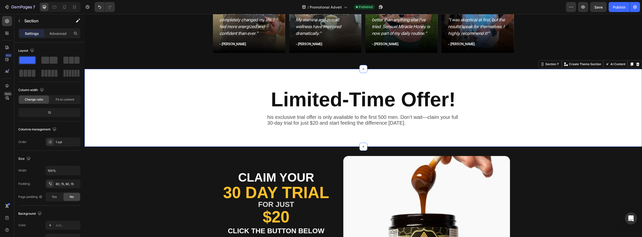
click at [537, 125] on div "Limited-Time Offer! Heading his exclusive trial offer is only available to the …" at bounding box center [363, 108] width 550 height 38
click at [595, 9] on span "Save" at bounding box center [598, 7] width 8 height 4
click at [617, 8] on div "Publish" at bounding box center [618, 7] width 13 height 5
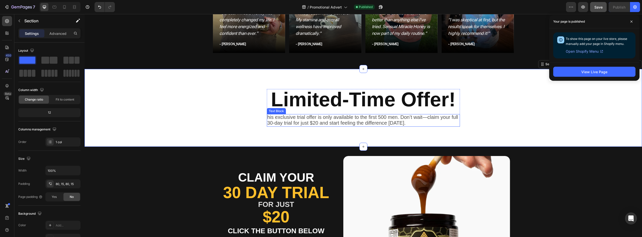
click at [267, 117] on span "his exclusive trial offer is only available to the first 500 men. Don’t wait—cl…" at bounding box center [362, 119] width 191 height 11
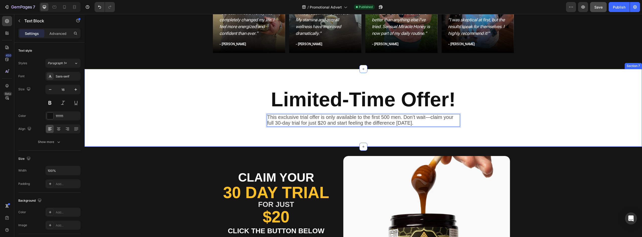
click at [232, 112] on div "Limited-Time Offer! Heading This exclusive trial offer is only available to the…" at bounding box center [363, 108] width 550 height 38
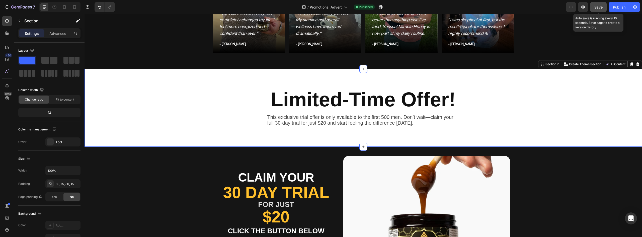
click at [603, 8] on button "Save" at bounding box center [598, 7] width 17 height 10
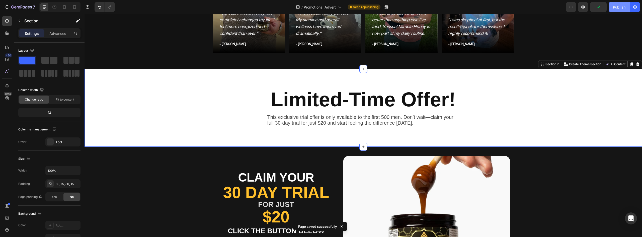
click at [616, 7] on div "Publish" at bounding box center [618, 7] width 13 height 5
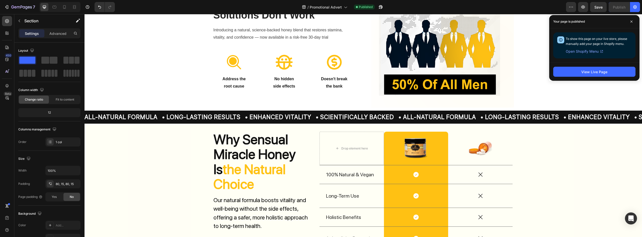
scroll to position [426, 0]
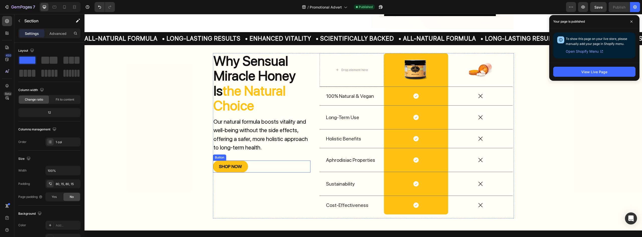
click at [254, 165] on div "SHOP NOW Button" at bounding box center [261, 166] width 97 height 12
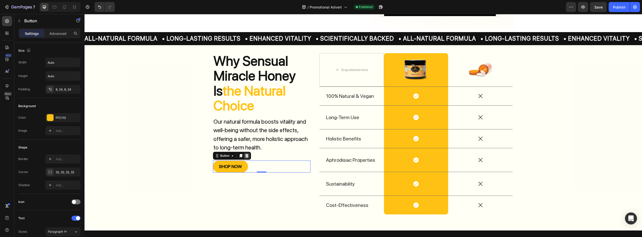
click at [245, 155] on icon at bounding box center [247, 156] width 4 height 4
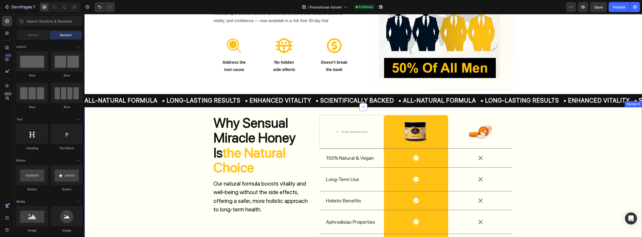
scroll to position [451, 0]
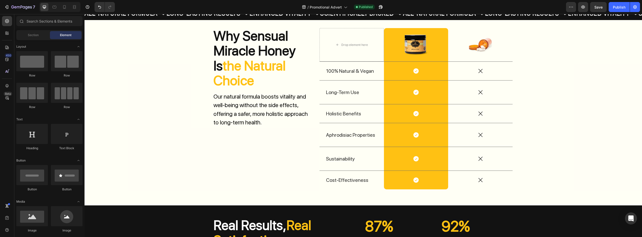
click at [596, 7] on span "Save" at bounding box center [598, 7] width 8 height 4
click at [616, 7] on div "Publish" at bounding box center [618, 7] width 13 height 5
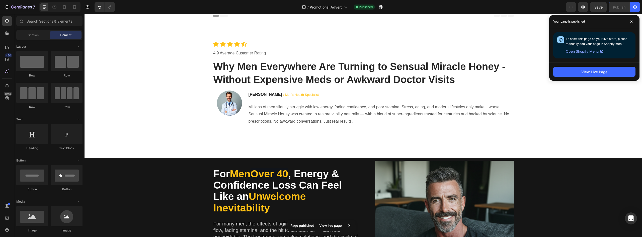
scroll to position [0, 0]
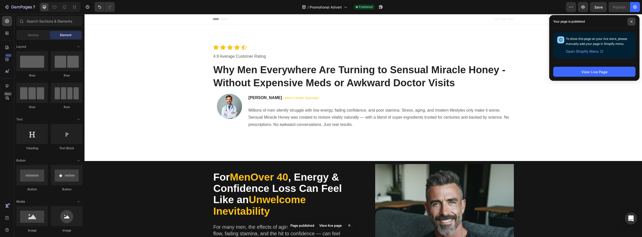
click at [635, 21] on span at bounding box center [631, 22] width 8 height 8
